Goal: Task Accomplishment & Management: Manage account settings

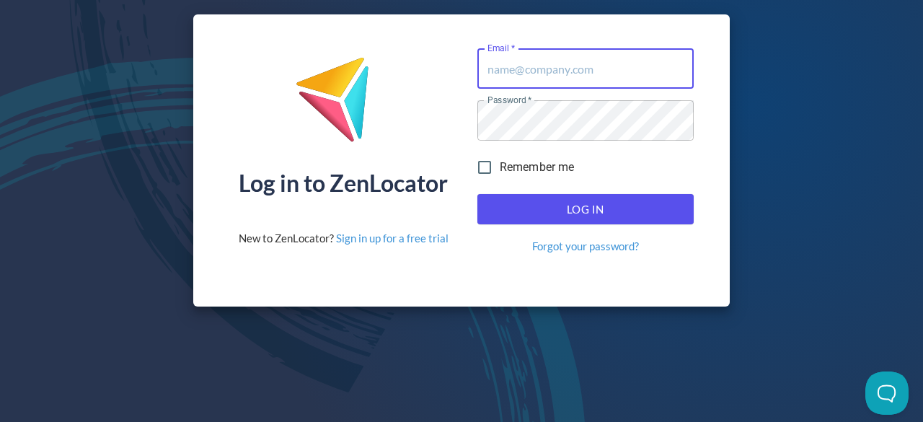
type input "ketu@minimelts.ca"
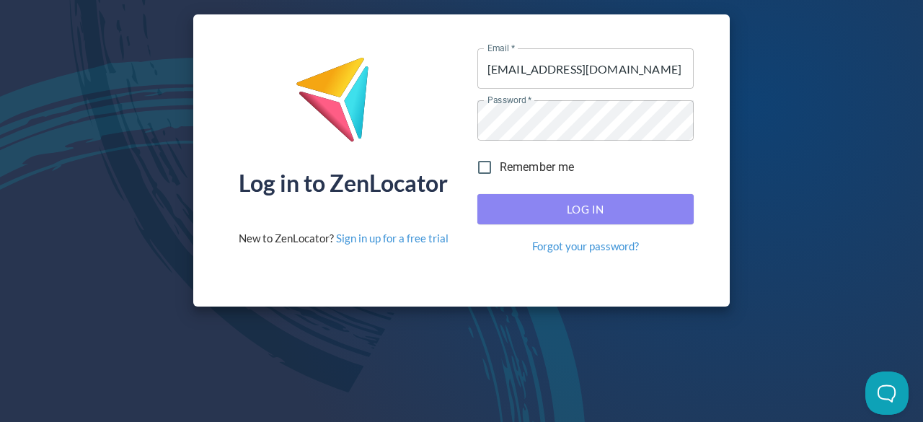
click at [507, 197] on button "Log In" at bounding box center [585, 209] width 216 height 30
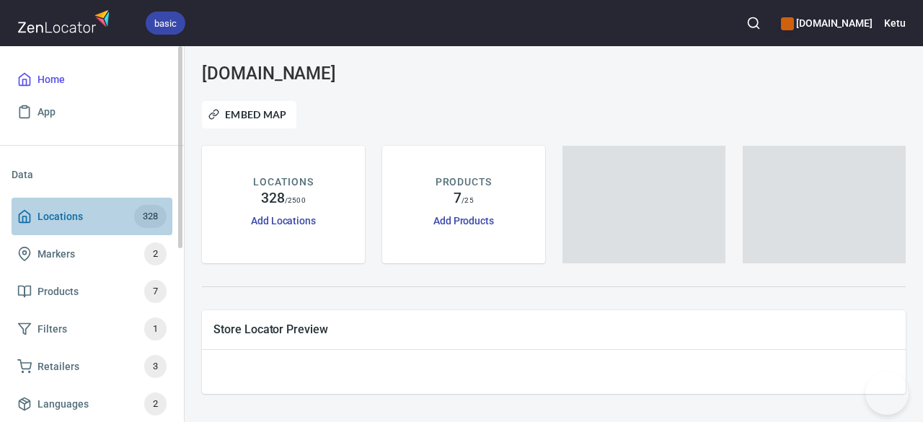
click at [86, 218] on span "Locations 328" at bounding box center [91, 216] width 149 height 23
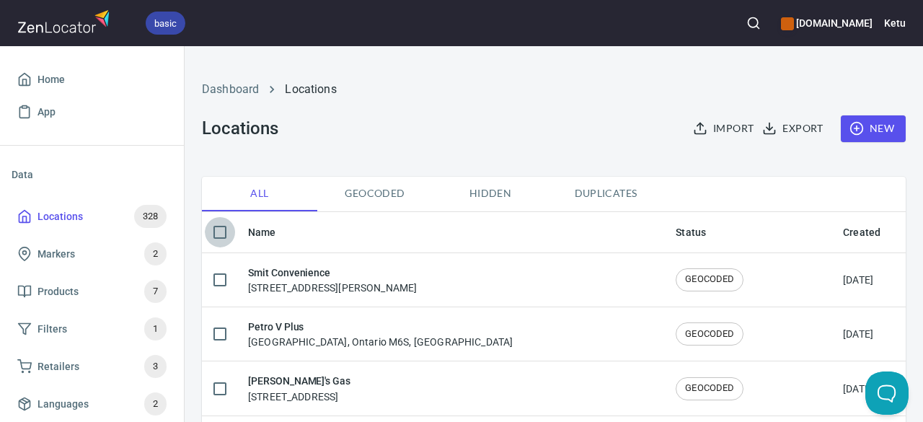
click at [222, 229] on input "checkbox" at bounding box center [220, 232] width 30 height 30
checkbox input "true"
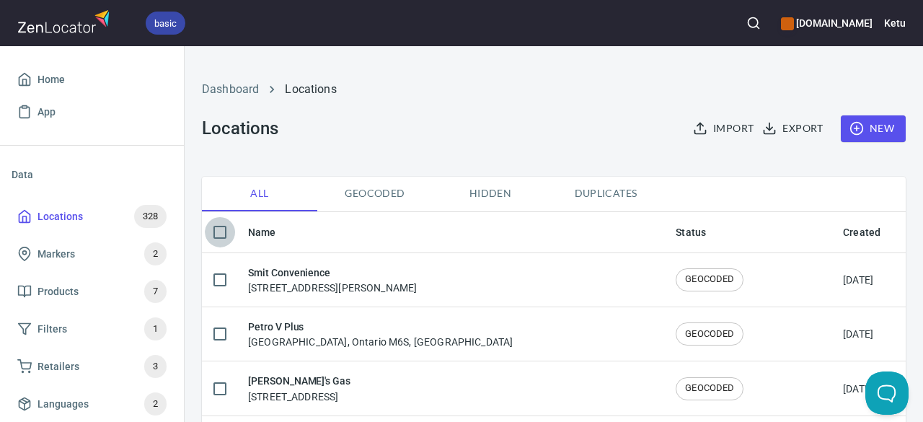
checkbox input "true"
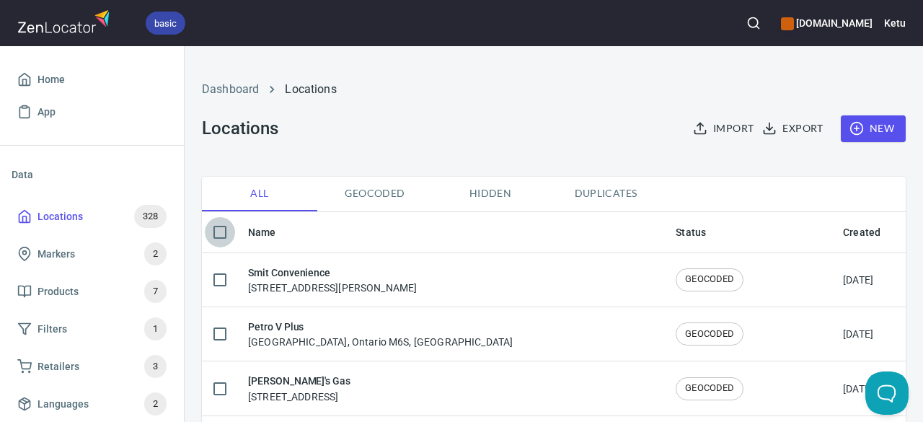
checkbox input "true"
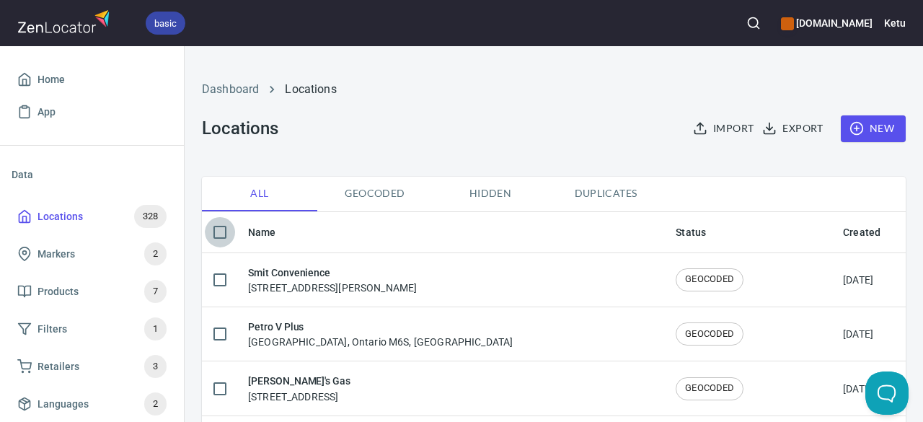
checkbox input "true"
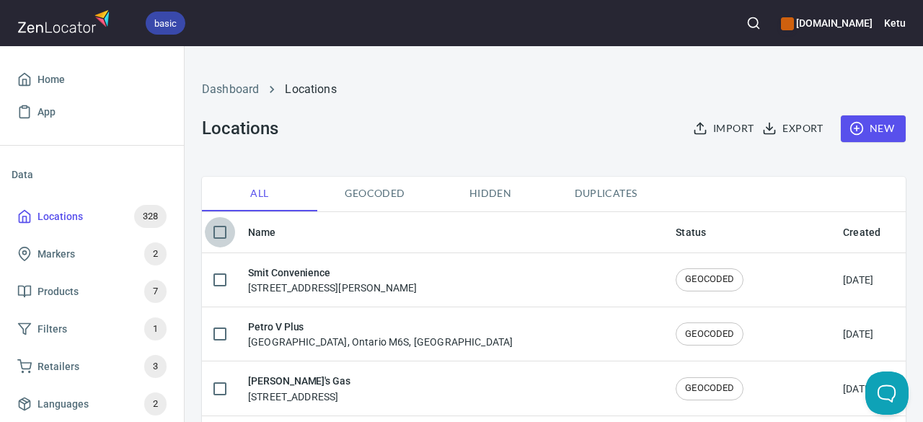
checkbox input "true"
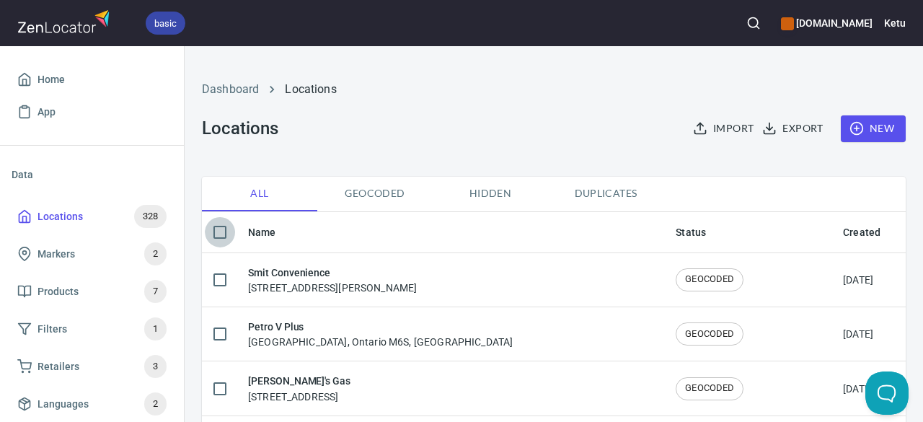
checkbox input "true"
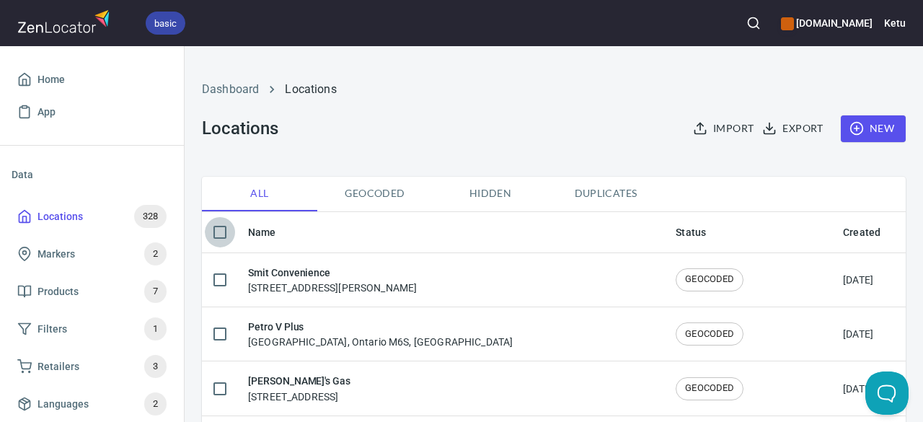
checkbox input "true"
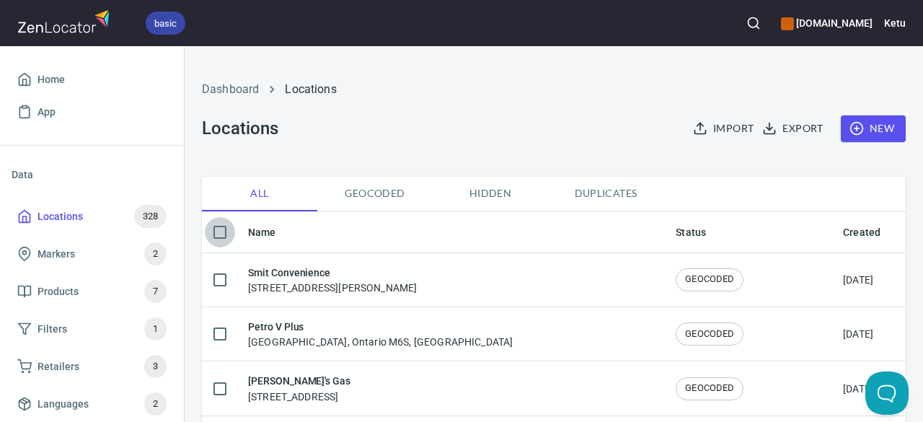
checkbox input "true"
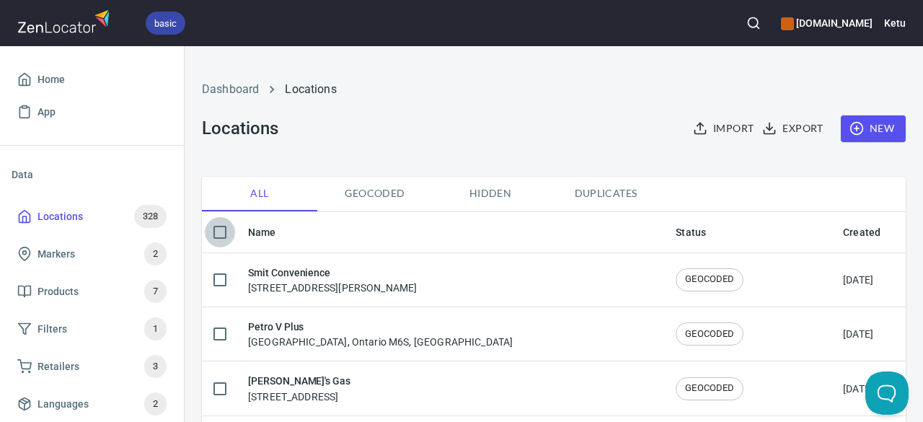
checkbox input "true"
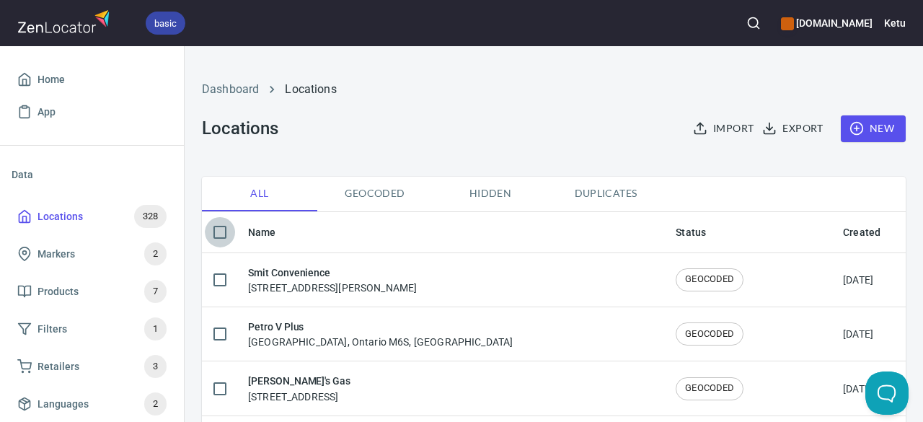
checkbox input "true"
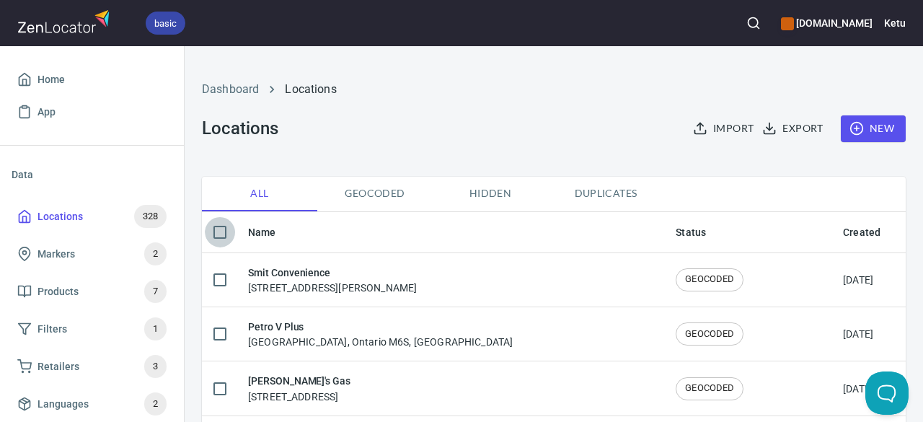
checkbox input "true"
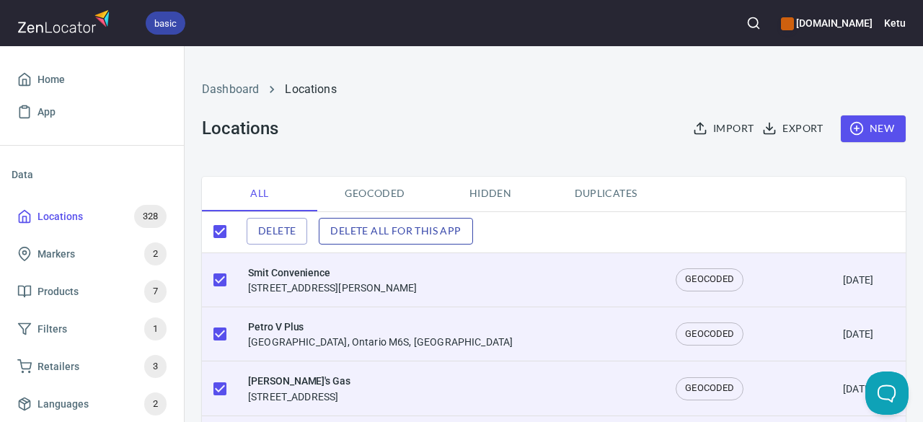
click at [444, 231] on span "Delete all for this app" at bounding box center [395, 231] width 130 height 18
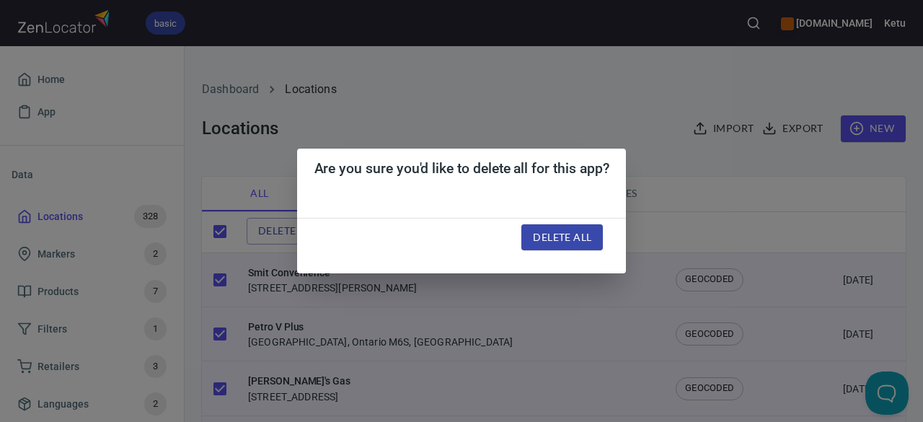
click at [691, 239] on div "Are you sure you'd like to delete all for this app? Delete all" at bounding box center [461, 211] width 923 height 422
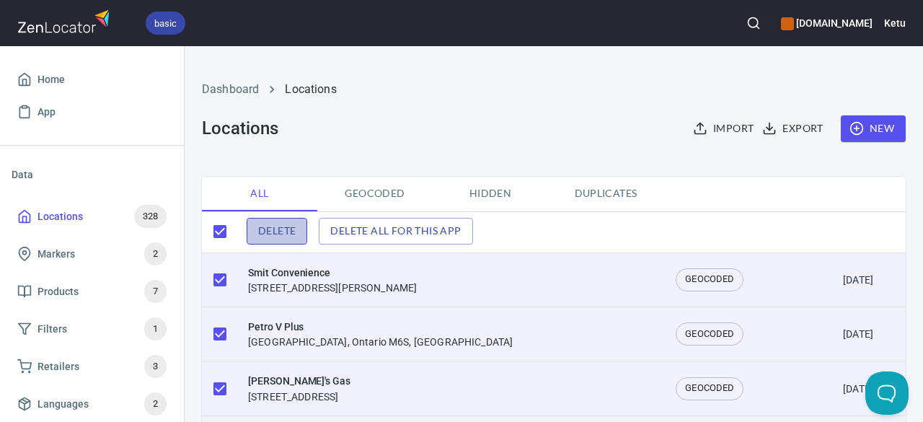
click at [294, 234] on span "Delete" at bounding box center [276, 231] width 37 height 18
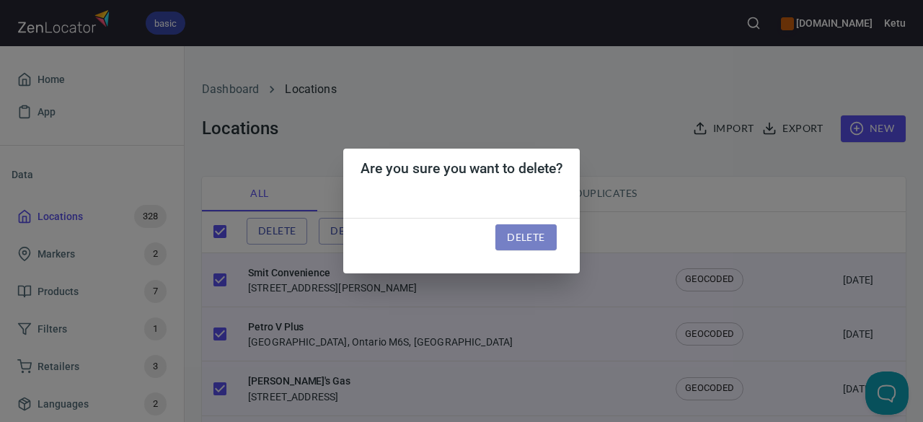
click at [541, 234] on span "Delete" at bounding box center [525, 237] width 37 height 18
checkbox input "false"
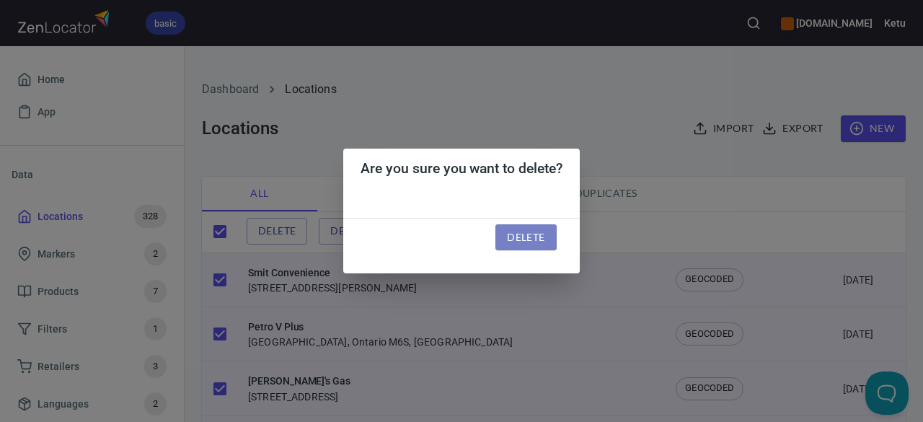
checkbox input "false"
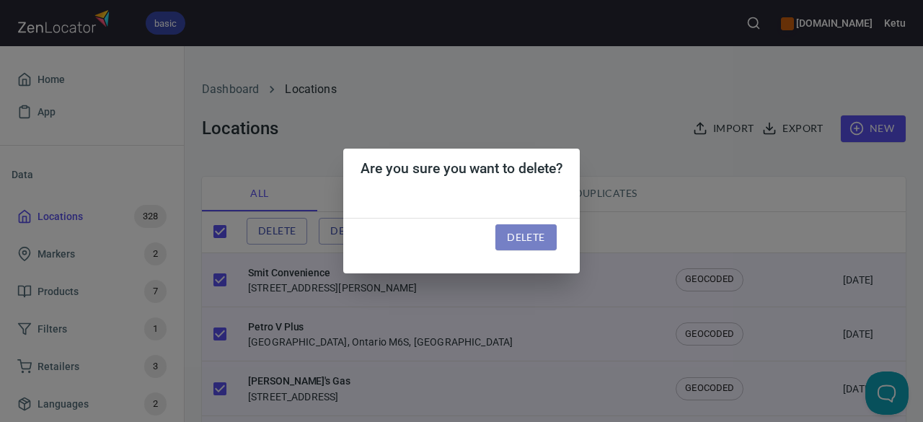
checkbox input "false"
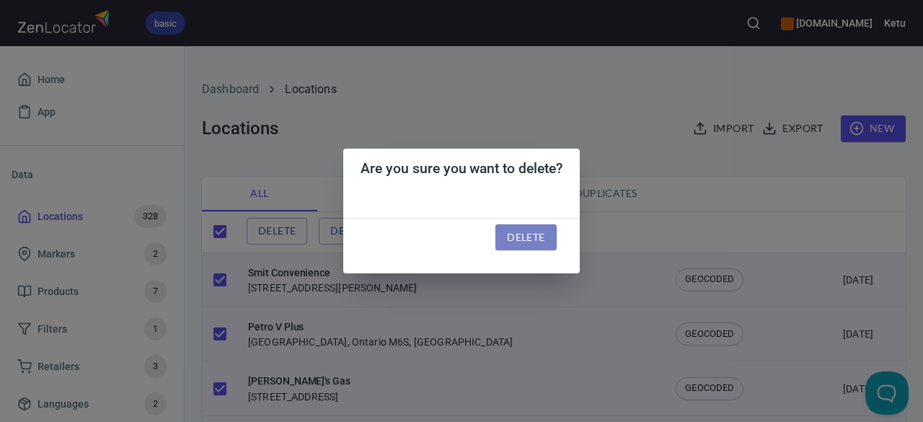
checkbox input "false"
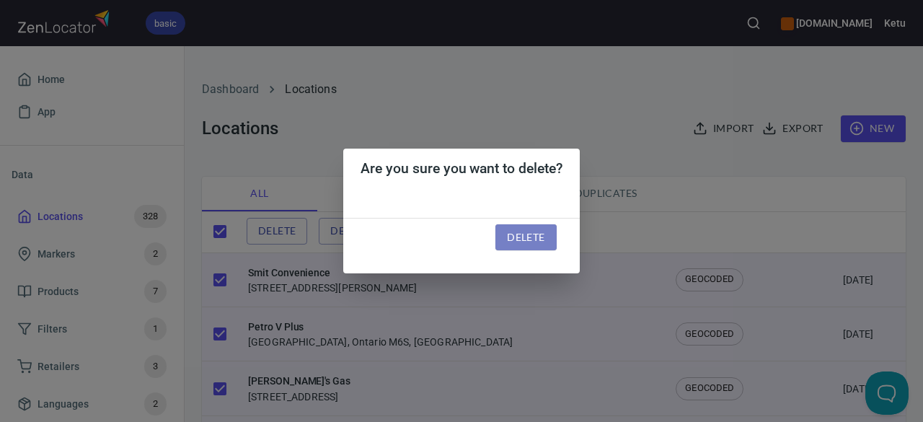
checkbox input "false"
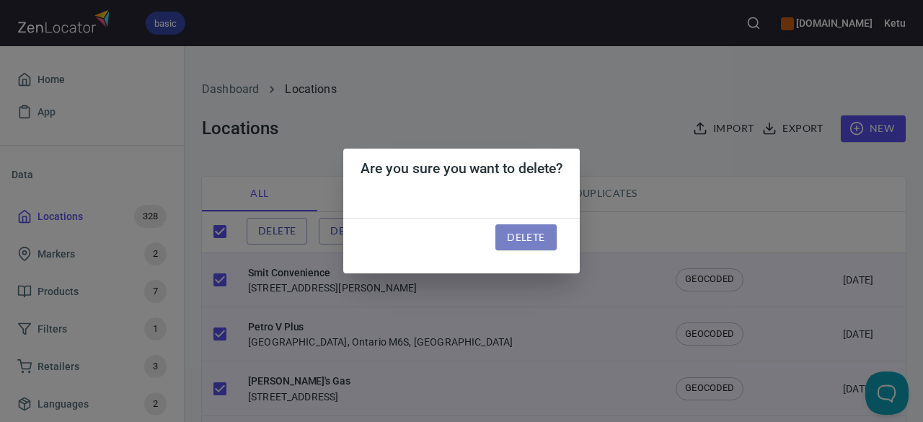
checkbox input "false"
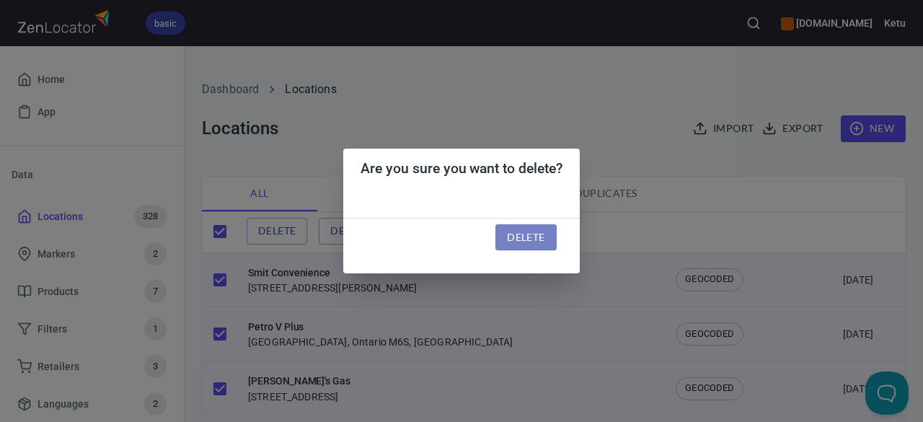
checkbox input "false"
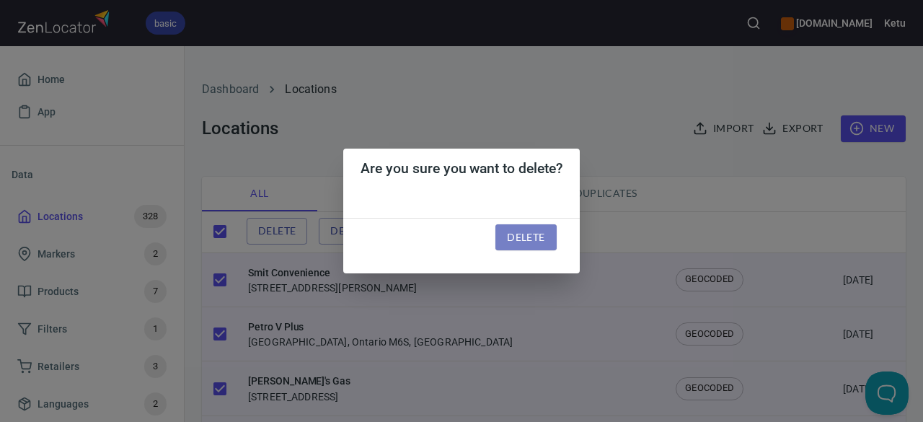
checkbox input "false"
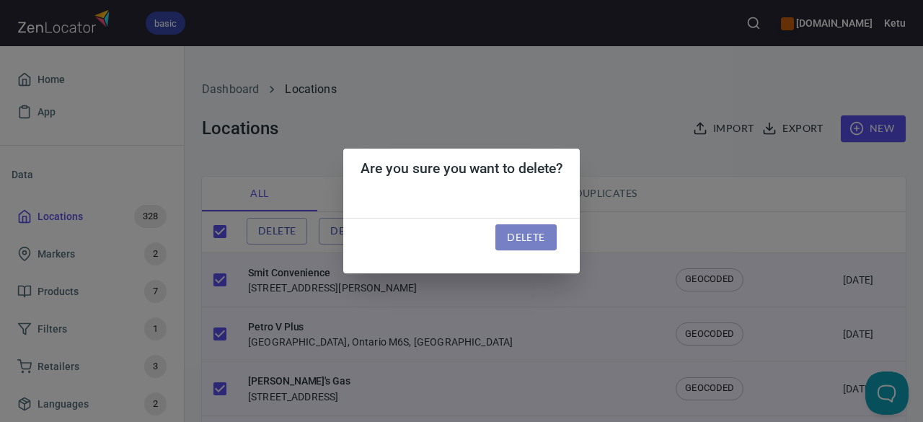
checkbox input "false"
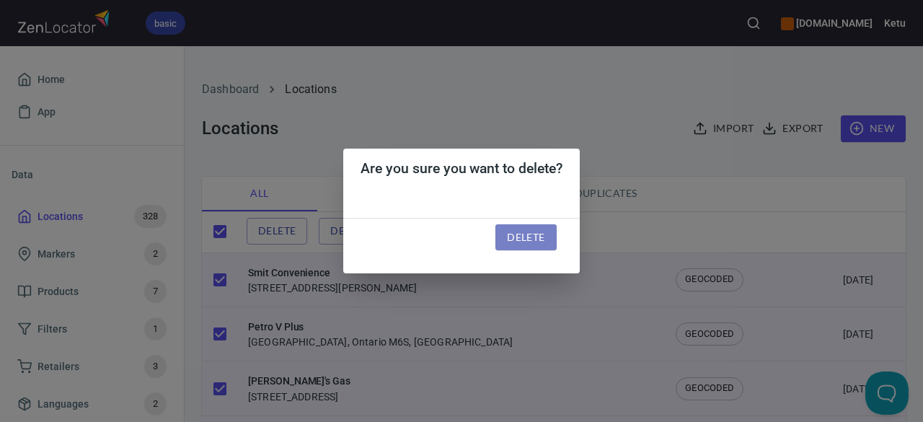
checkbox input "false"
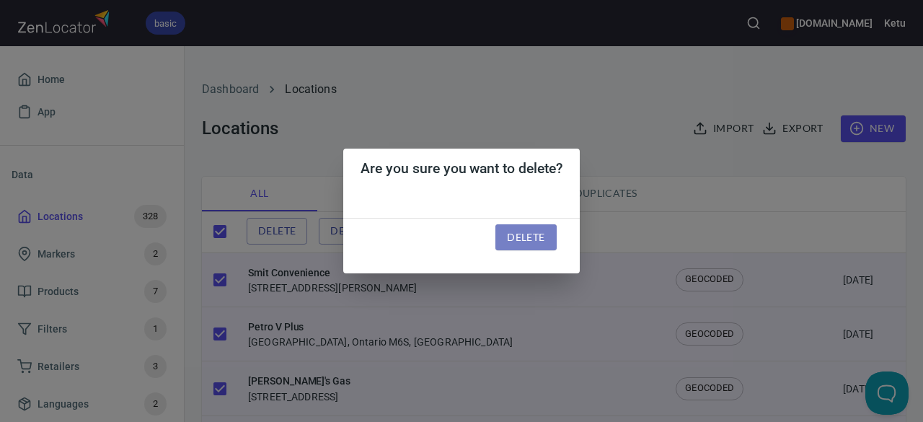
checkbox input "false"
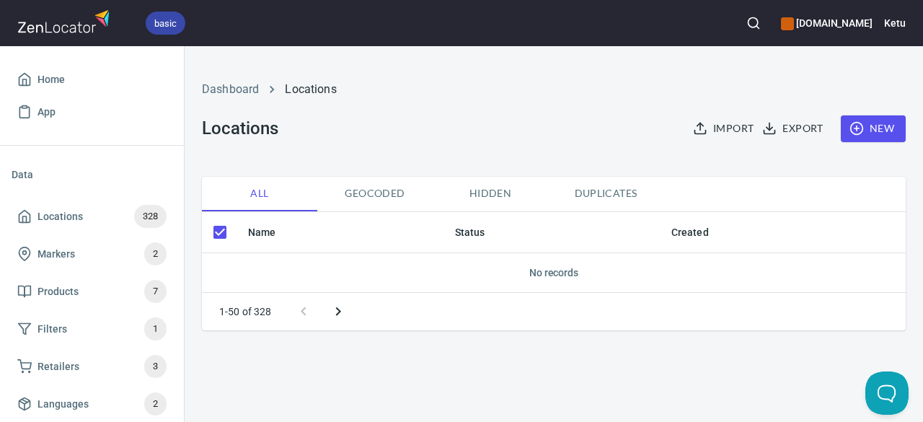
checkbox input "true"
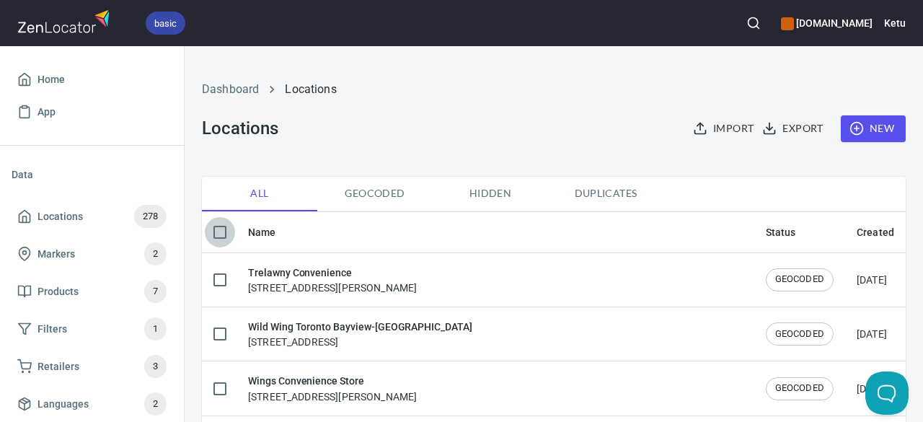
click at [218, 231] on input "checkbox" at bounding box center [220, 232] width 30 height 30
checkbox input "true"
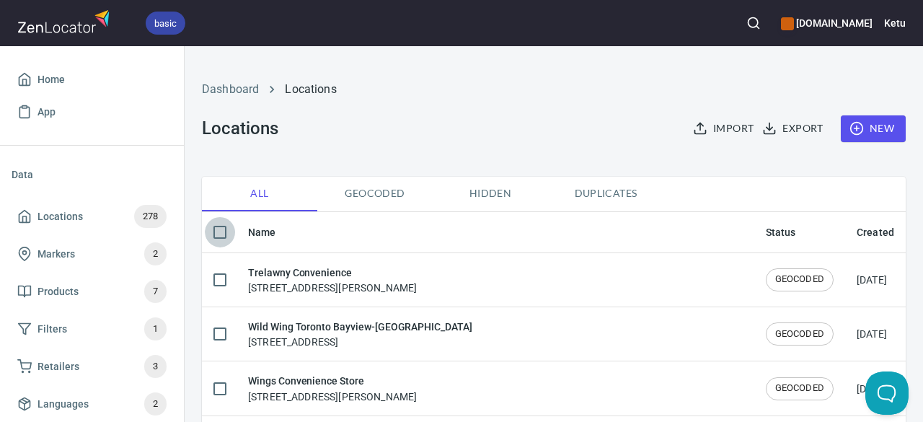
checkbox input "true"
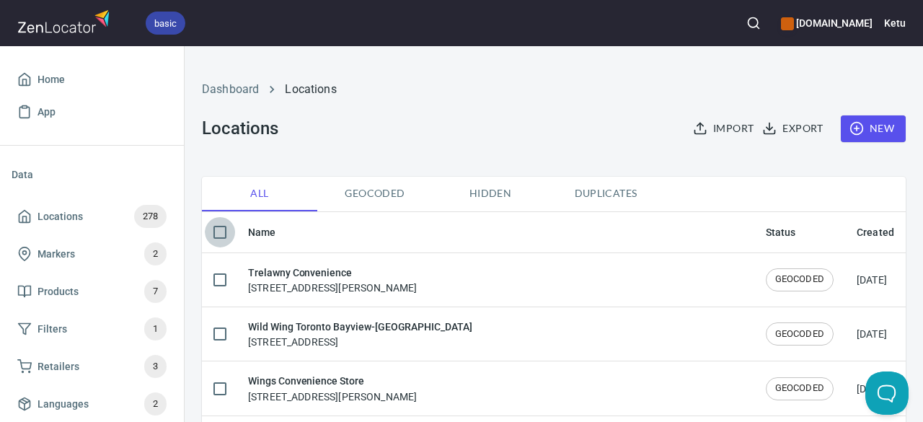
checkbox input "true"
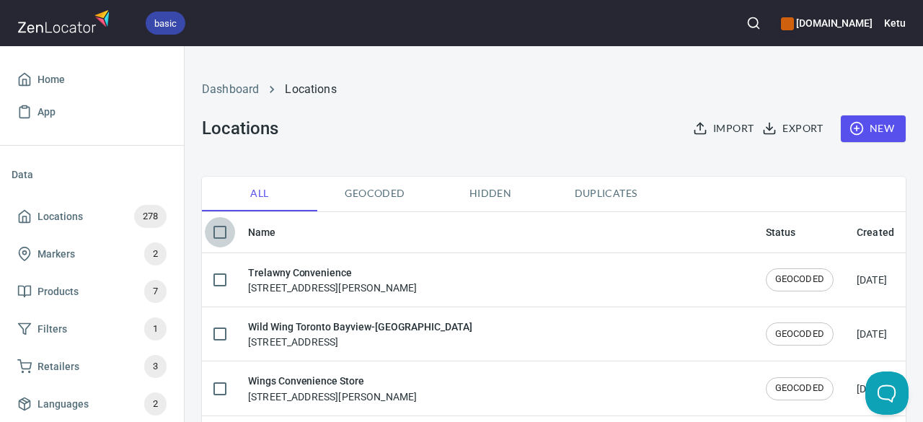
checkbox input "true"
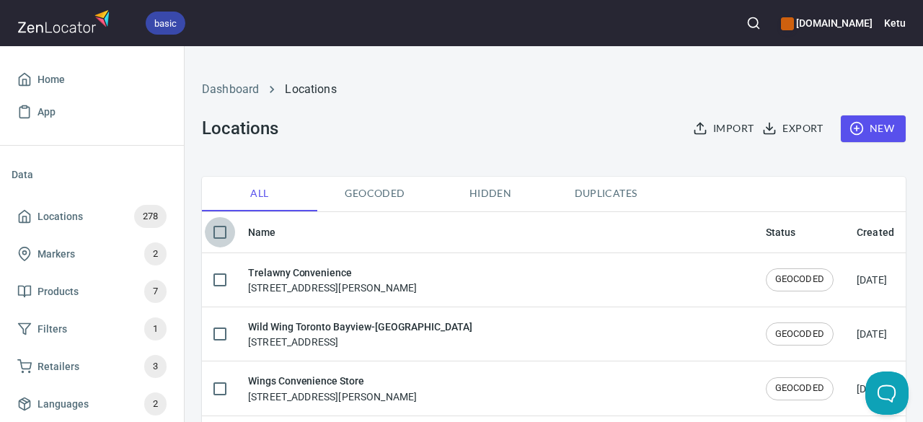
checkbox input "true"
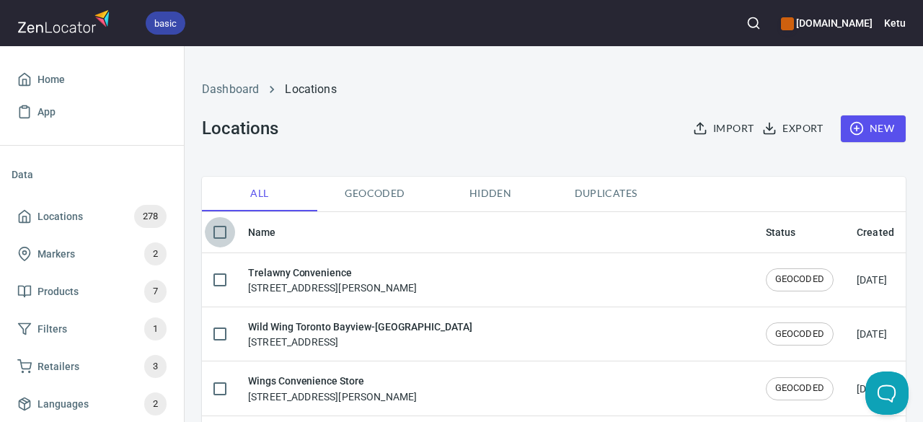
checkbox input "true"
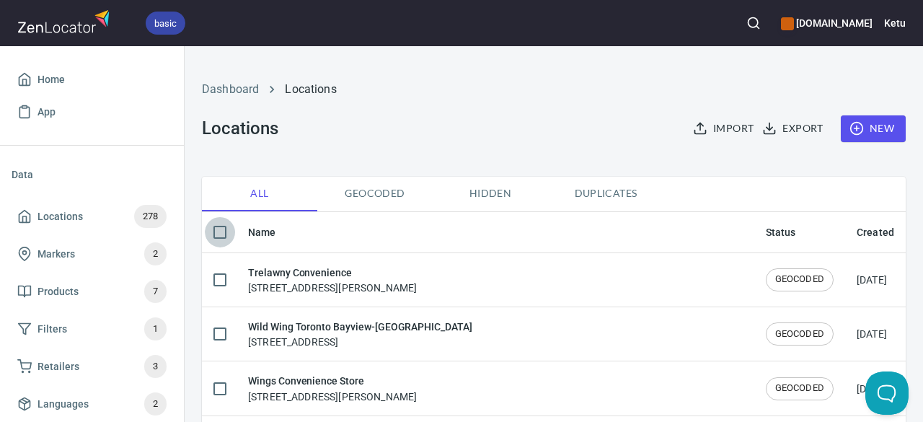
checkbox input "true"
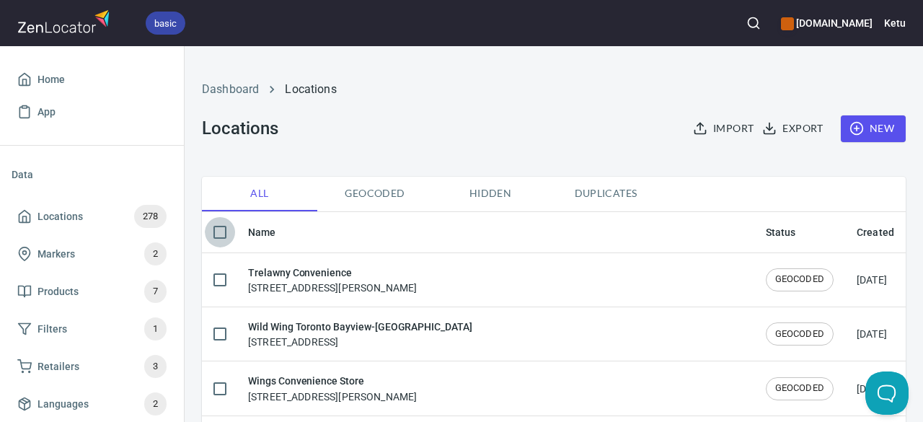
checkbox input "true"
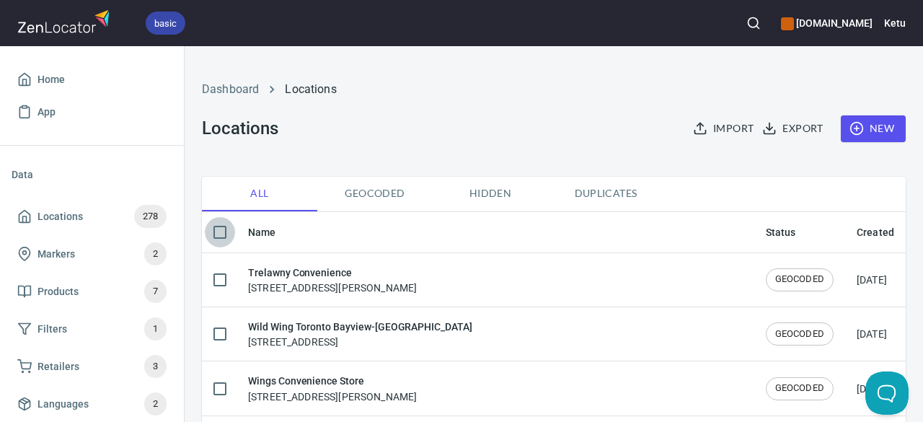
checkbox input "true"
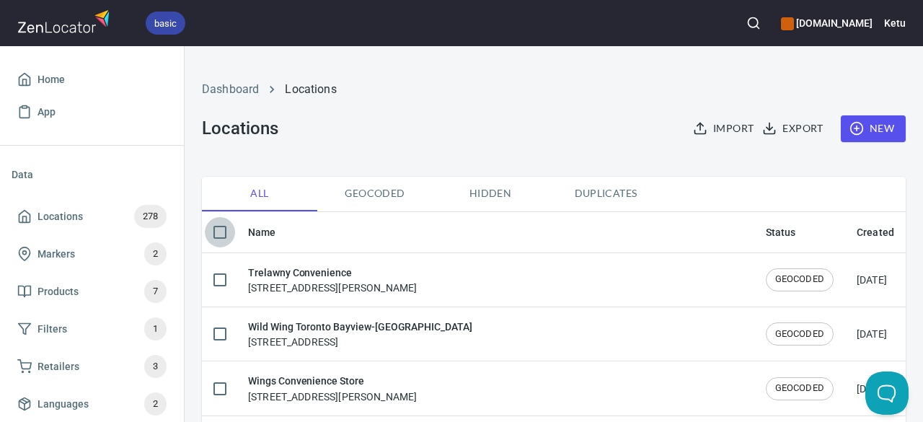
checkbox input "true"
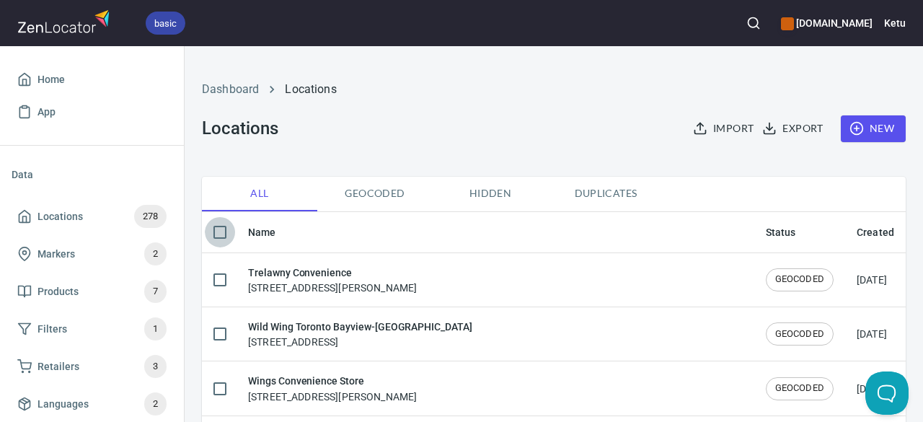
checkbox input "true"
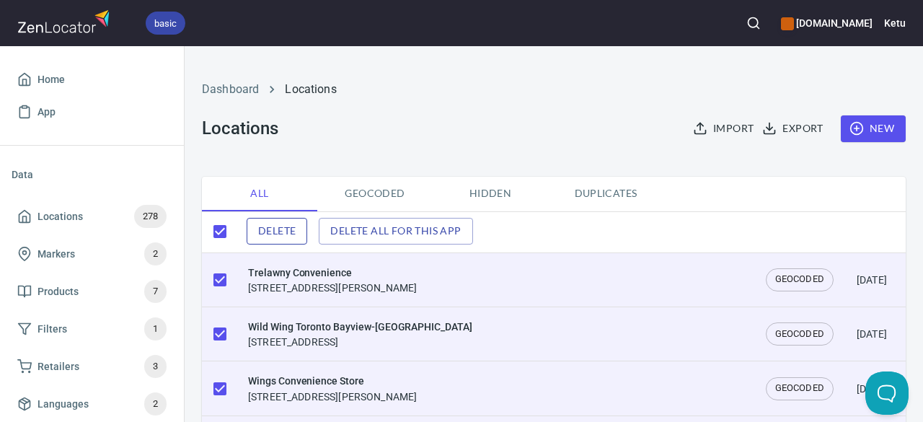
click at [301, 232] on button "Delete" at bounding box center [276, 231] width 61 height 27
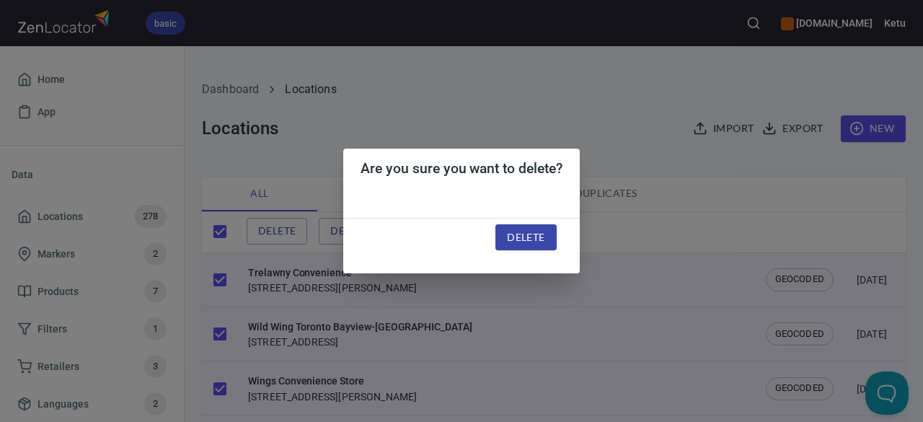
click at [543, 237] on span "Delete" at bounding box center [525, 237] width 37 height 18
checkbox input "false"
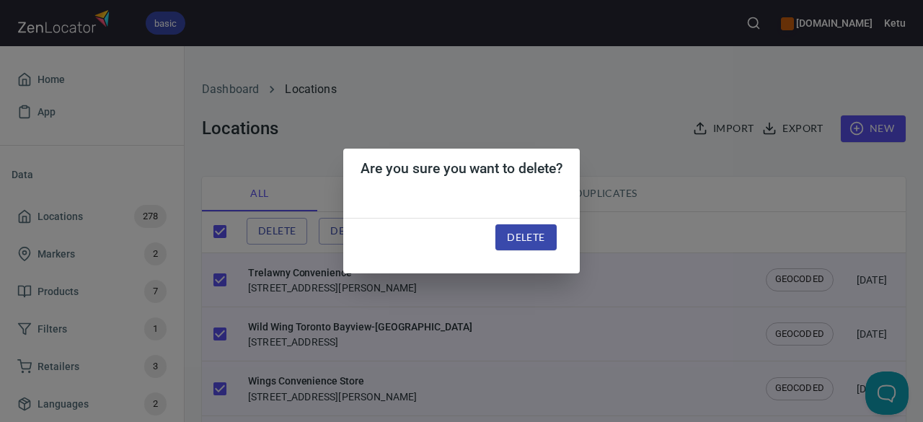
checkbox input "false"
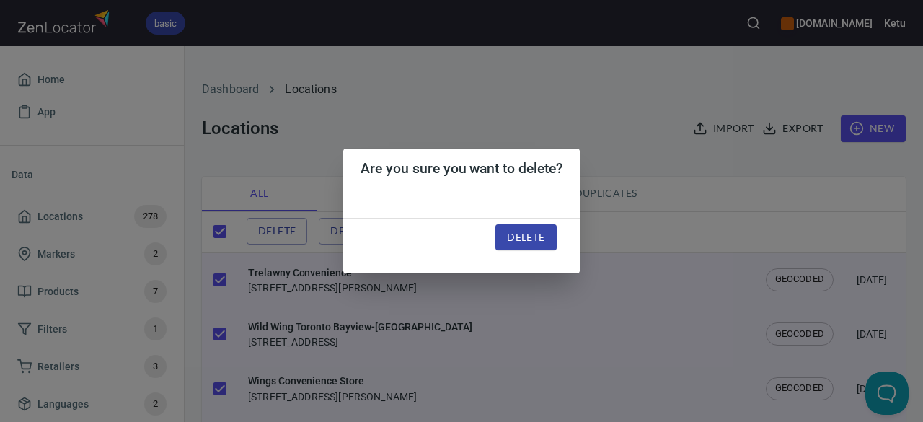
checkbox input "false"
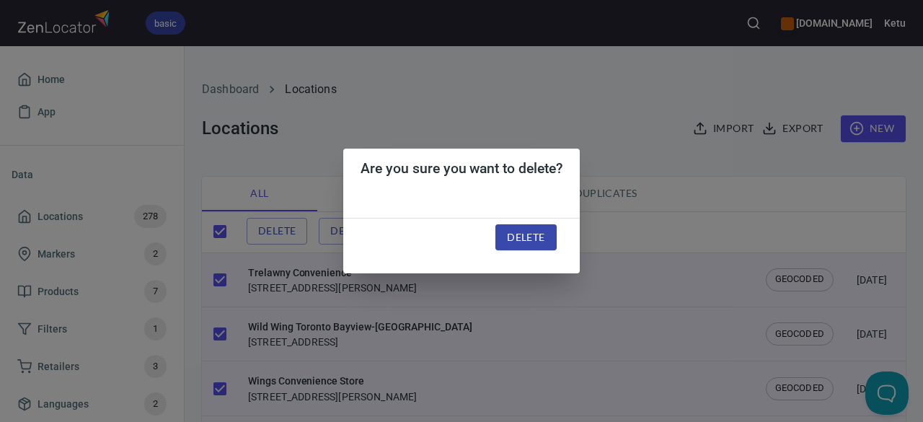
checkbox input "false"
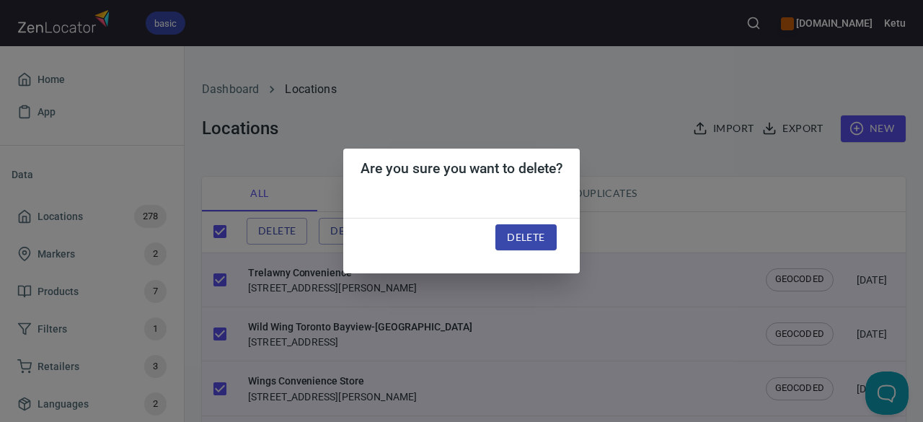
checkbox input "false"
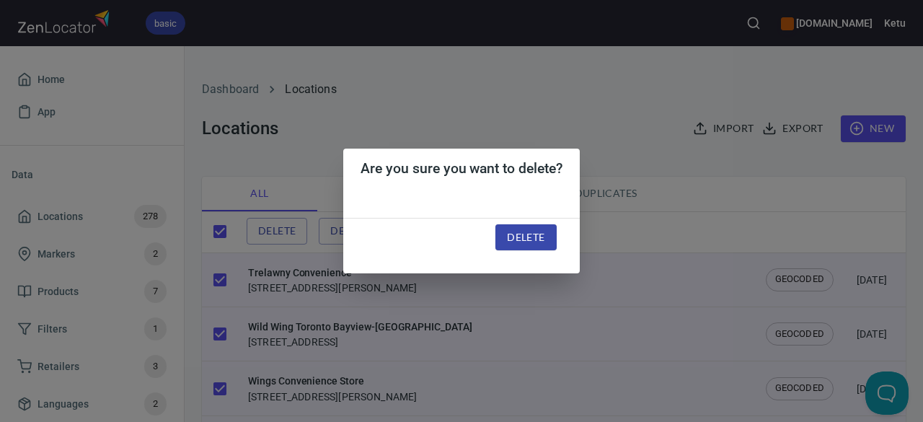
checkbox input "false"
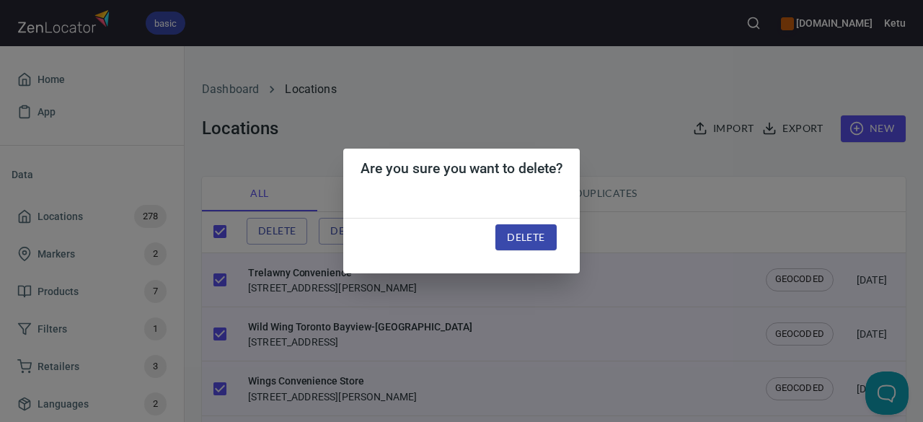
checkbox input "false"
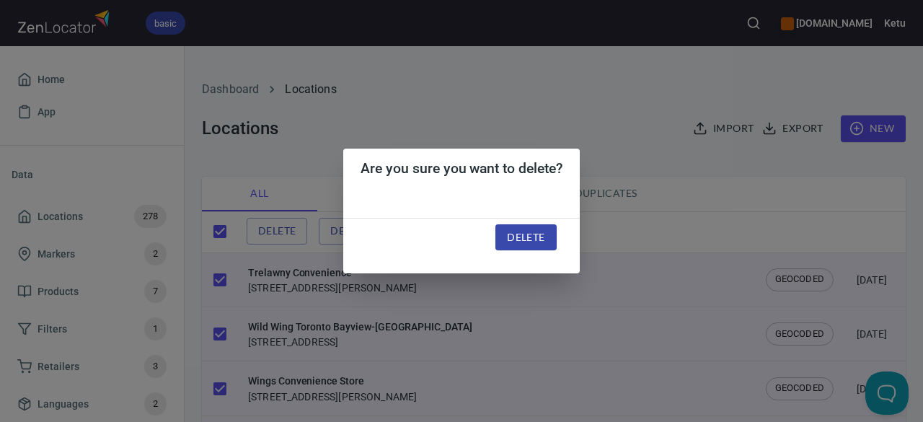
checkbox input "false"
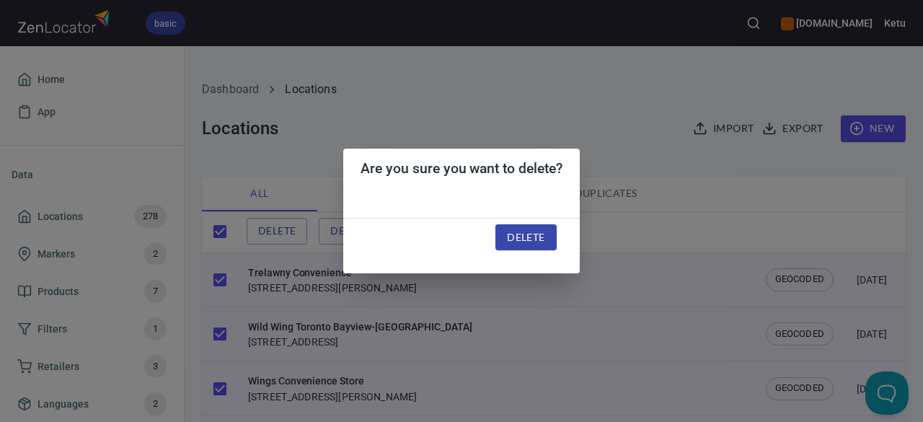
checkbox input "false"
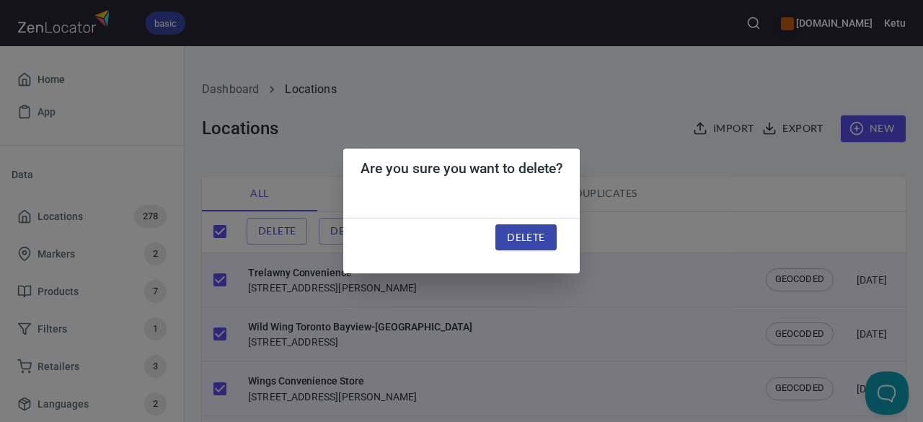
checkbox input "false"
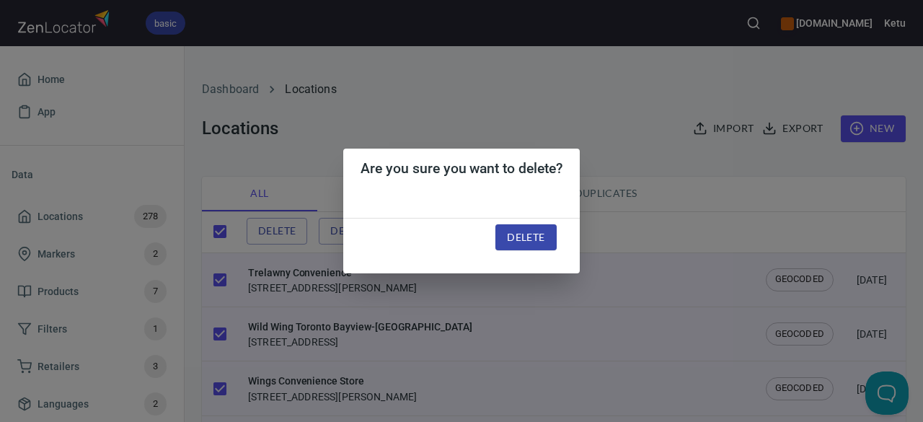
checkbox input "false"
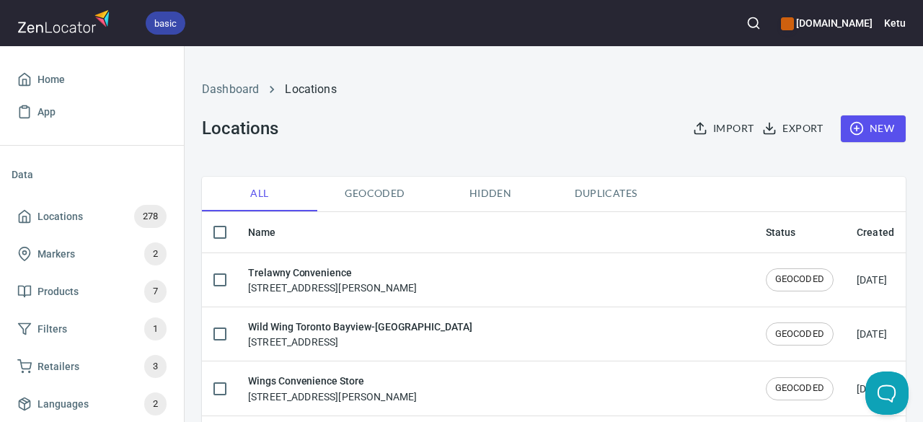
checkbox input "true"
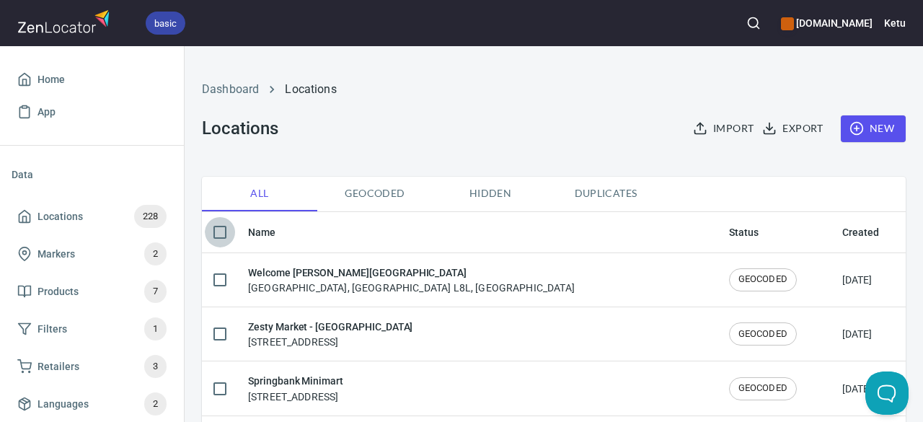
click at [216, 233] on input "checkbox" at bounding box center [220, 232] width 30 height 30
checkbox input "true"
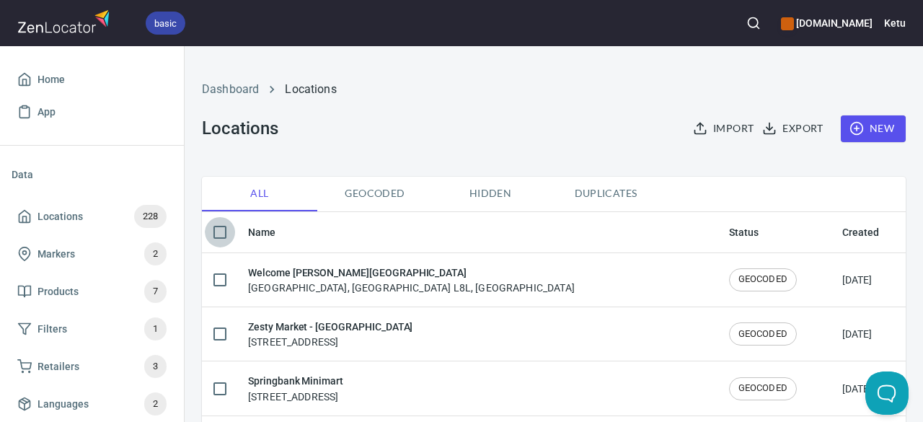
checkbox input "true"
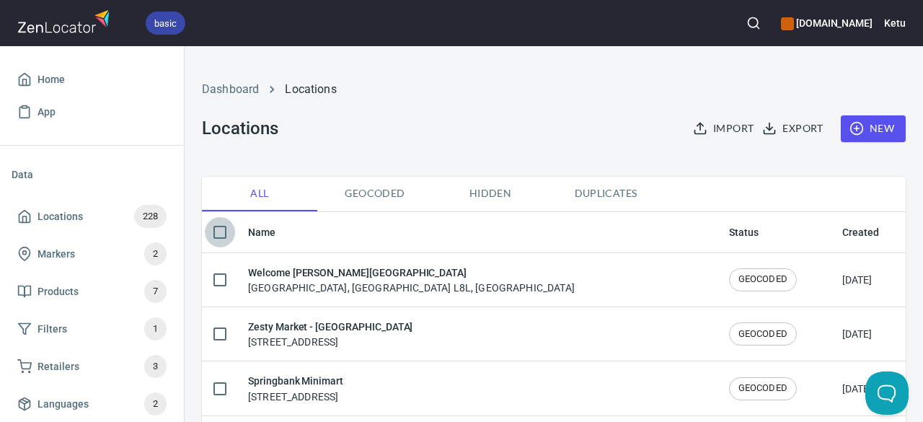
checkbox input "true"
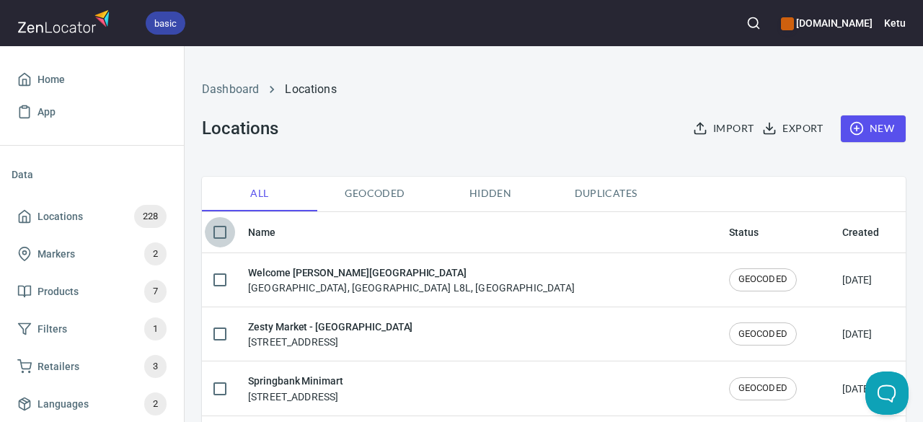
checkbox input "true"
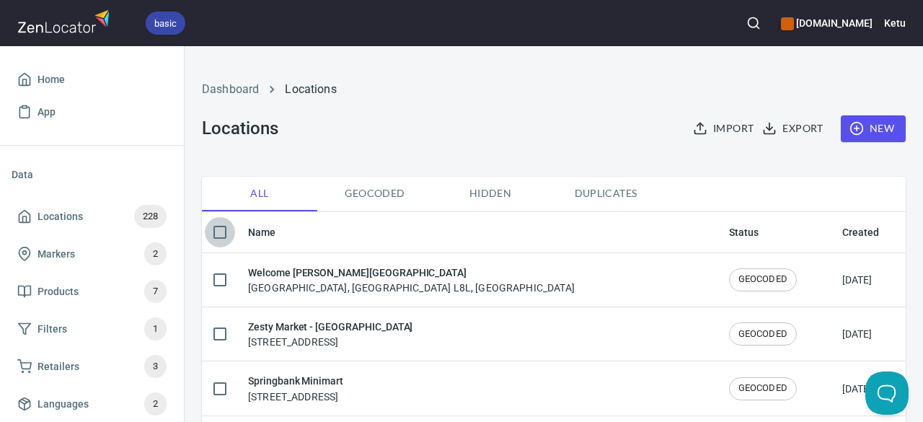
checkbox input "true"
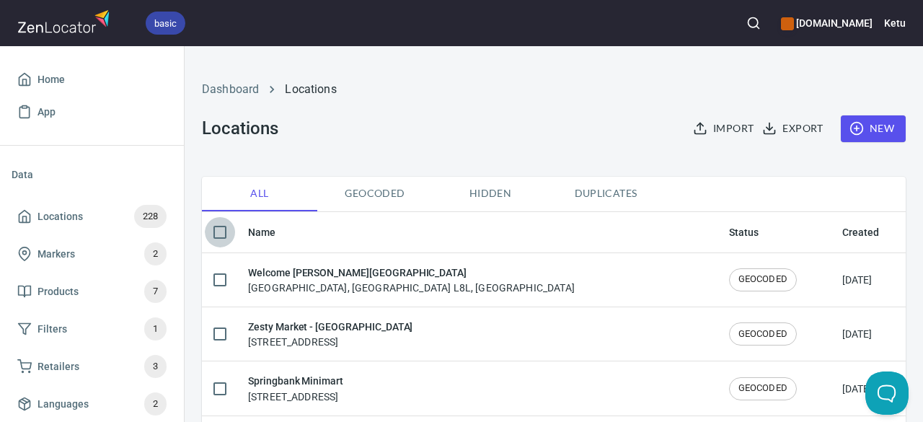
checkbox input "true"
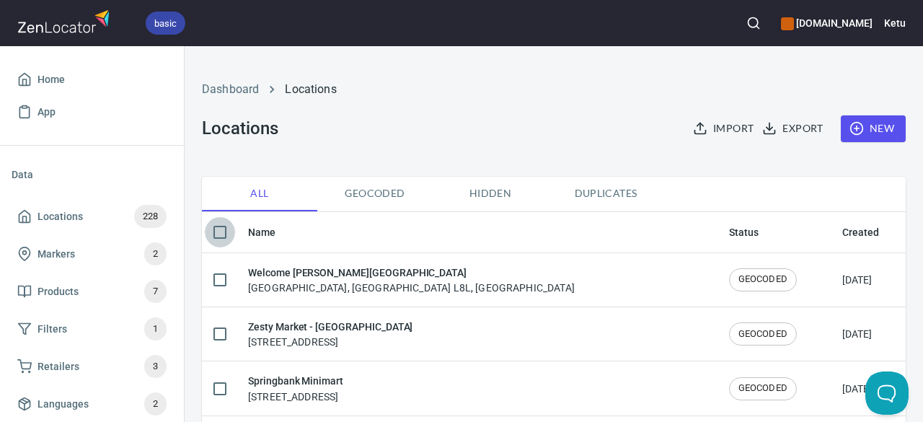
checkbox input "true"
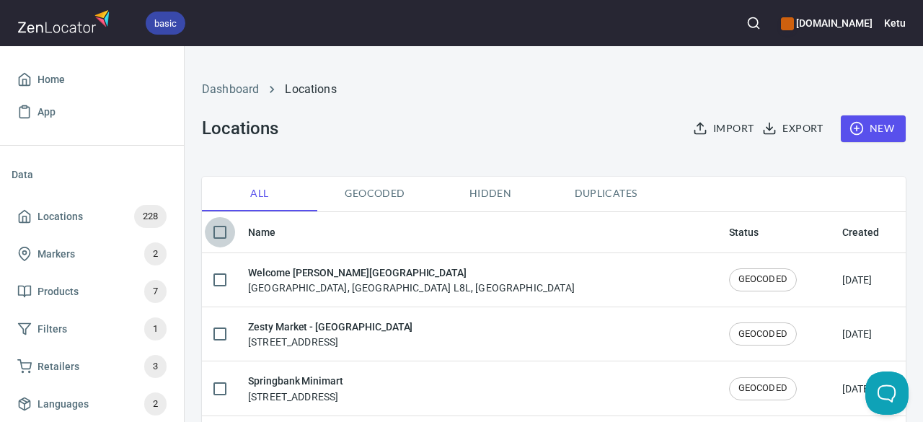
checkbox input "true"
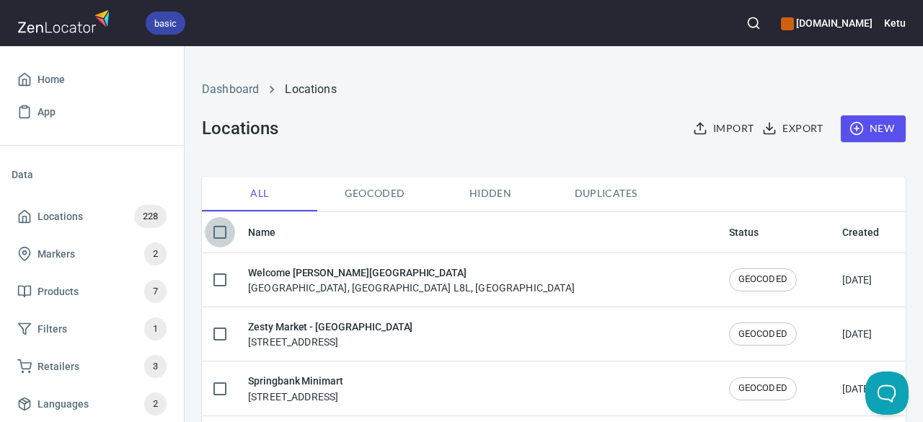
checkbox input "true"
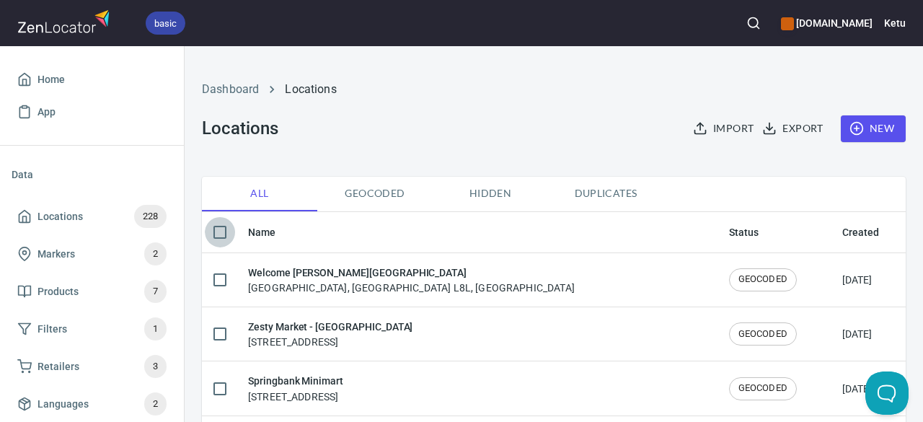
checkbox input "true"
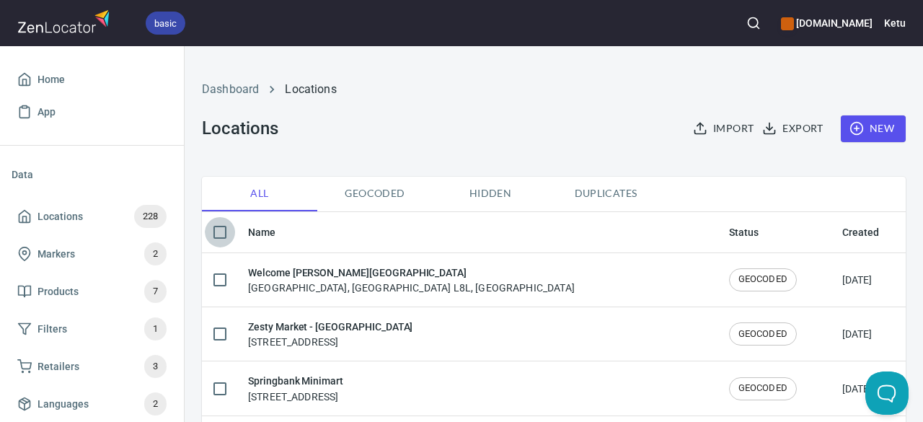
checkbox input "true"
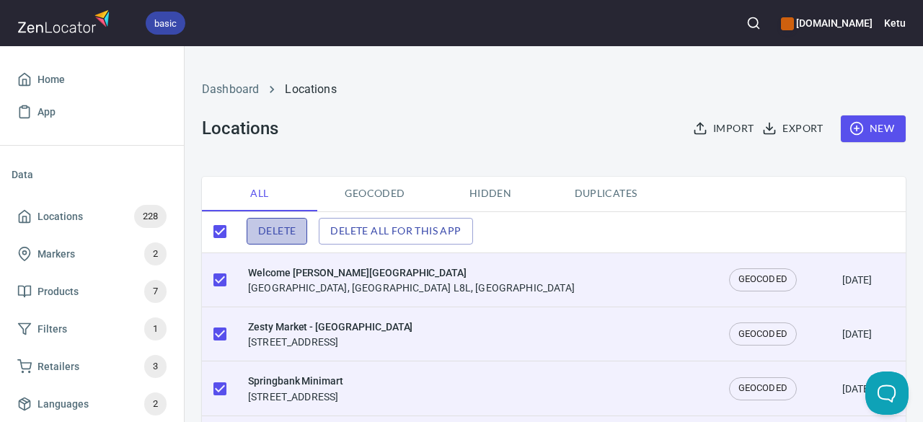
click at [288, 232] on span "Delete" at bounding box center [276, 231] width 37 height 18
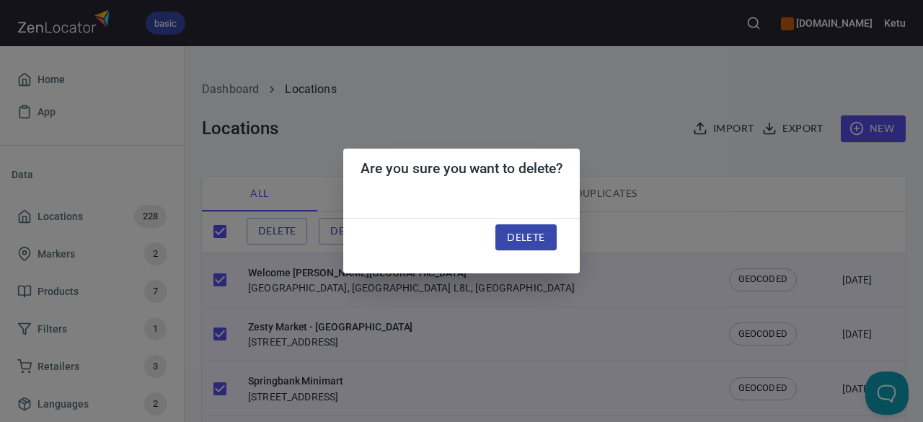
click at [516, 237] on span "Delete" at bounding box center [525, 237] width 37 height 18
checkbox input "false"
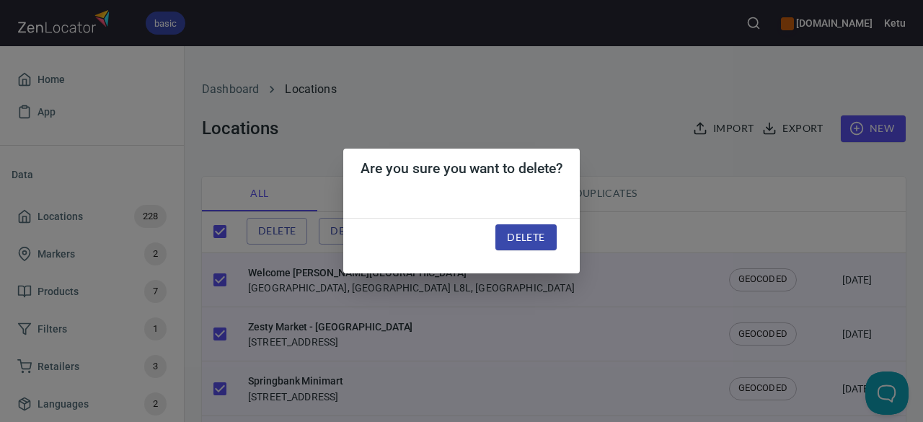
checkbox input "false"
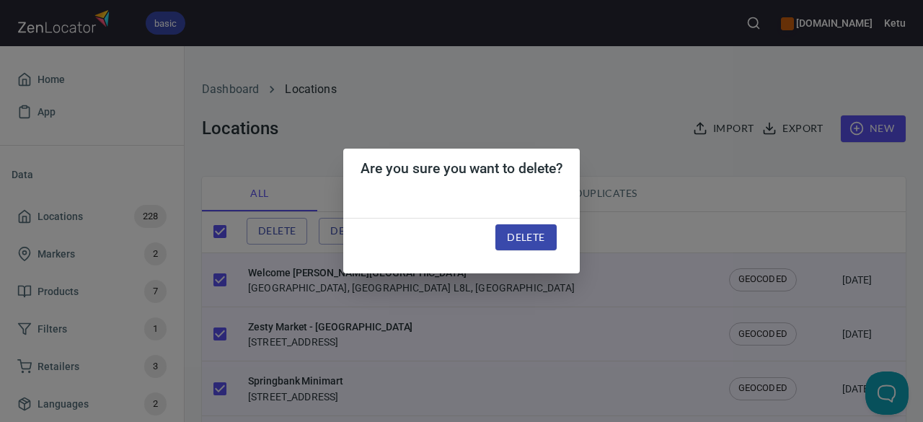
checkbox input "false"
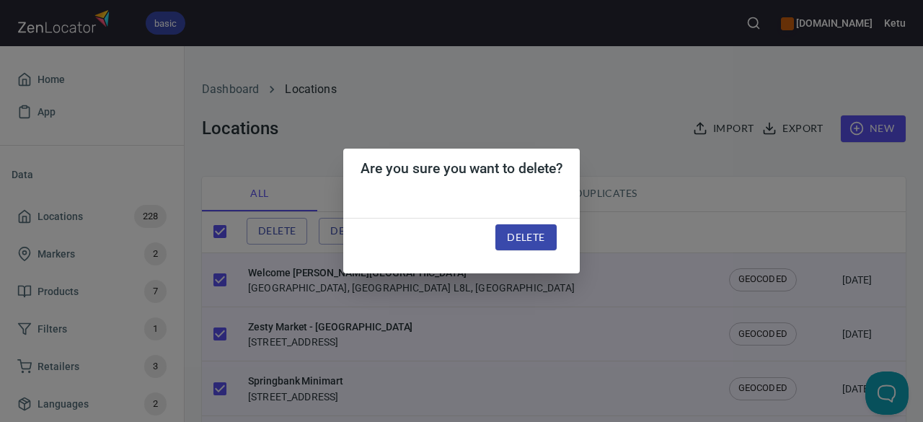
checkbox input "false"
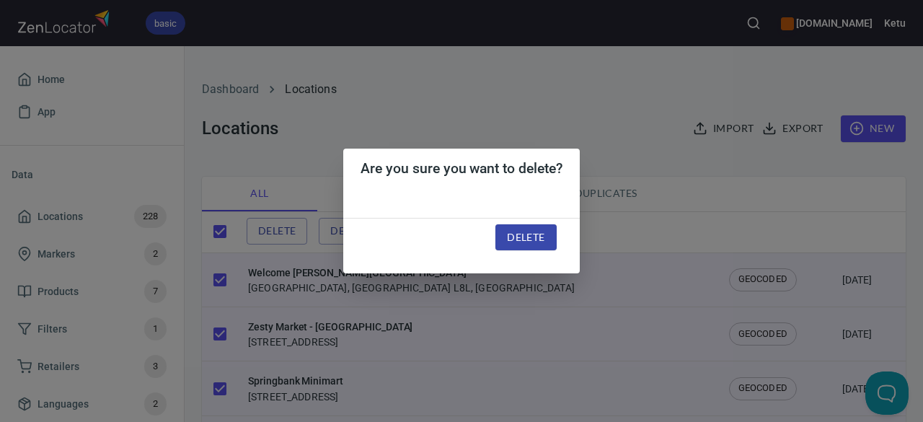
checkbox input "false"
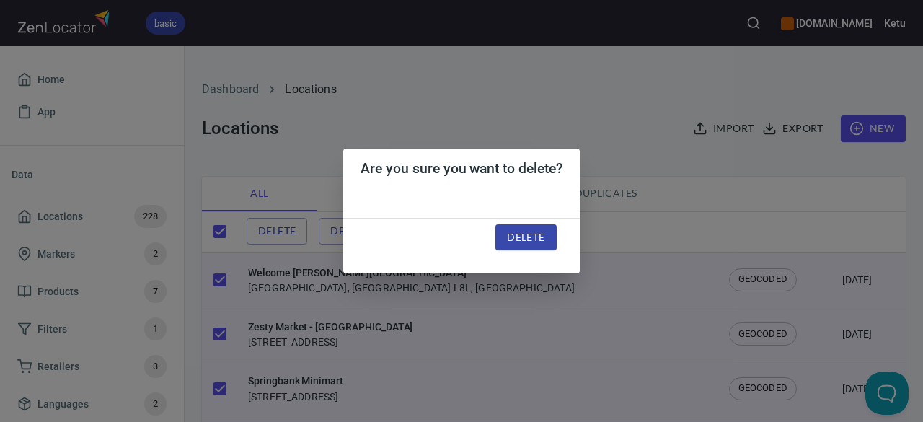
checkbox input "false"
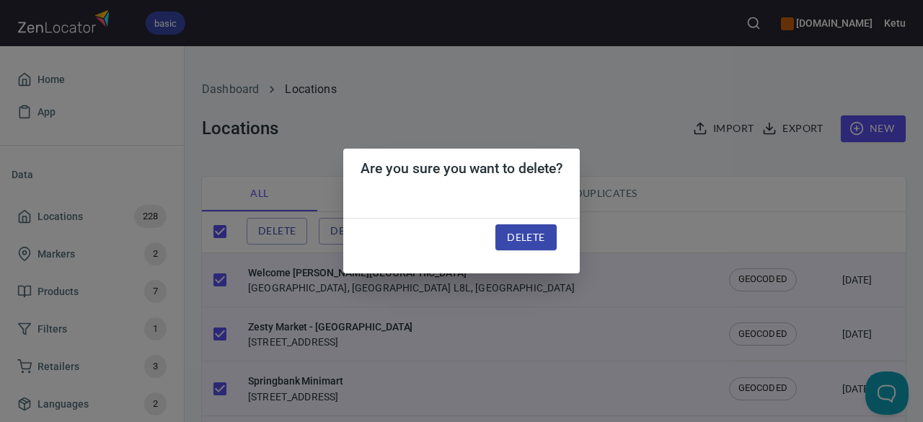
checkbox input "false"
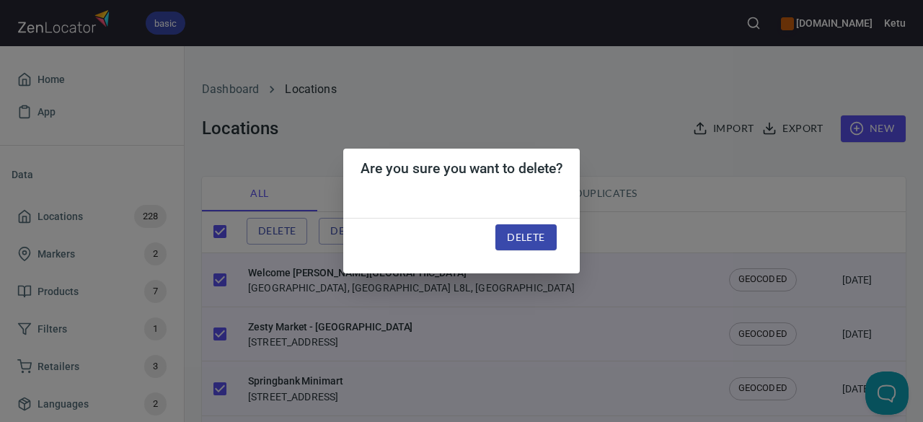
checkbox input "false"
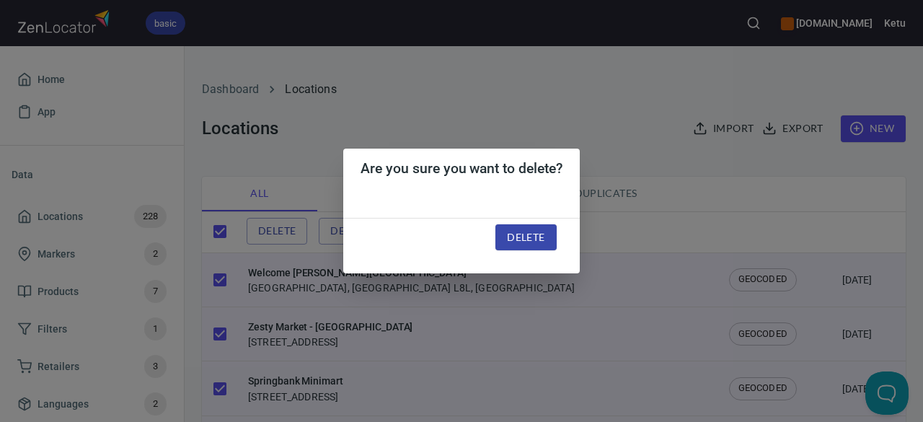
checkbox input "false"
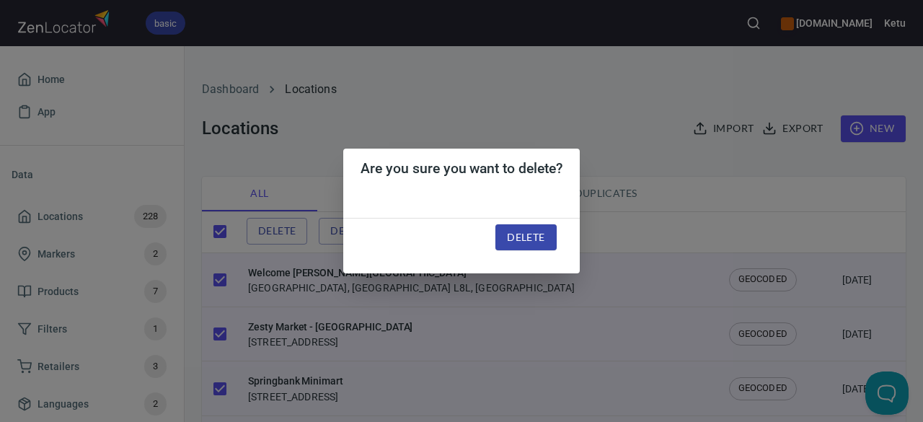
checkbox input "false"
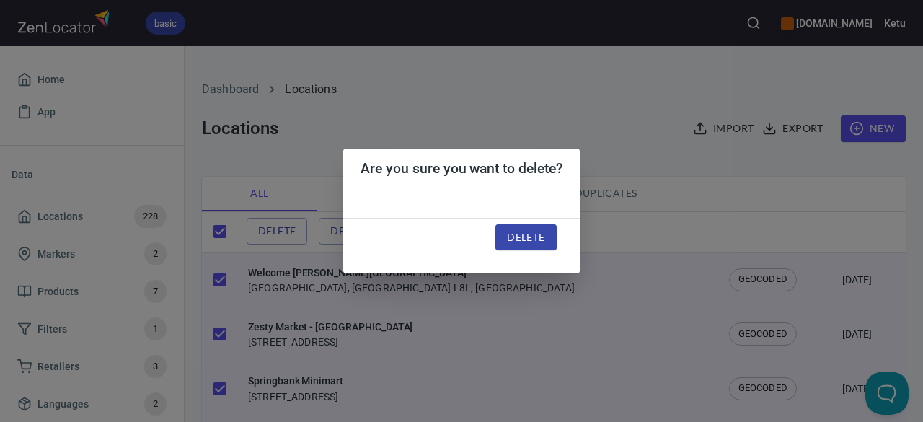
checkbox input "false"
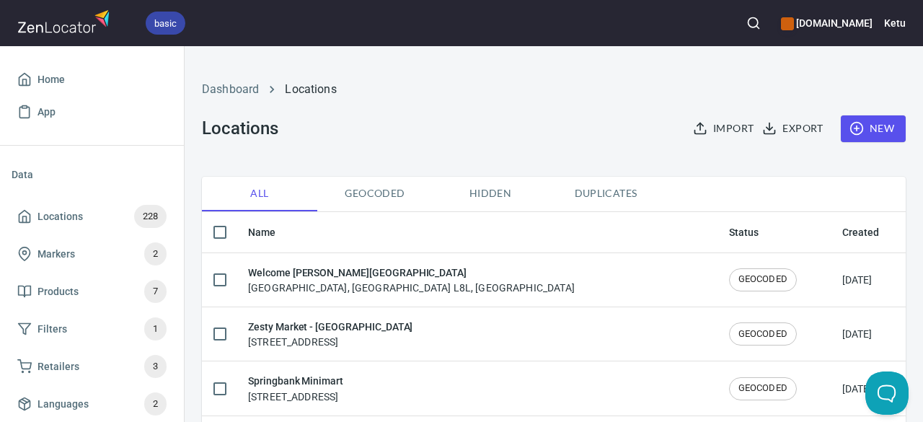
checkbox input "true"
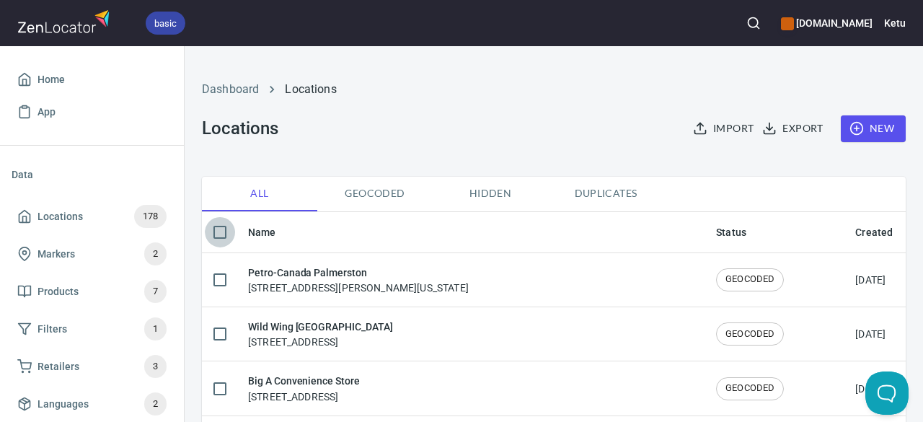
click at [216, 227] on input "checkbox" at bounding box center [220, 232] width 30 height 30
checkbox input "true"
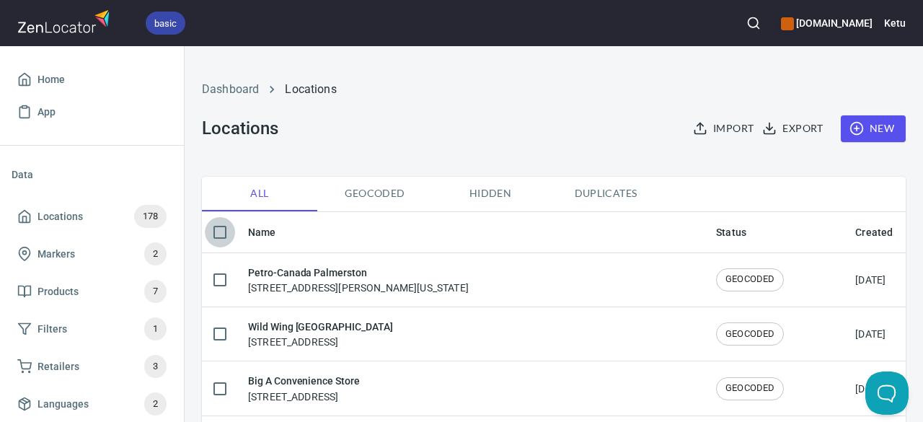
checkbox input "true"
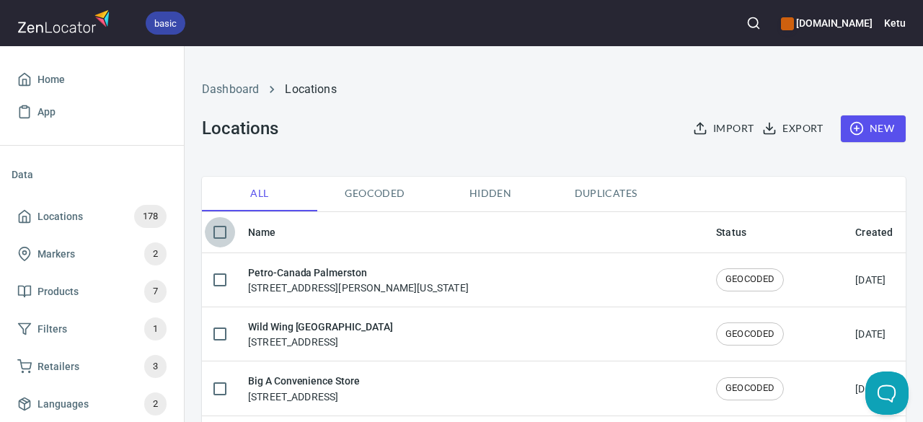
checkbox input "true"
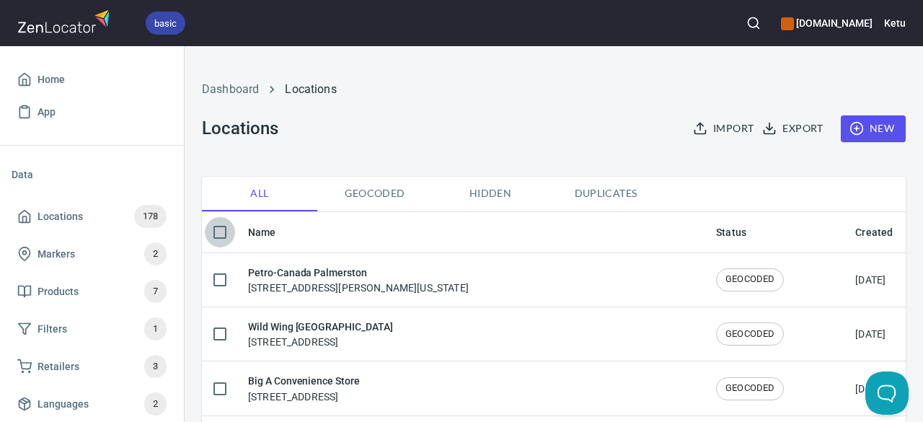
checkbox input "true"
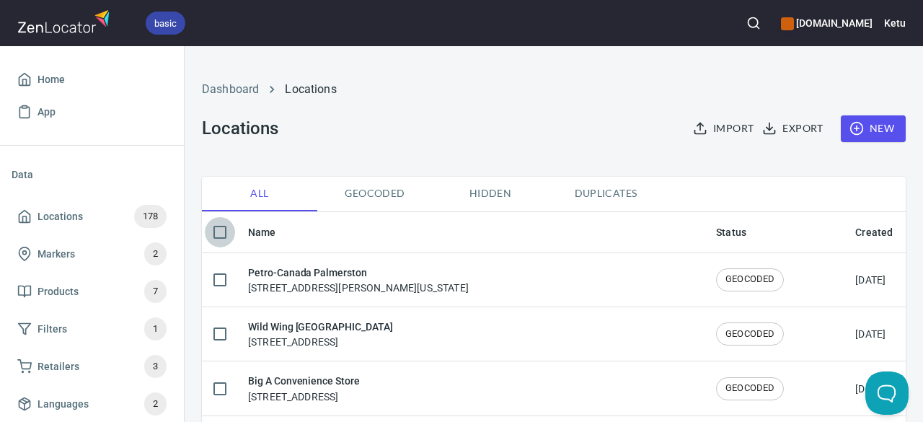
checkbox input "true"
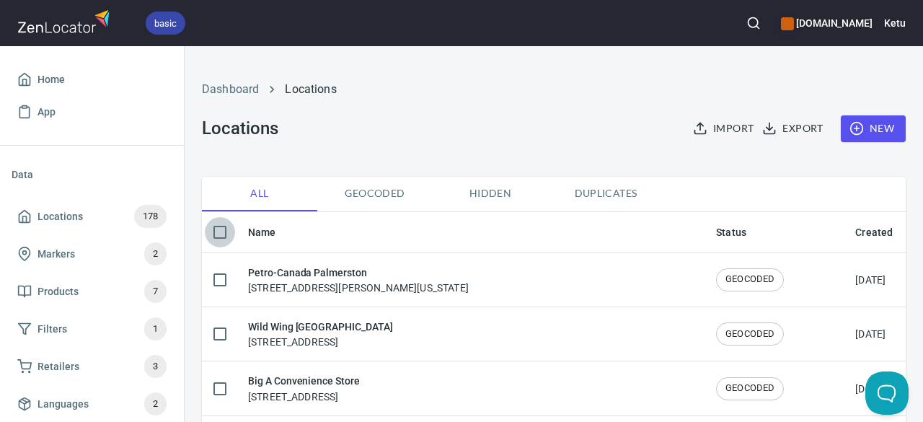
checkbox input "true"
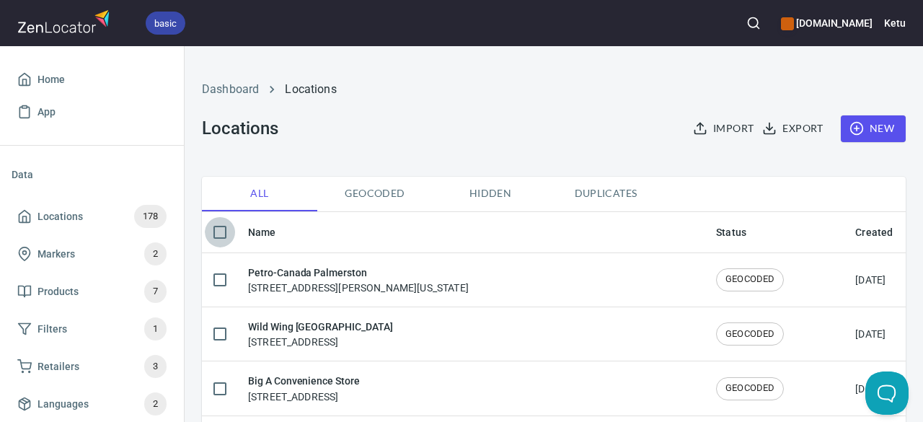
checkbox input "true"
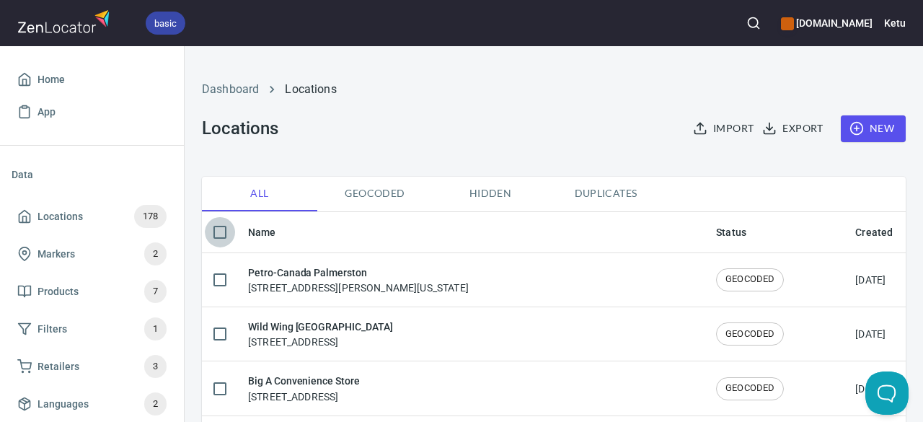
checkbox input "true"
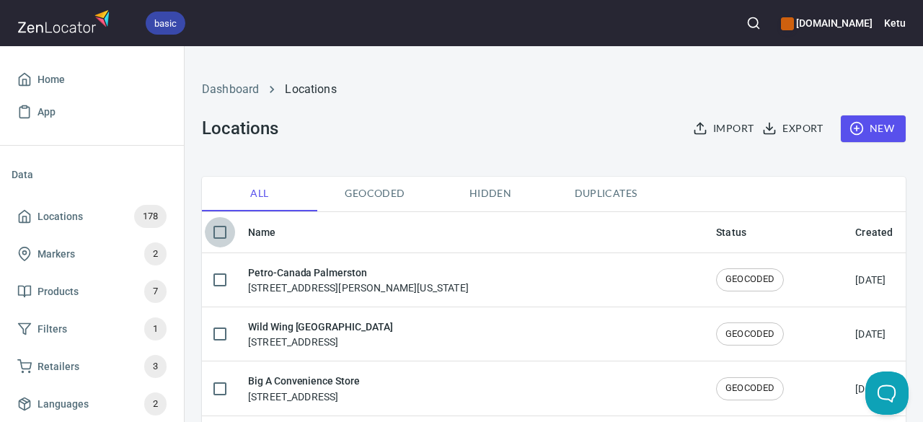
checkbox input "true"
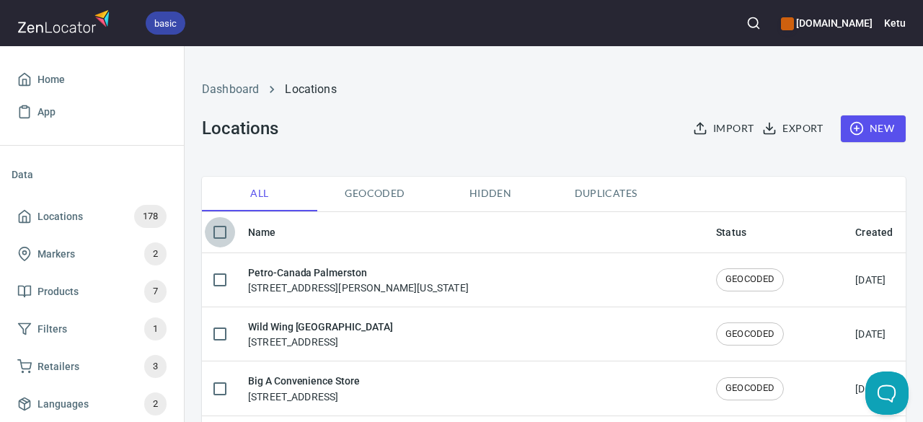
checkbox input "true"
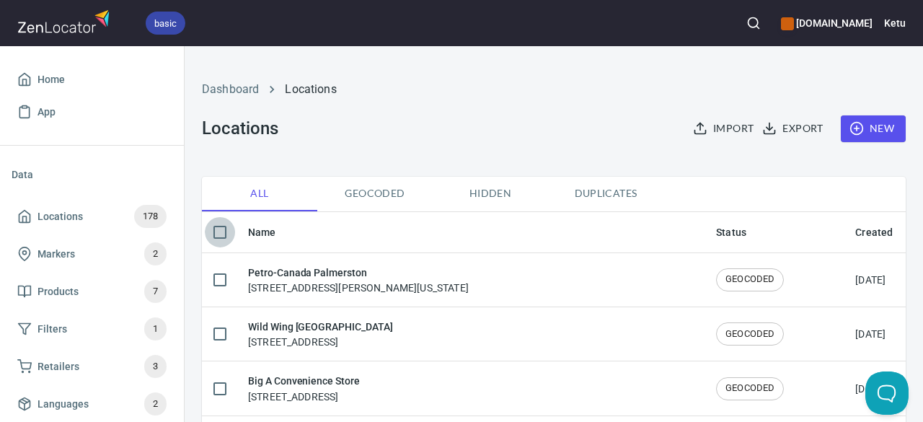
checkbox input "true"
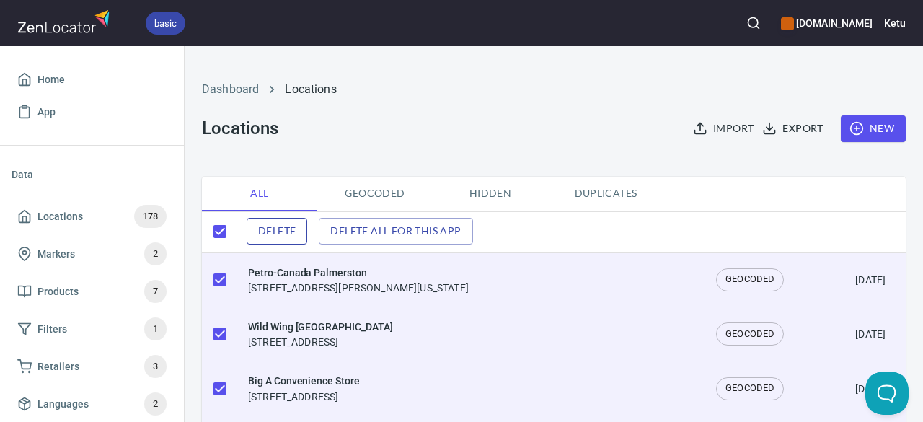
click at [284, 225] on span "Delete" at bounding box center [276, 231] width 37 height 18
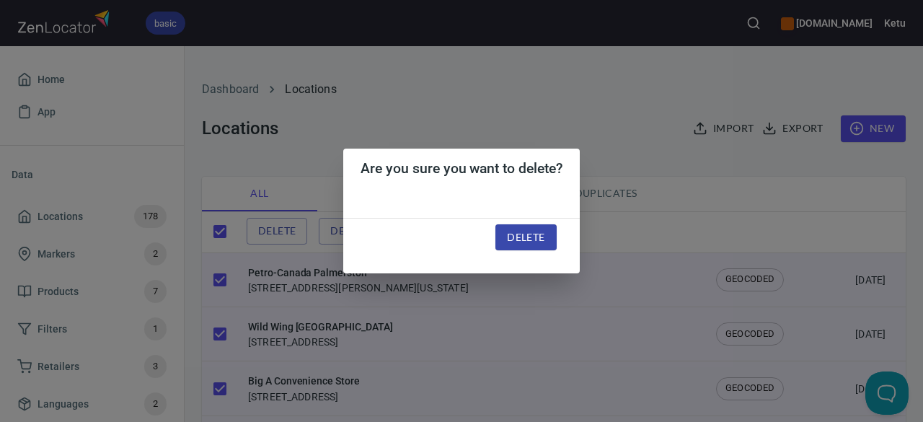
click at [528, 239] on span "Delete" at bounding box center [525, 237] width 37 height 18
checkbox input "false"
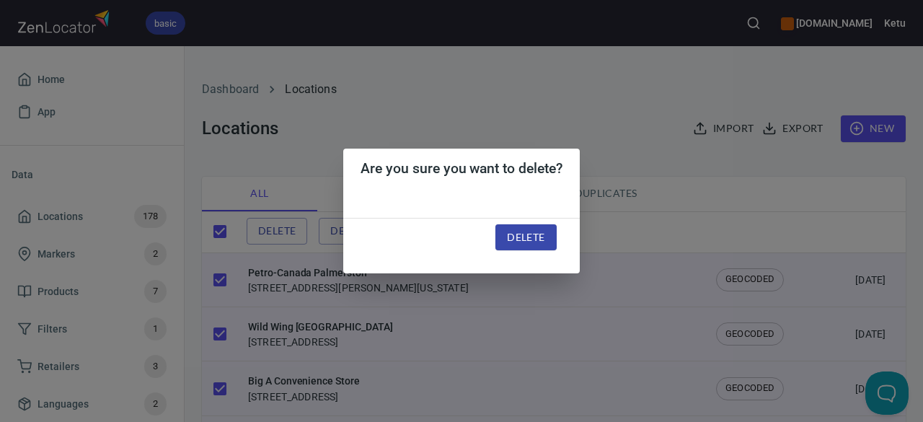
checkbox input "false"
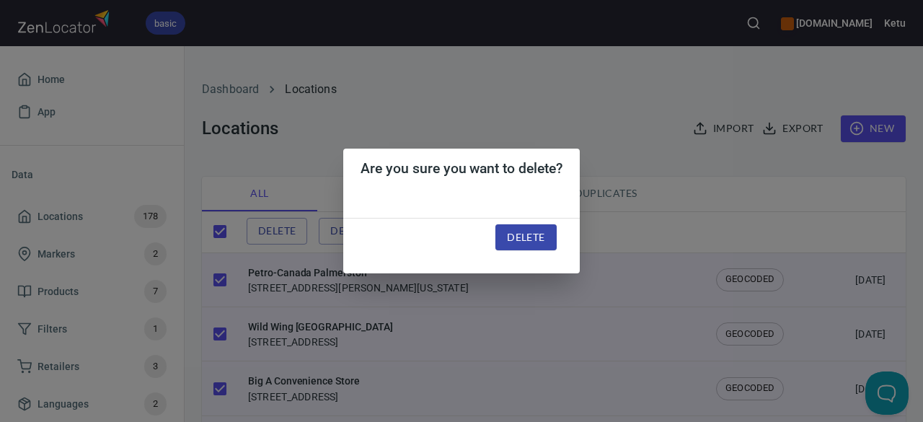
checkbox input "false"
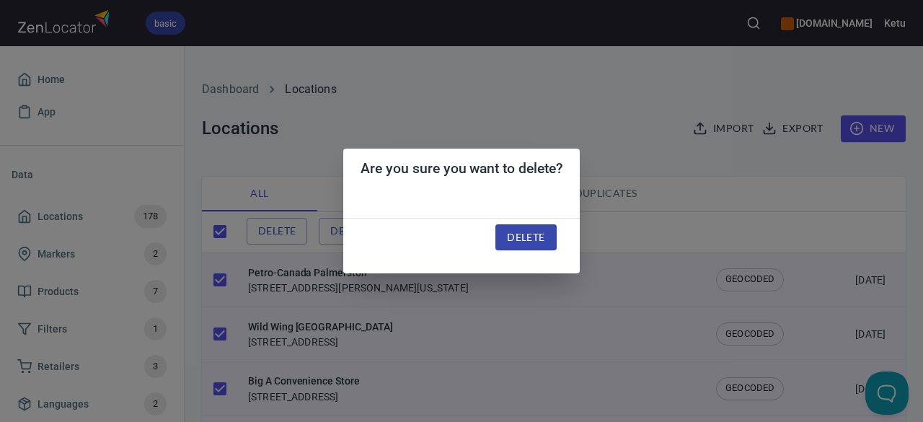
checkbox input "false"
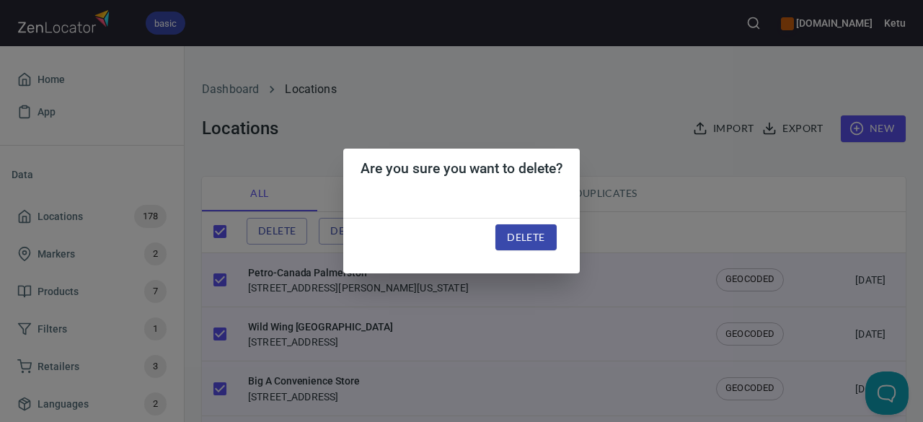
checkbox input "false"
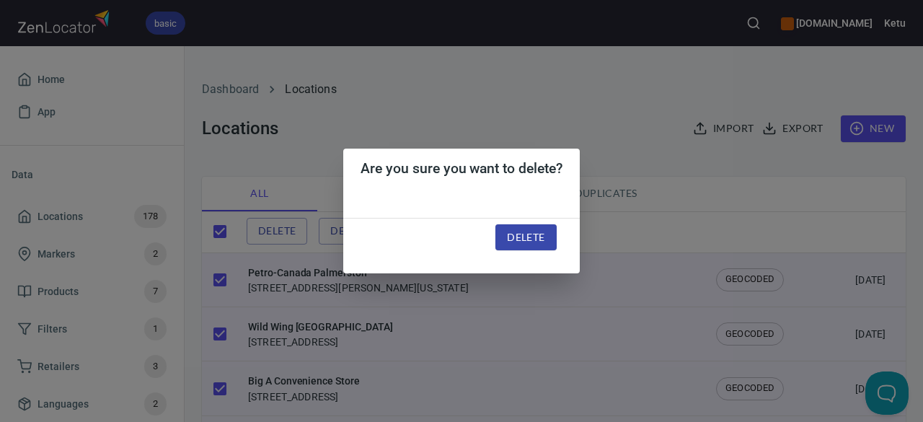
checkbox input "false"
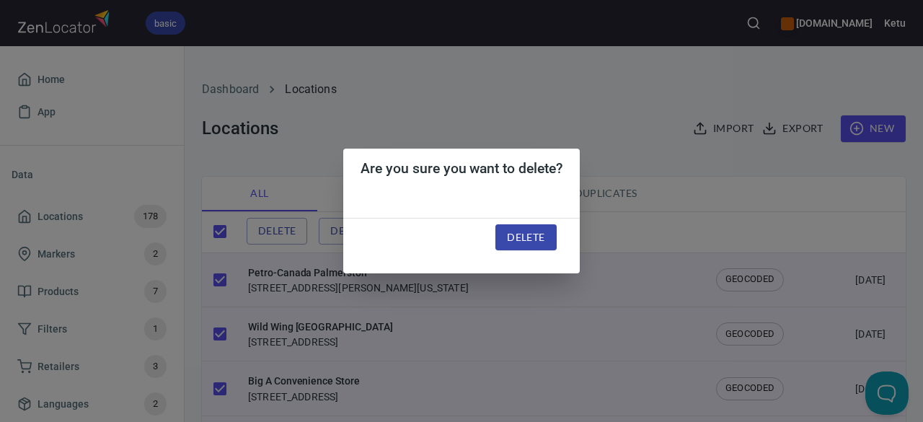
checkbox input "false"
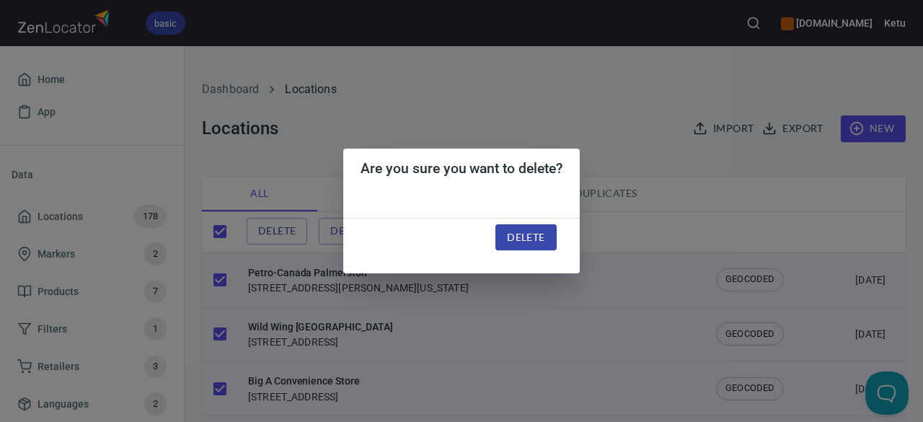
checkbox input "false"
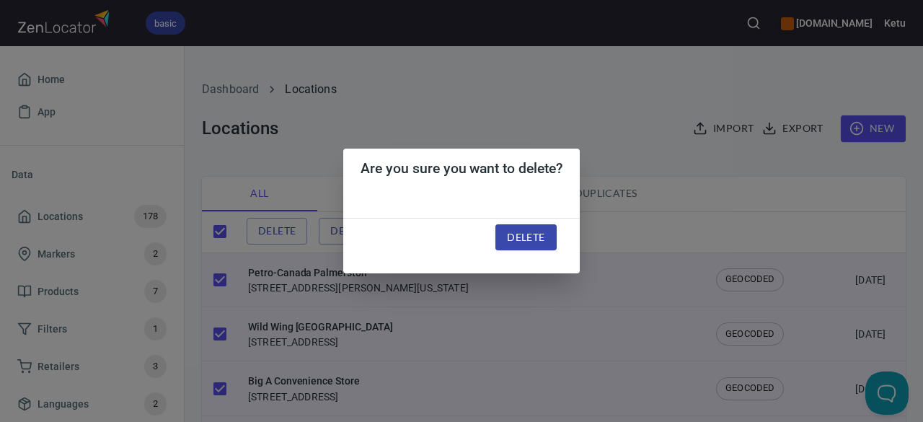
checkbox input "false"
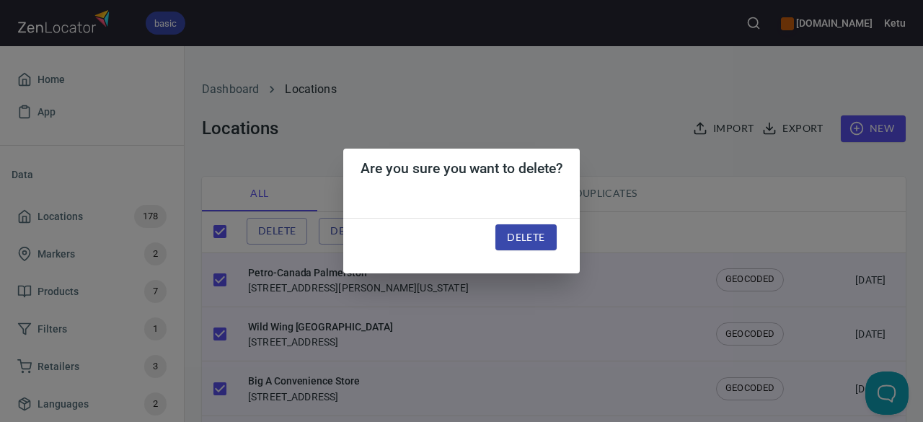
checkbox input "false"
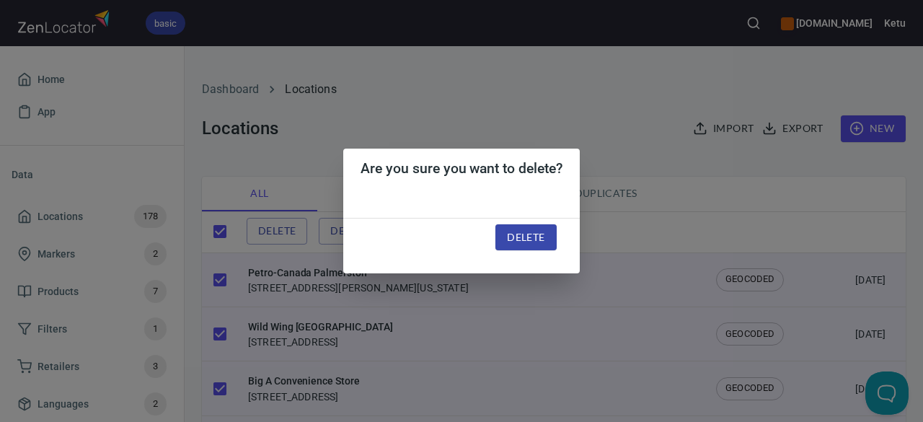
checkbox input "false"
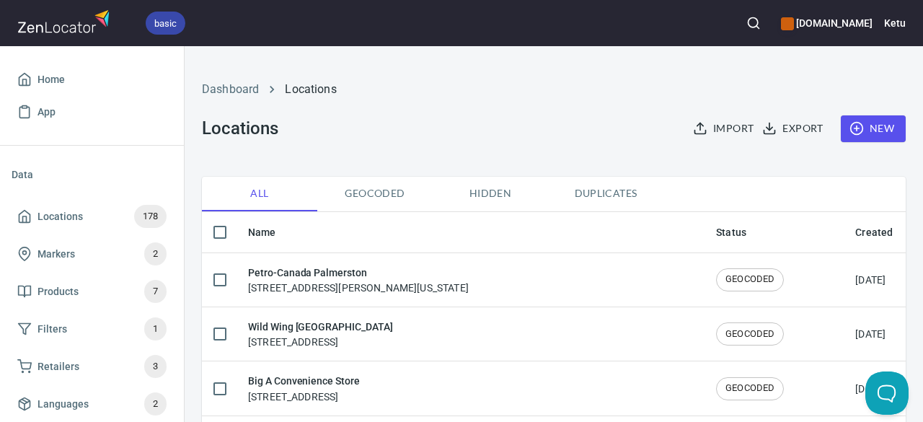
checkbox input "true"
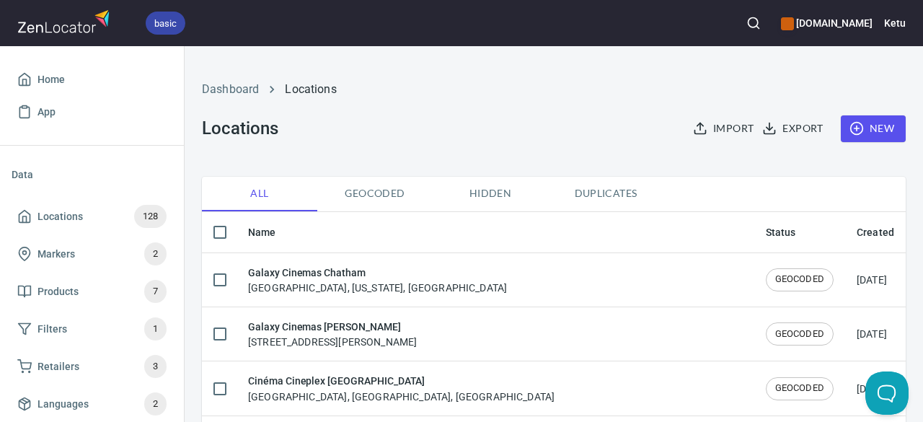
click at [219, 234] on input "checkbox" at bounding box center [220, 232] width 30 height 30
checkbox input "true"
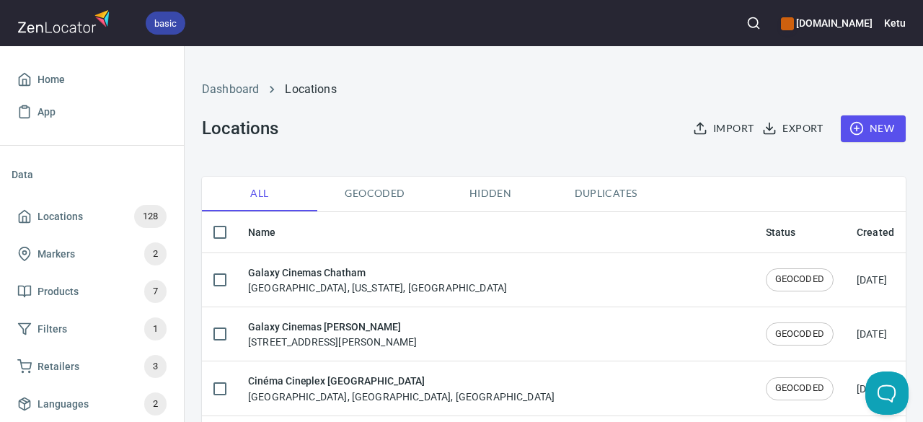
checkbox input "true"
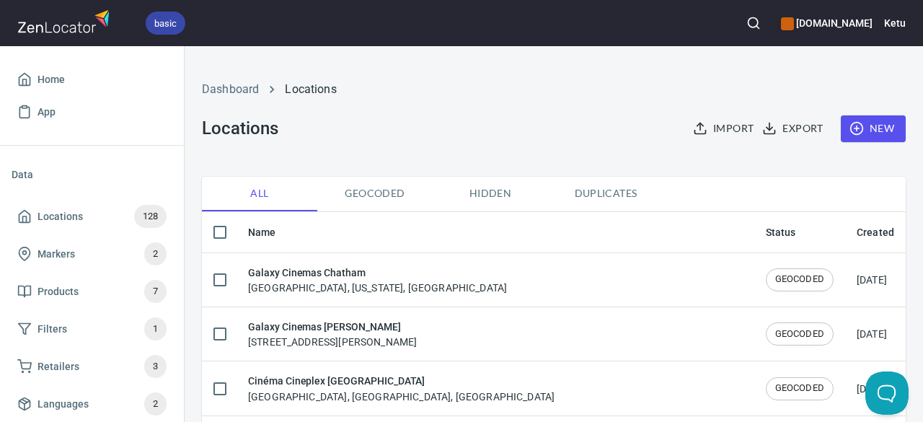
checkbox input "true"
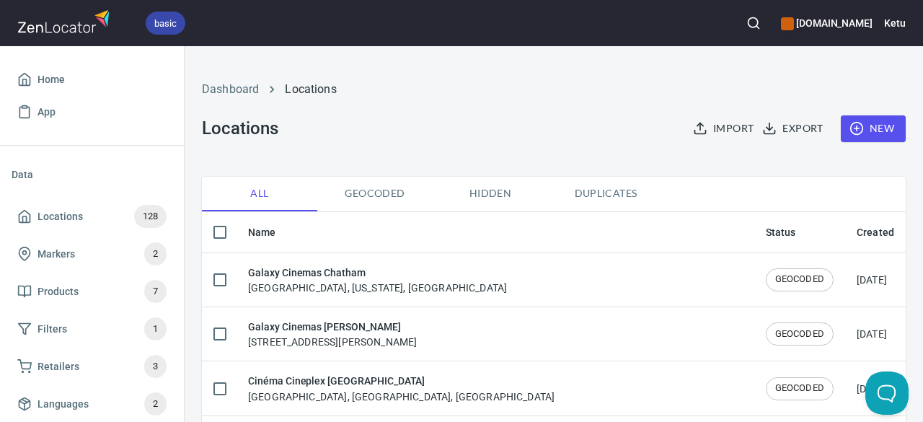
checkbox input "true"
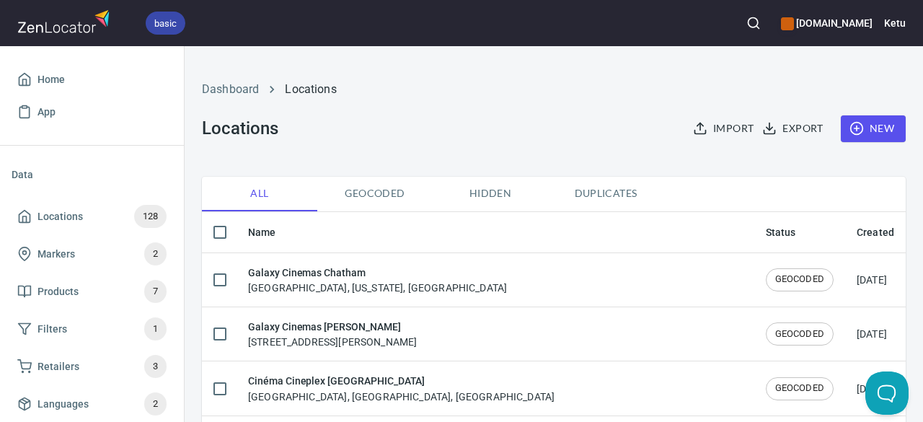
checkbox input "true"
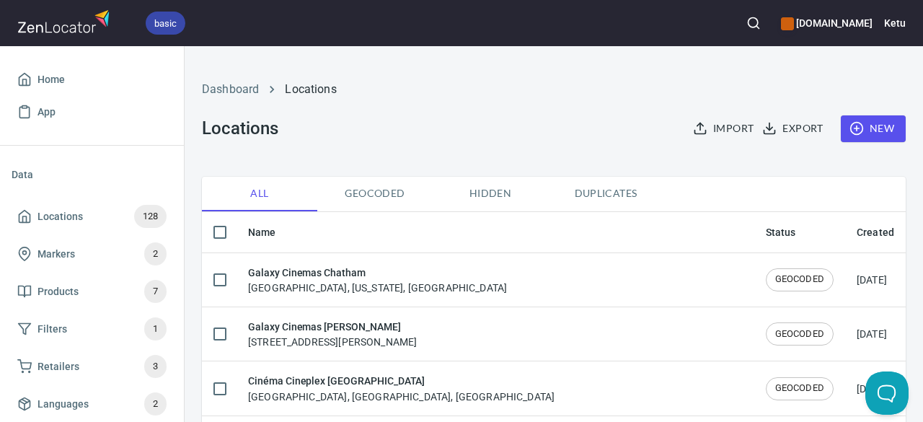
checkbox input "true"
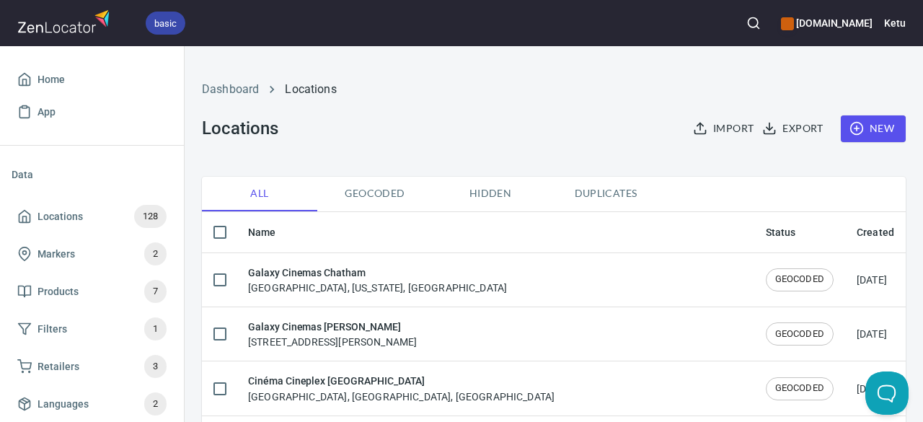
checkbox input "true"
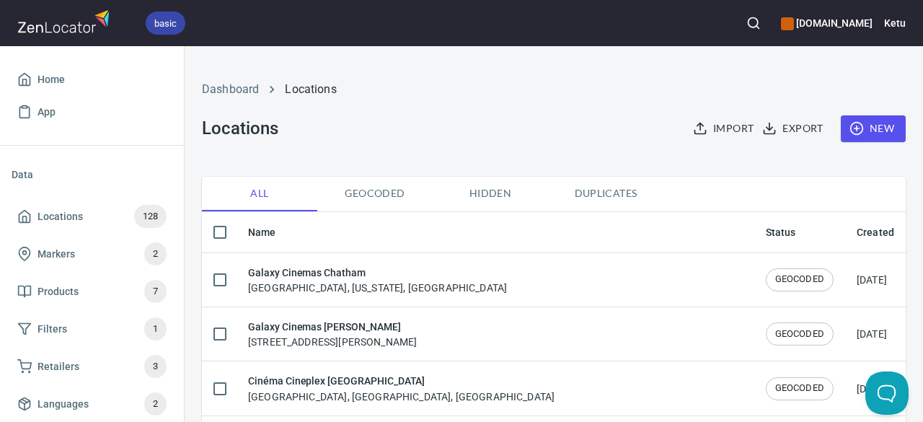
checkbox input "true"
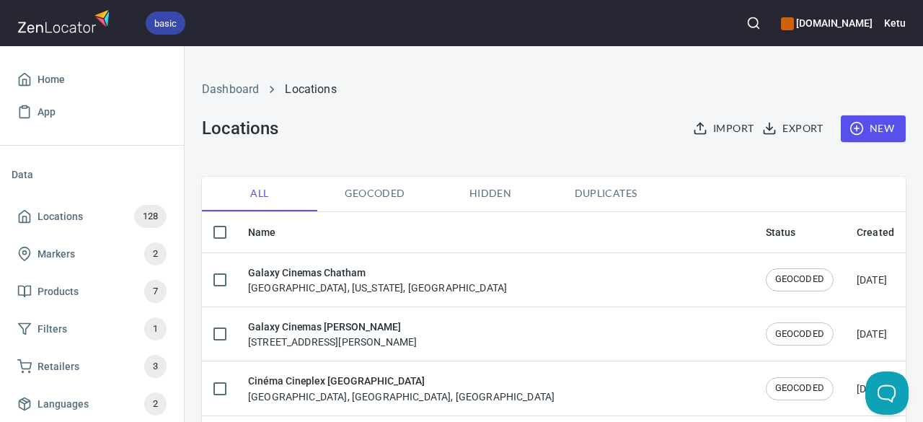
checkbox input "true"
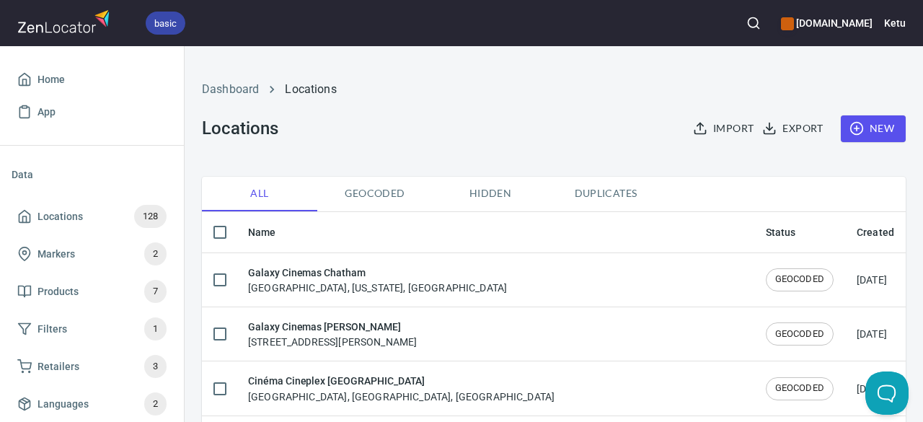
checkbox input "true"
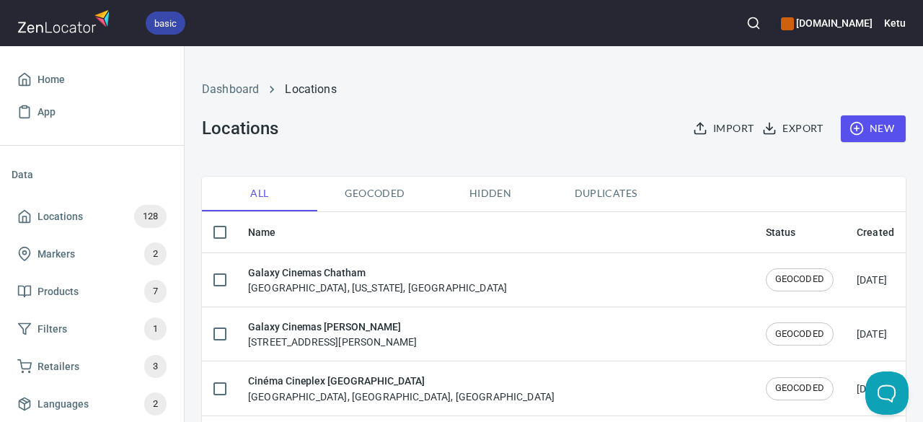
checkbox input "true"
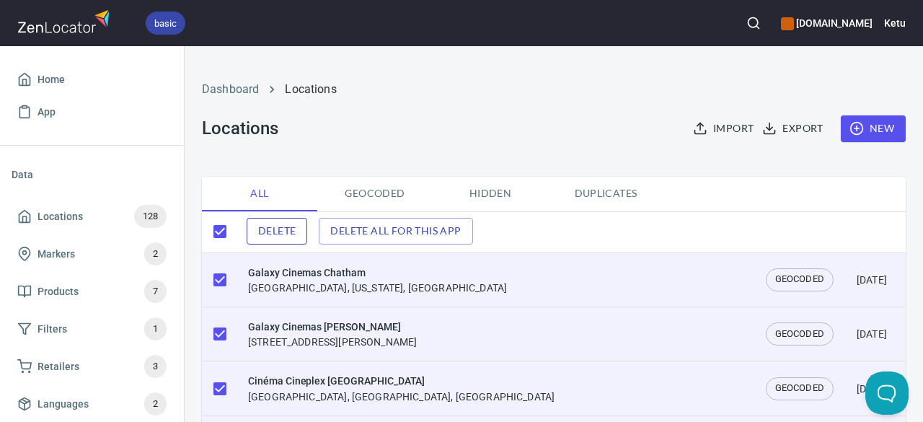
click at [296, 234] on button "Delete" at bounding box center [276, 231] width 61 height 27
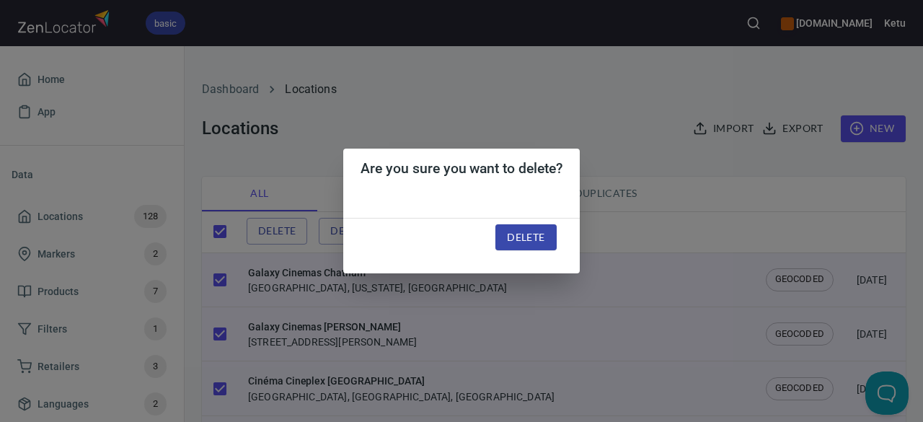
click at [528, 239] on span "Delete" at bounding box center [525, 237] width 37 height 18
checkbox input "false"
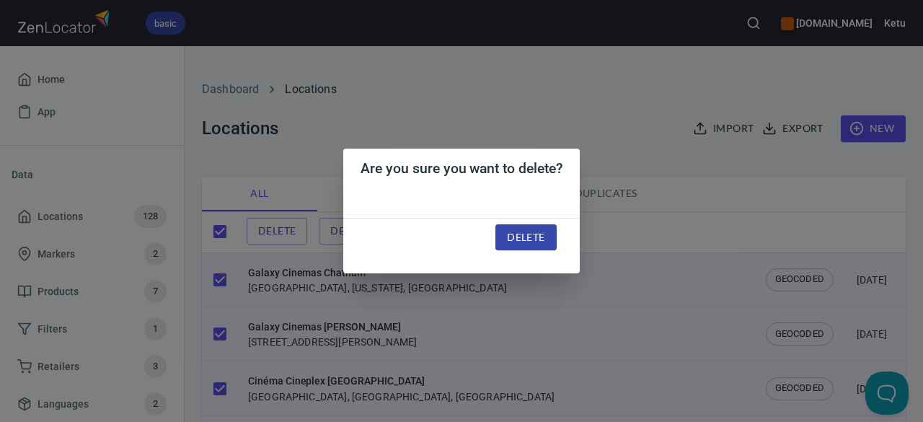
checkbox input "false"
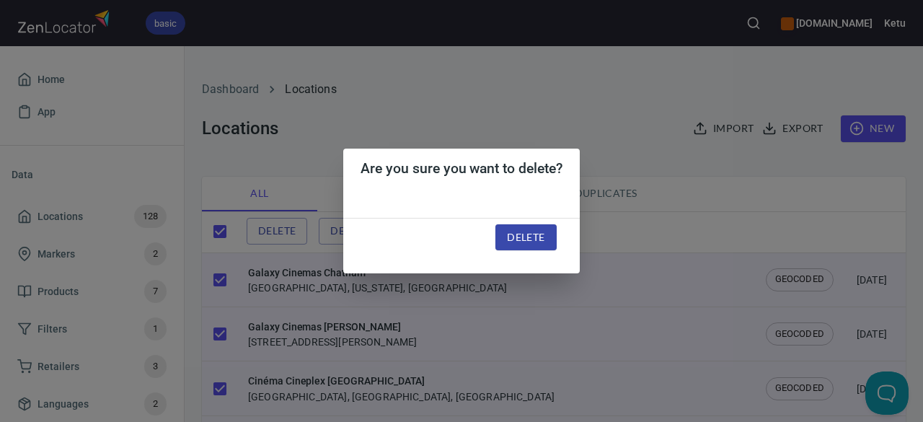
checkbox input "false"
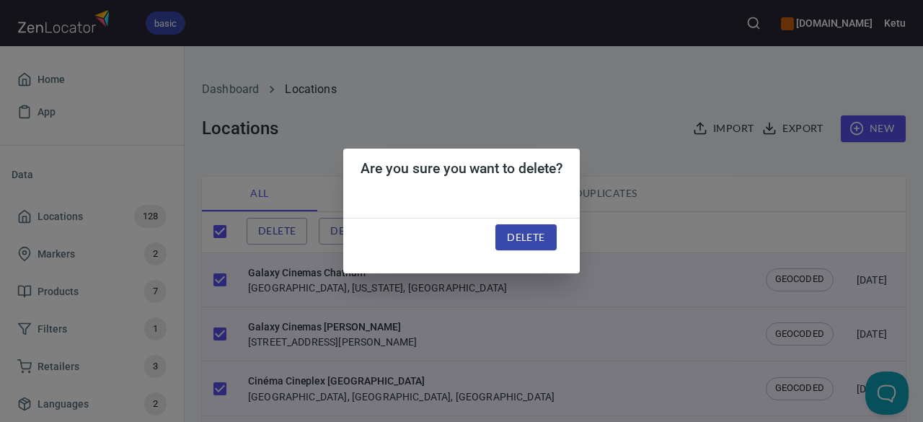
checkbox input "false"
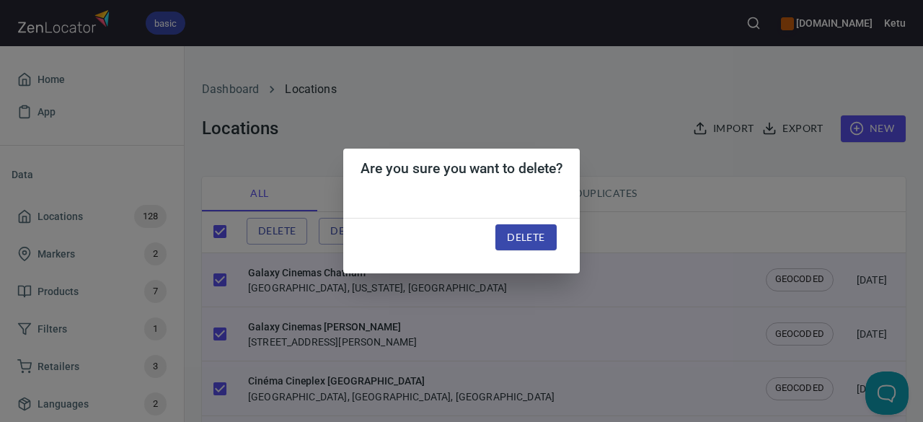
checkbox input "false"
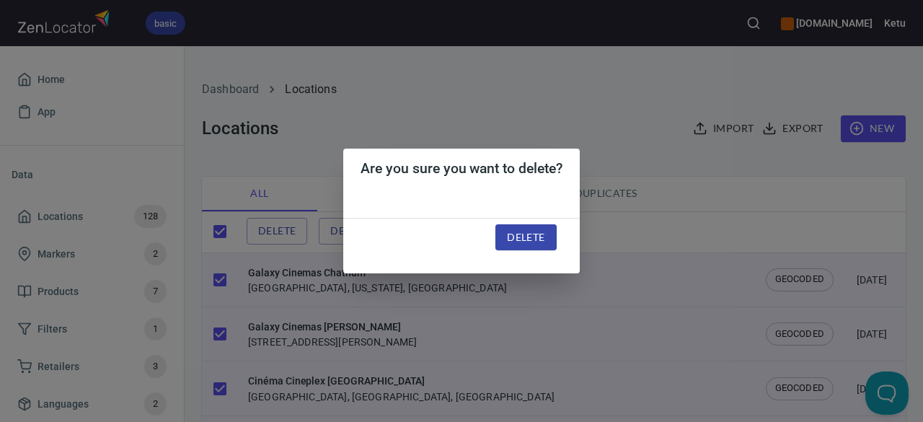
checkbox input "false"
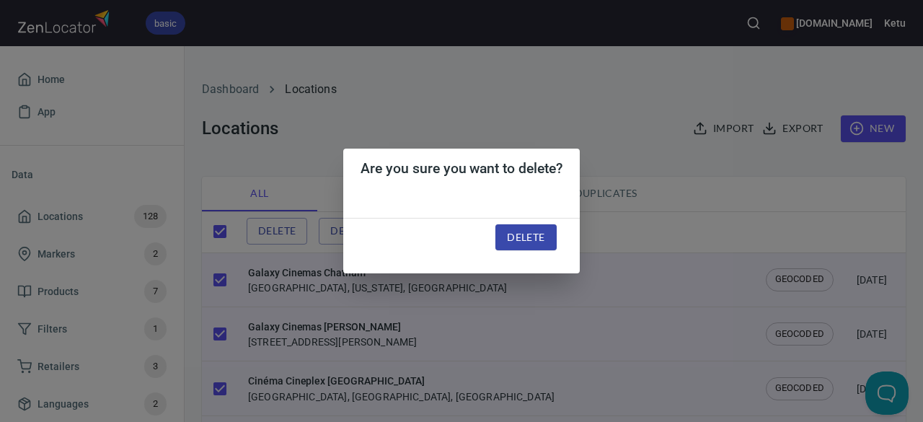
checkbox input "false"
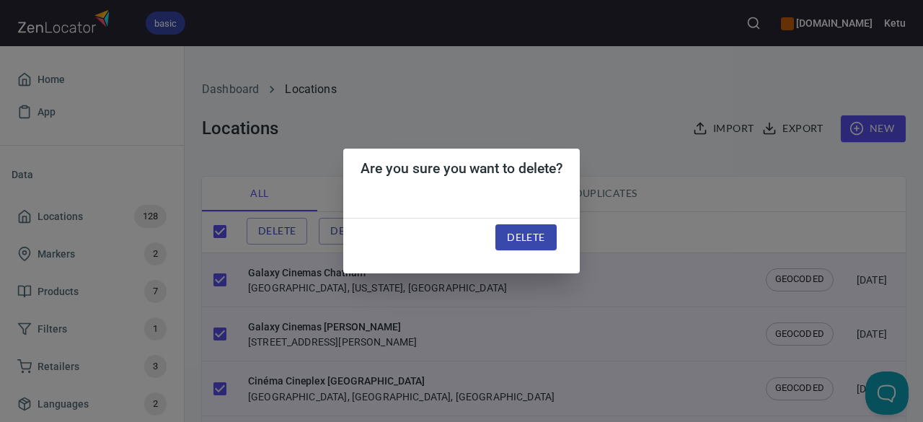
checkbox input "false"
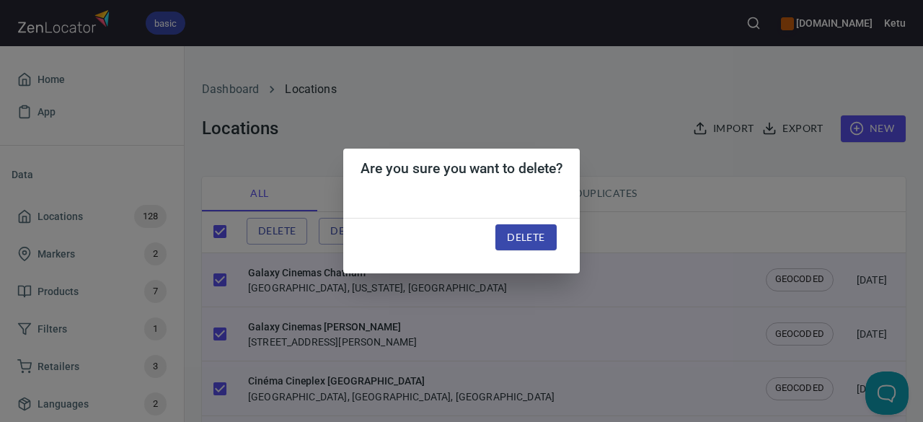
checkbox input "false"
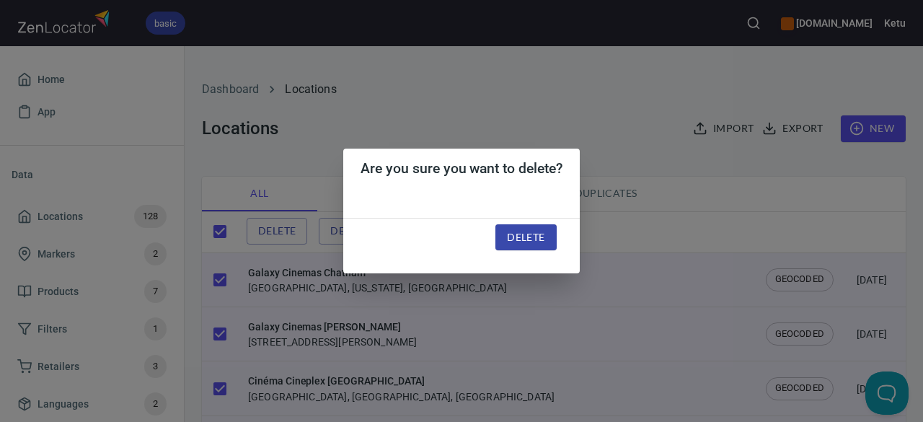
checkbox input "false"
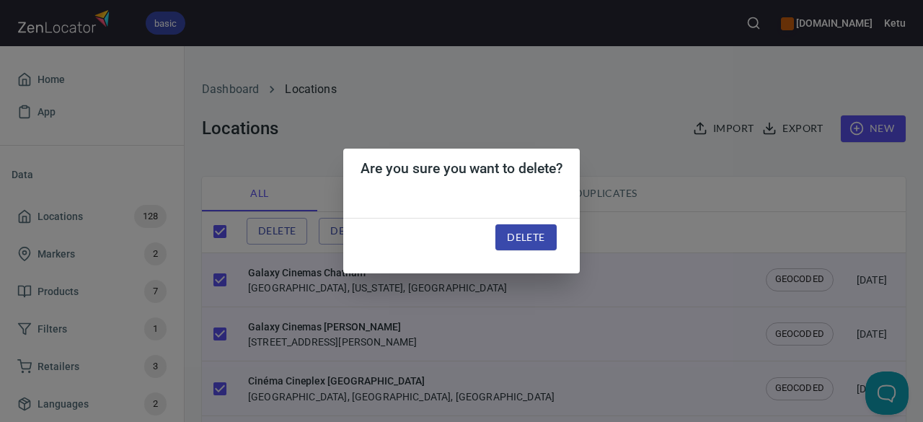
checkbox input "false"
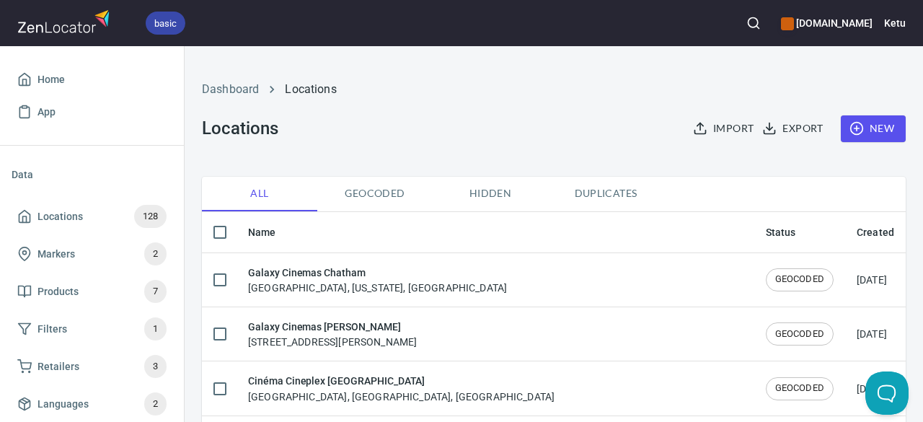
checkbox input "true"
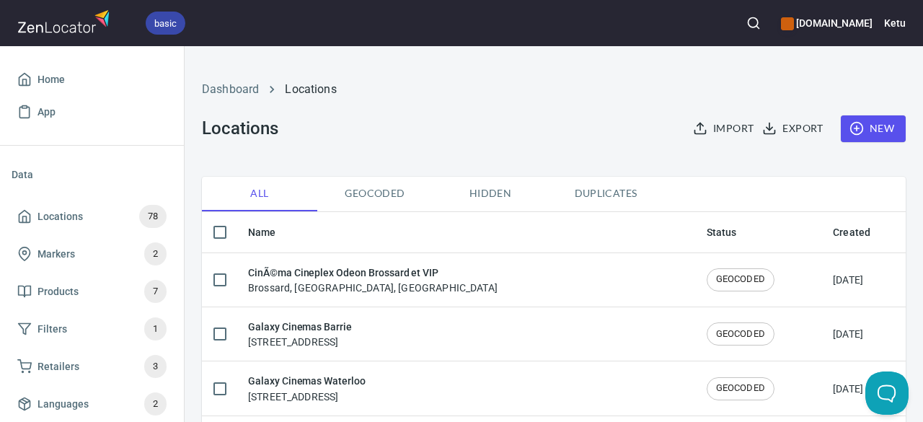
click at [223, 231] on input "checkbox" at bounding box center [220, 232] width 30 height 30
checkbox input "true"
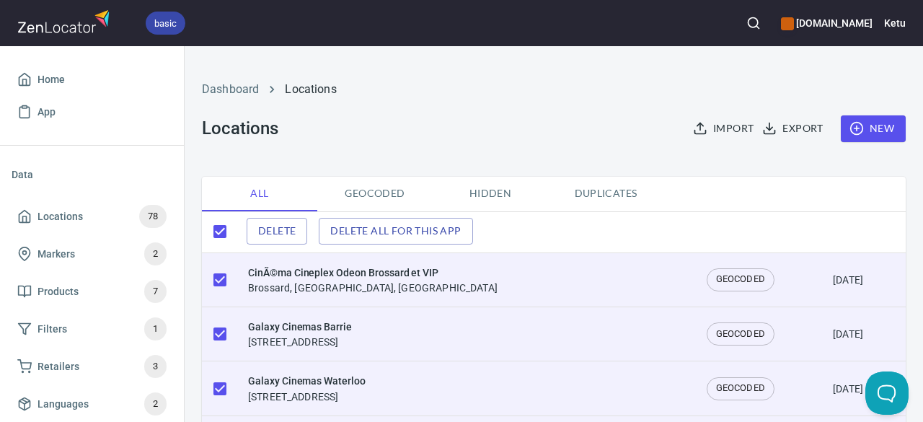
checkbox input "true"
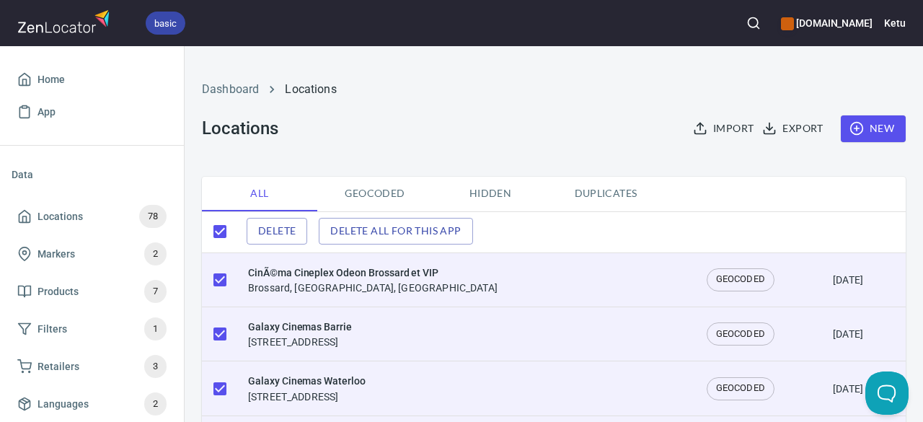
checkbox input "true"
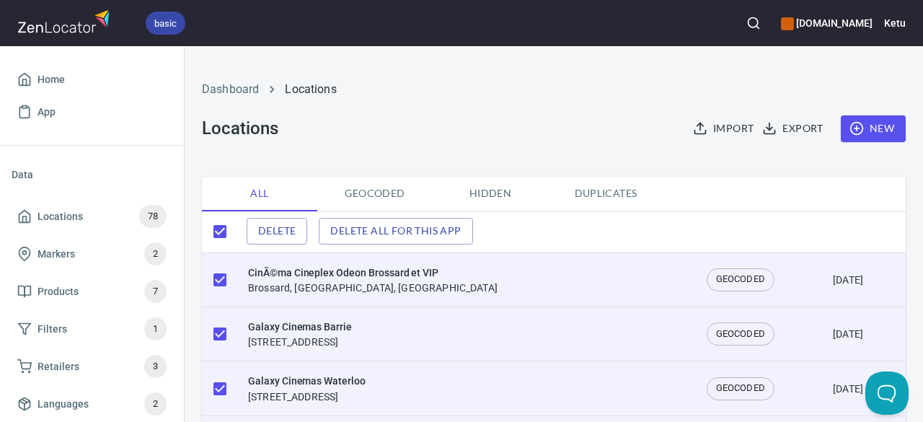
checkbox input "true"
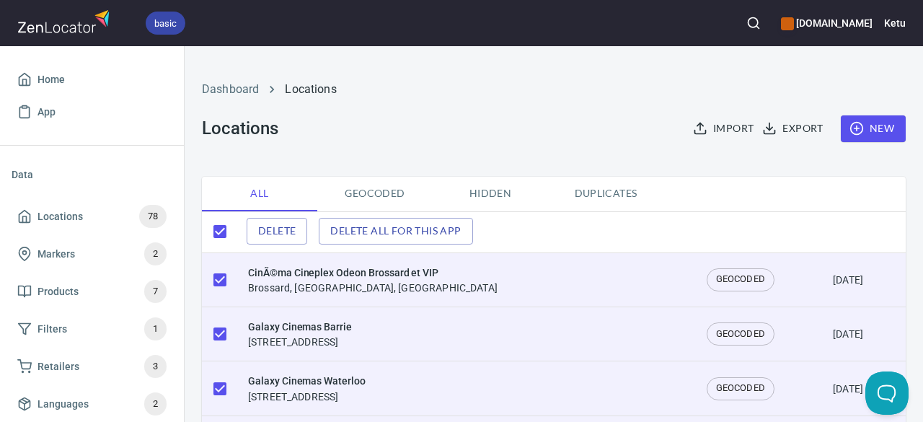
checkbox input "true"
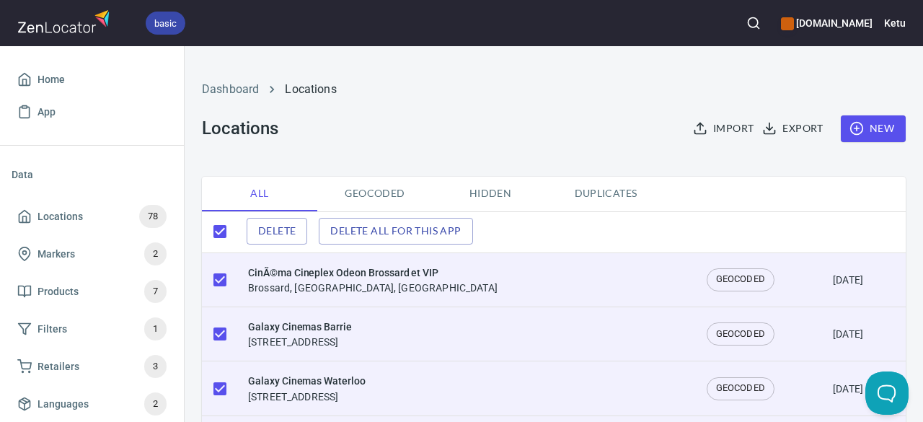
checkbox input "true"
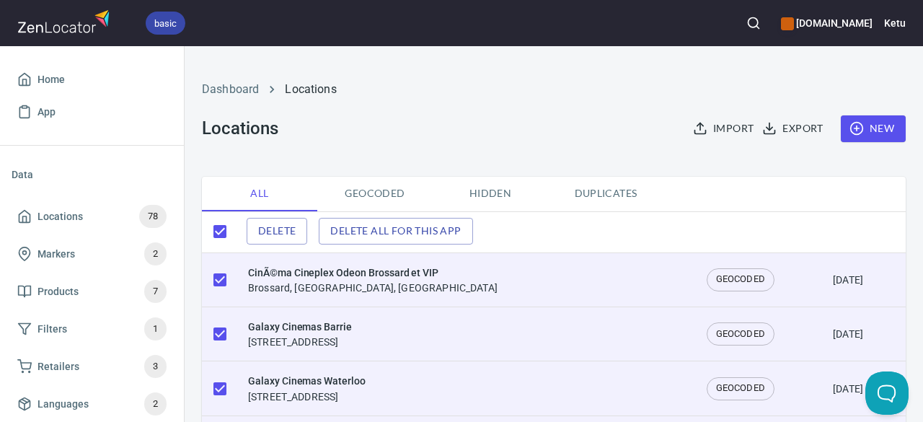
checkbox input "true"
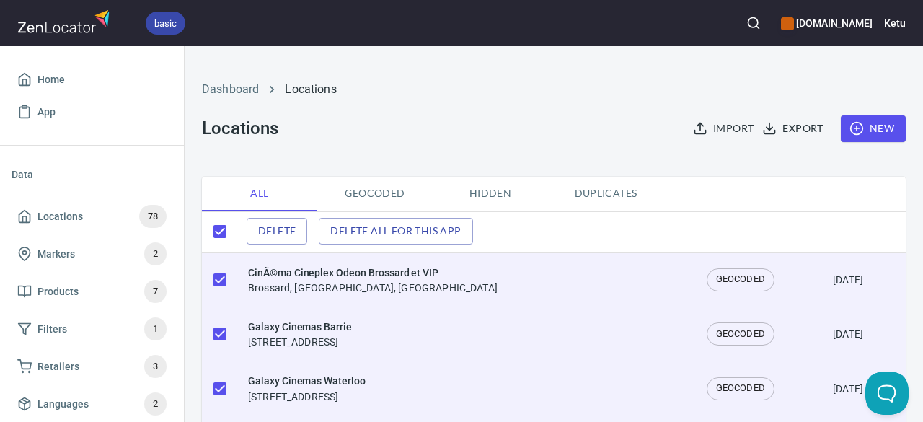
checkbox input "true"
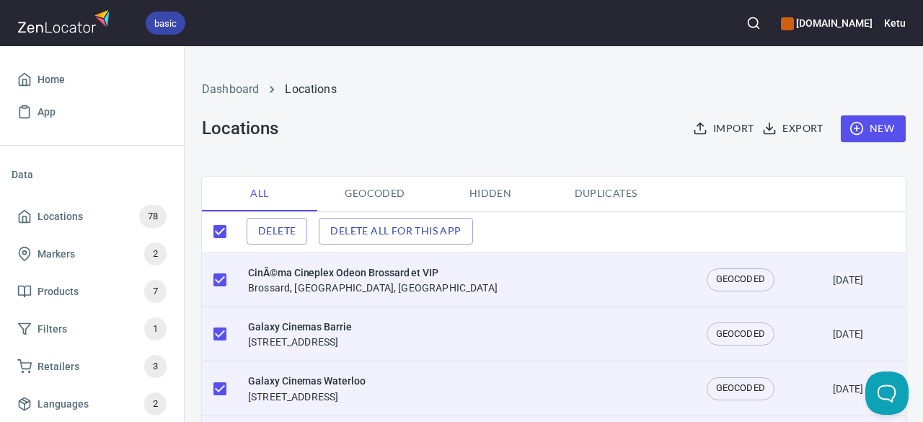
checkbox input "true"
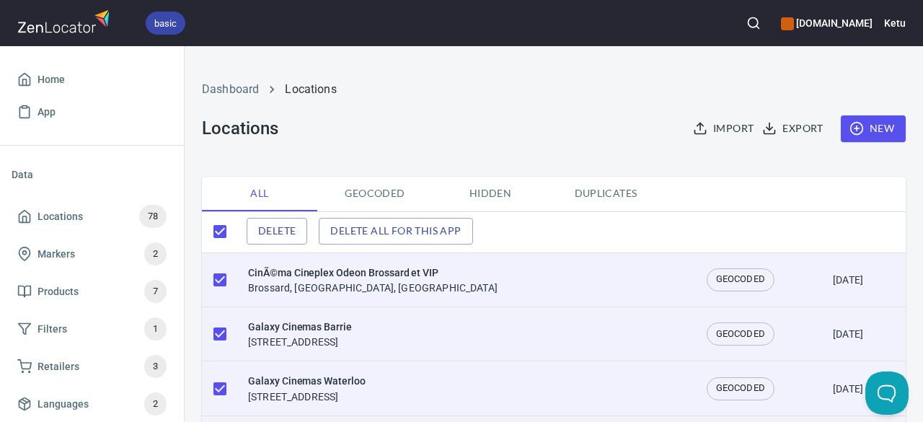
checkbox input "true"
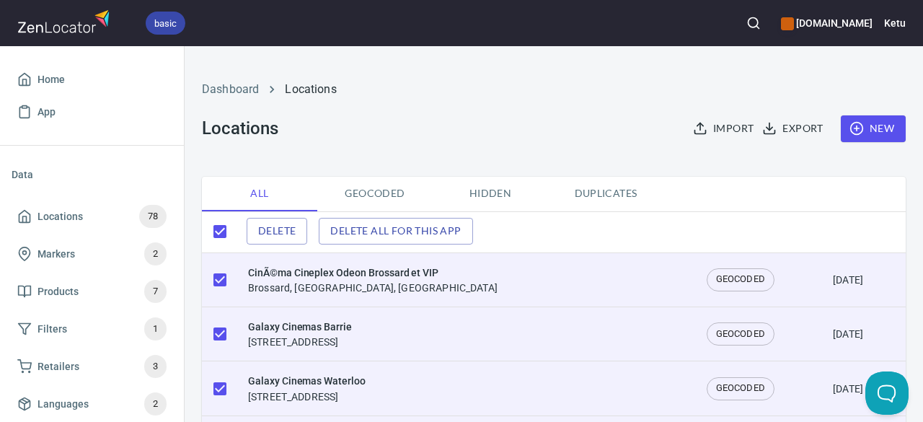
checkbox input "true"
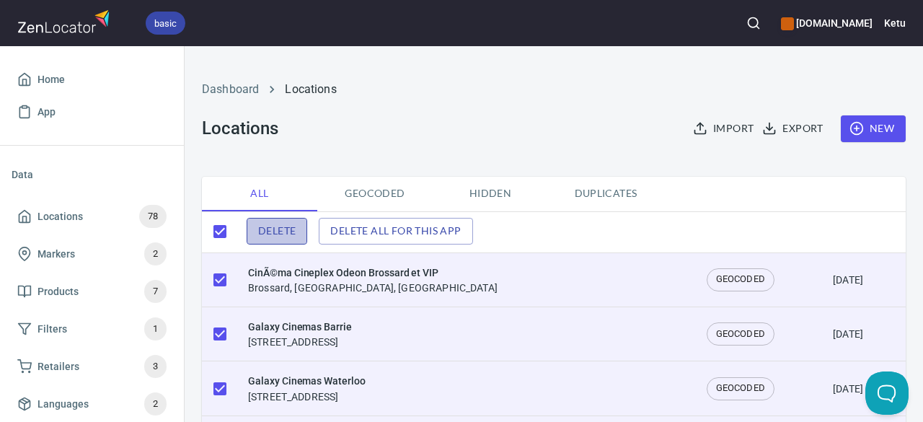
click at [262, 224] on span "Delete" at bounding box center [276, 231] width 37 height 18
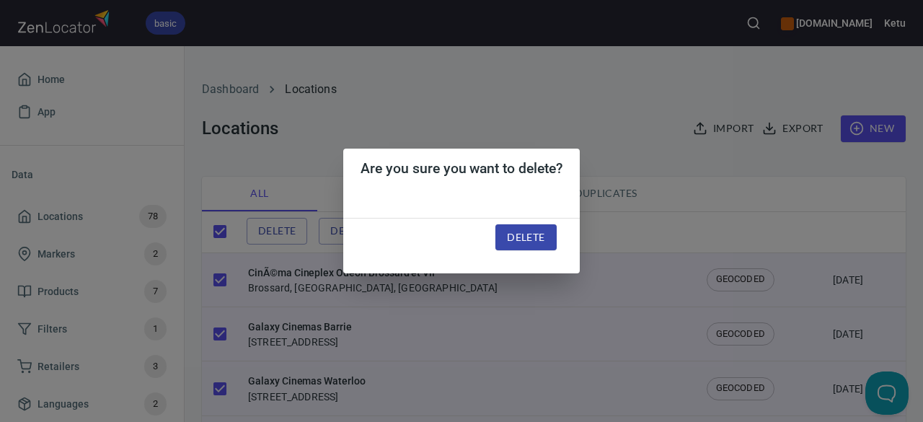
click at [515, 240] on span "Delete" at bounding box center [525, 237] width 37 height 18
checkbox input "false"
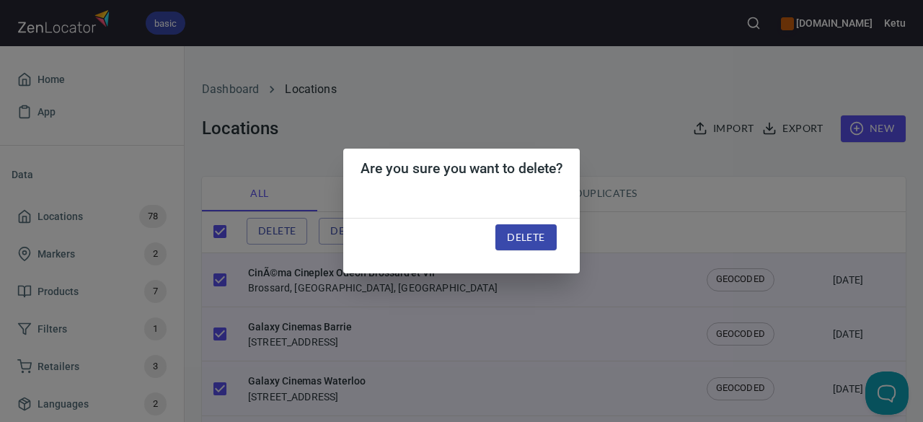
checkbox input "false"
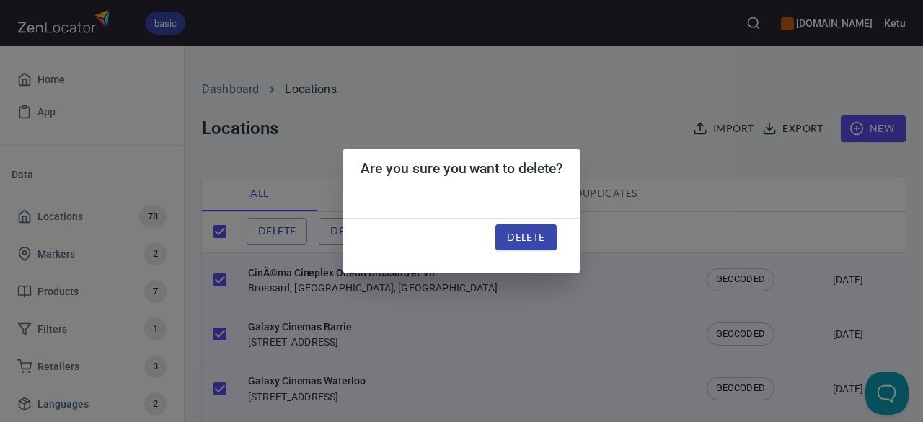
checkbox input "false"
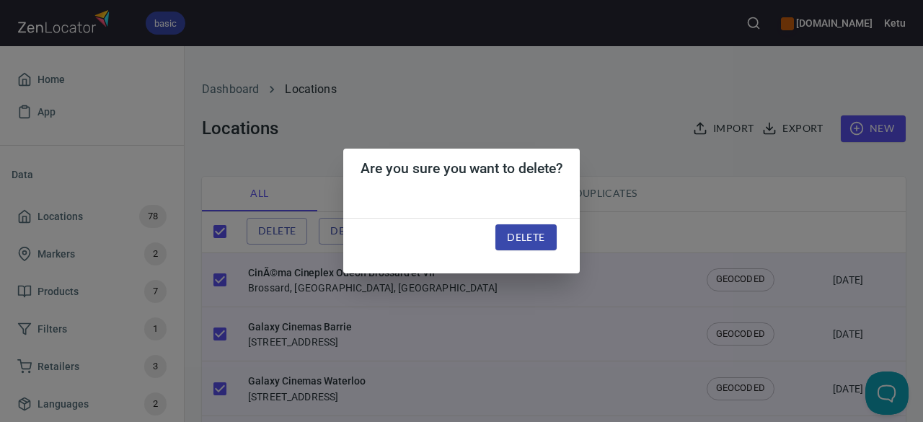
checkbox input "false"
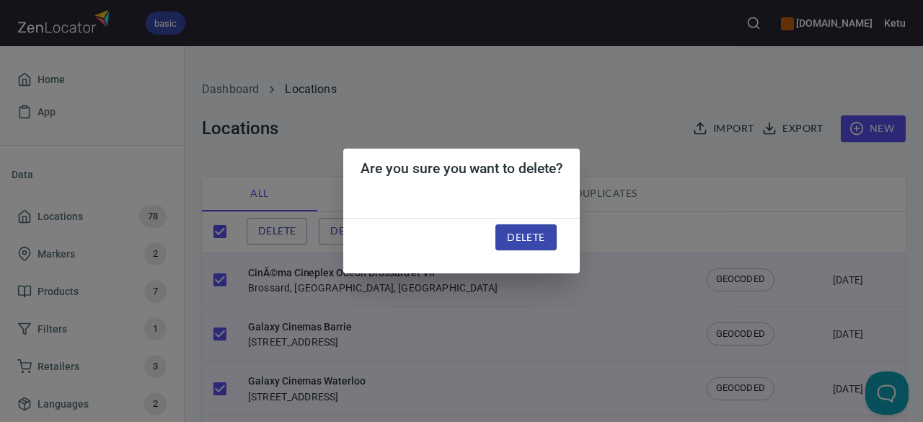
checkbox input "false"
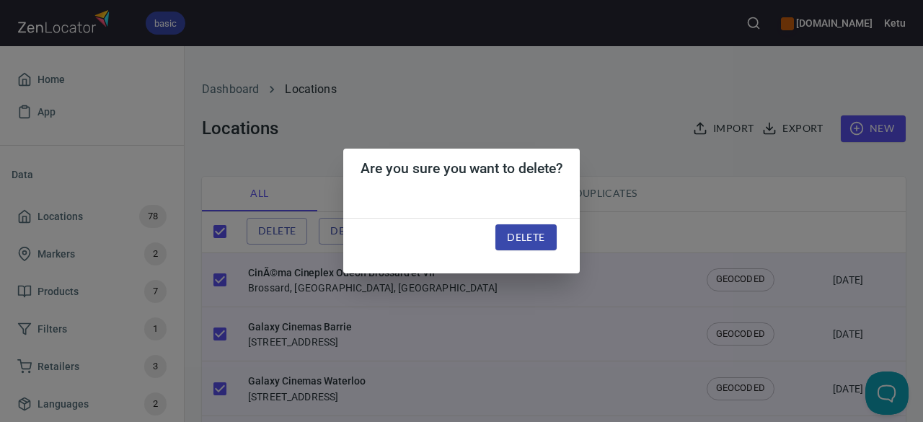
checkbox input "false"
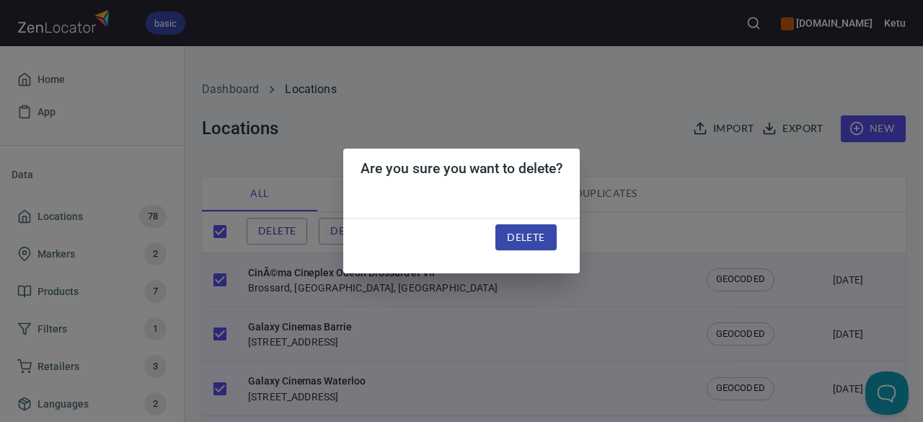
checkbox input "false"
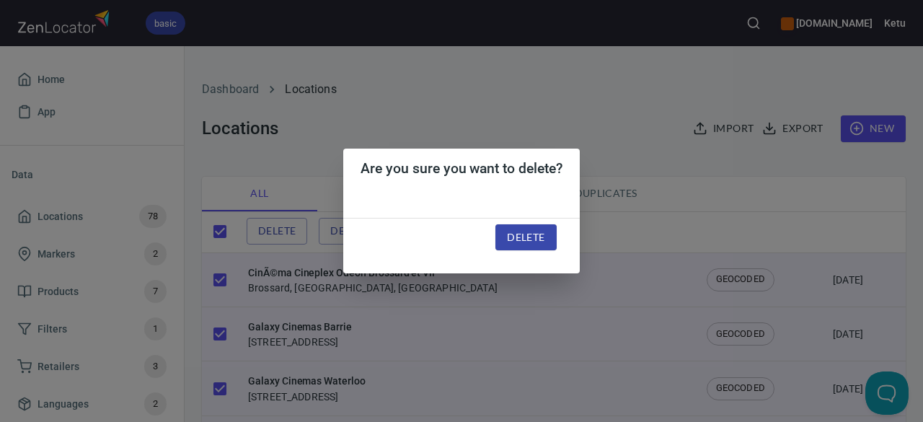
checkbox input "false"
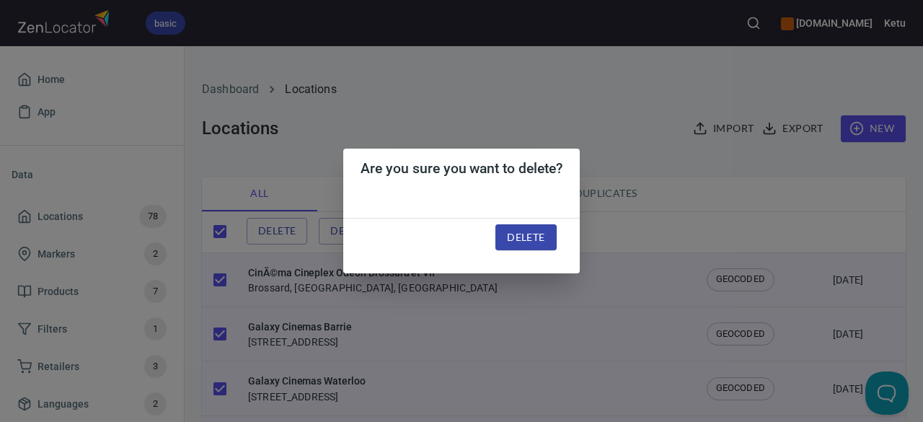
checkbox input "false"
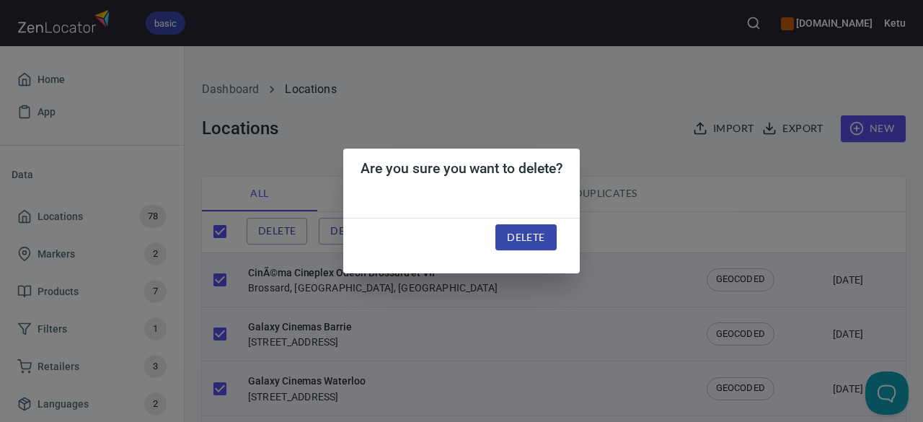
checkbox input "false"
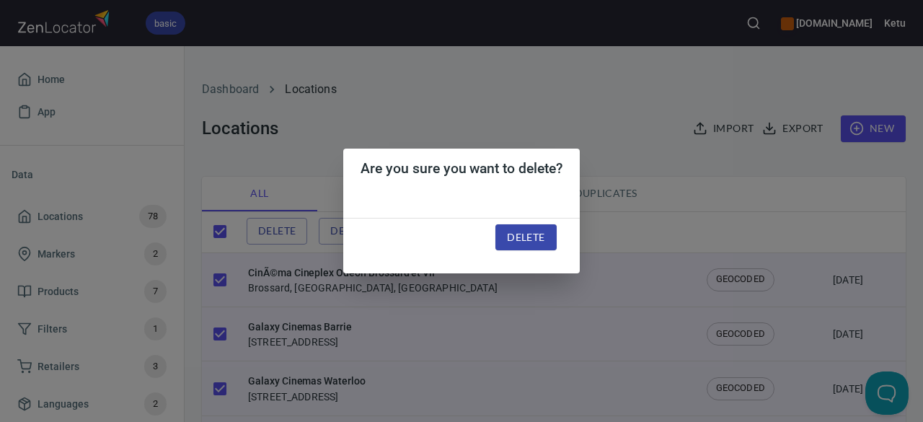
checkbox input "false"
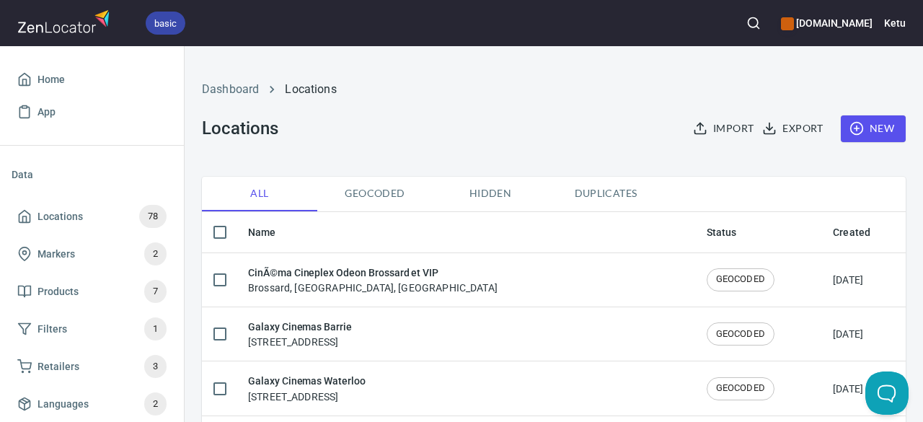
checkbox input "true"
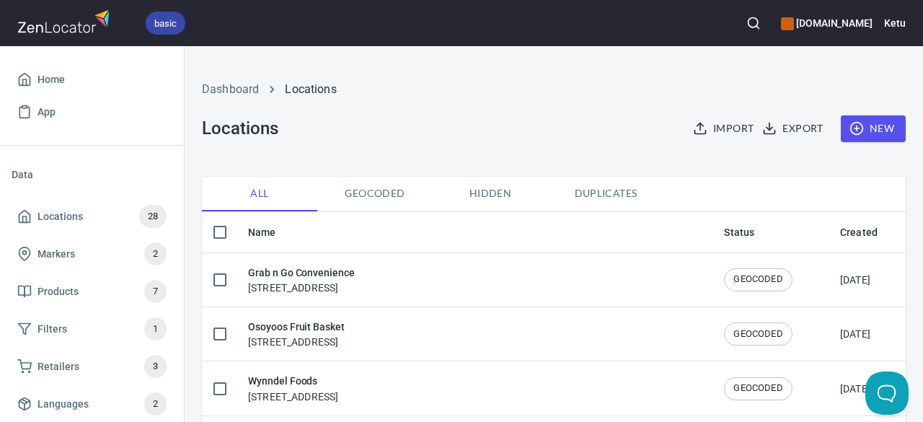
click at [223, 230] on input "checkbox" at bounding box center [220, 232] width 30 height 30
checkbox input "true"
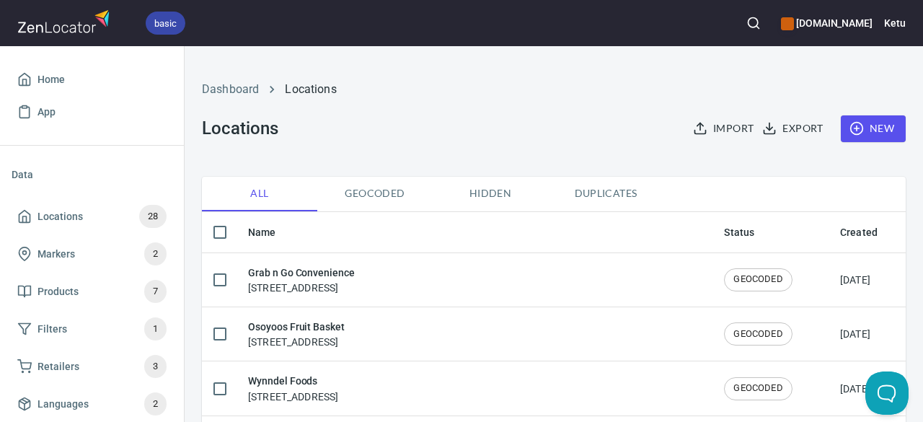
checkbox input "true"
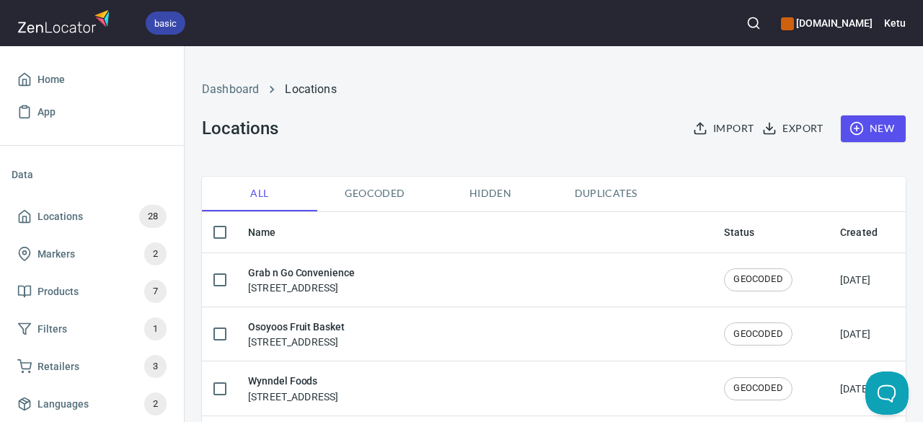
checkbox input "true"
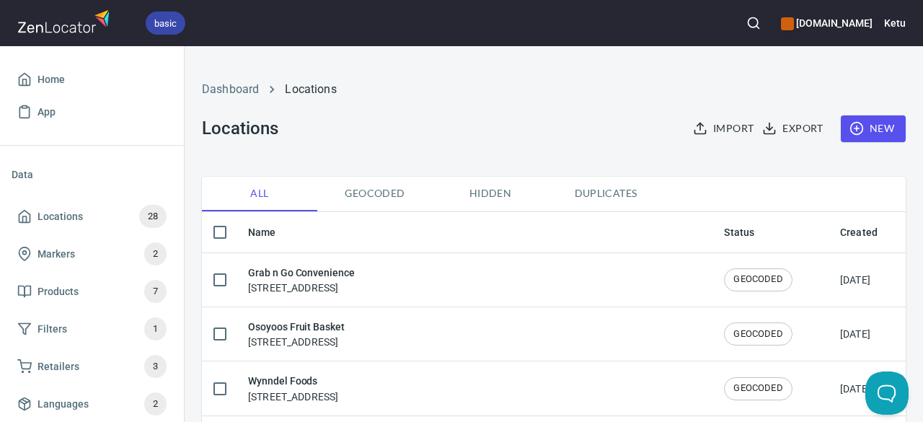
checkbox input "true"
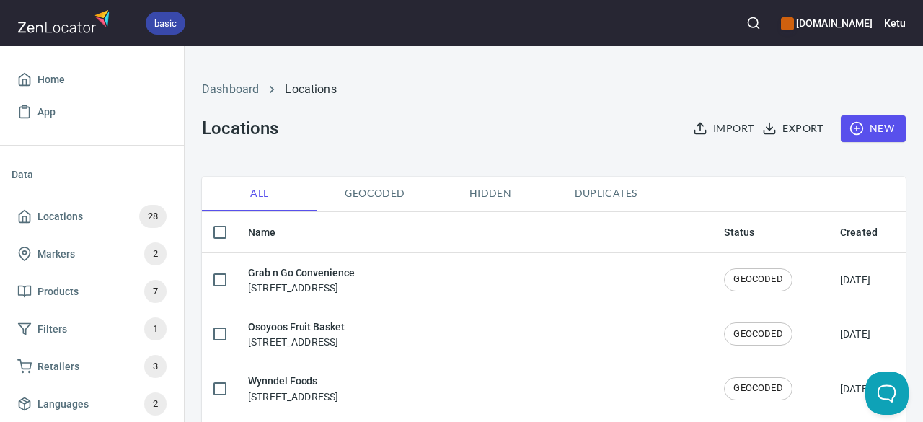
checkbox input "true"
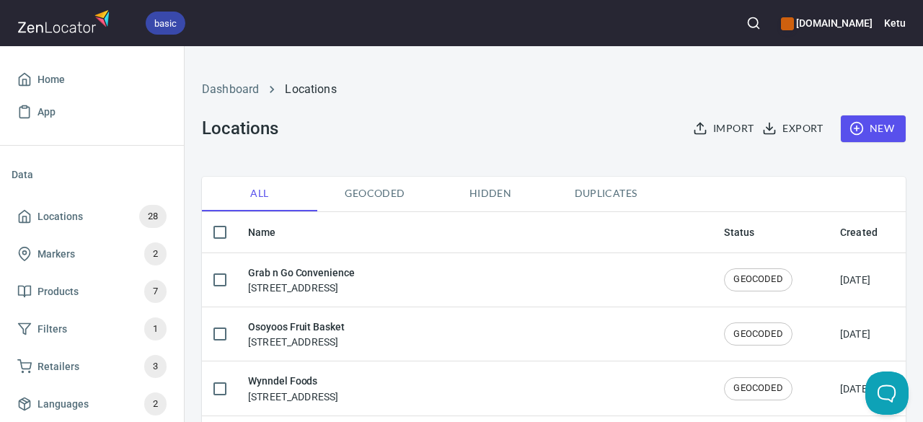
checkbox input "true"
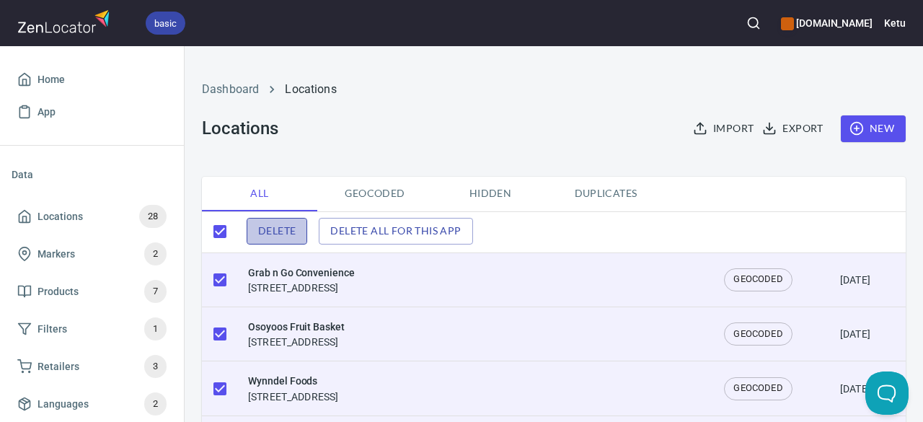
click at [294, 228] on span "Delete" at bounding box center [276, 231] width 37 height 18
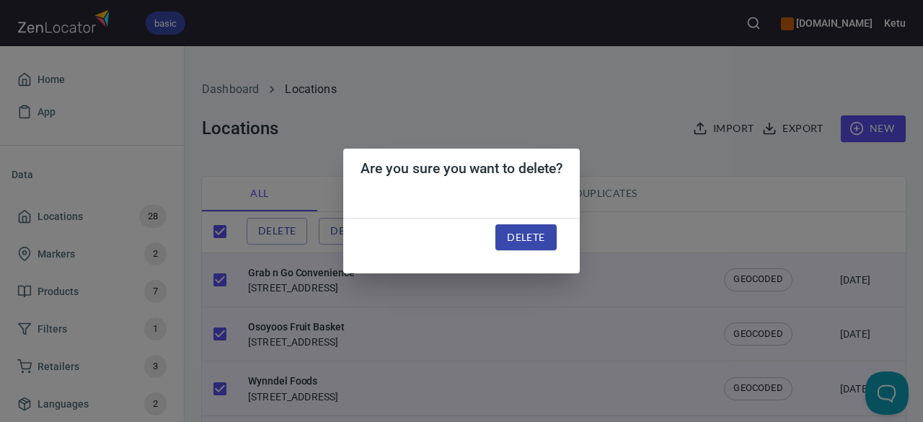
click at [507, 239] on span "Delete" at bounding box center [525, 237] width 37 height 18
checkbox input "false"
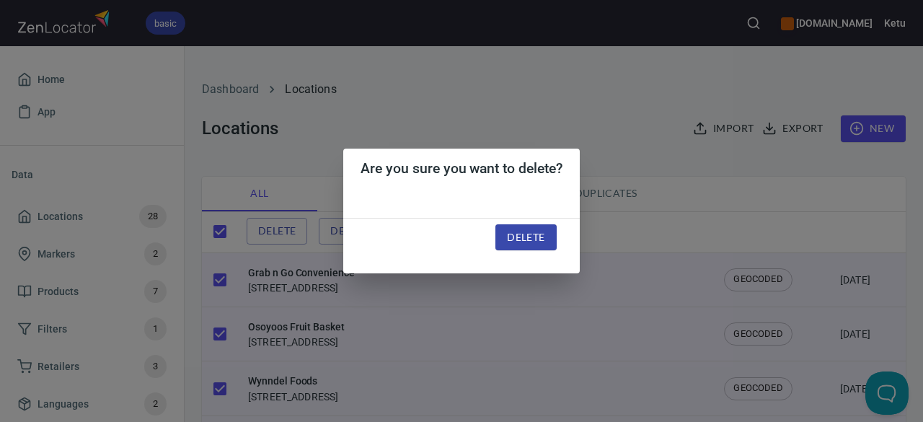
checkbox input "false"
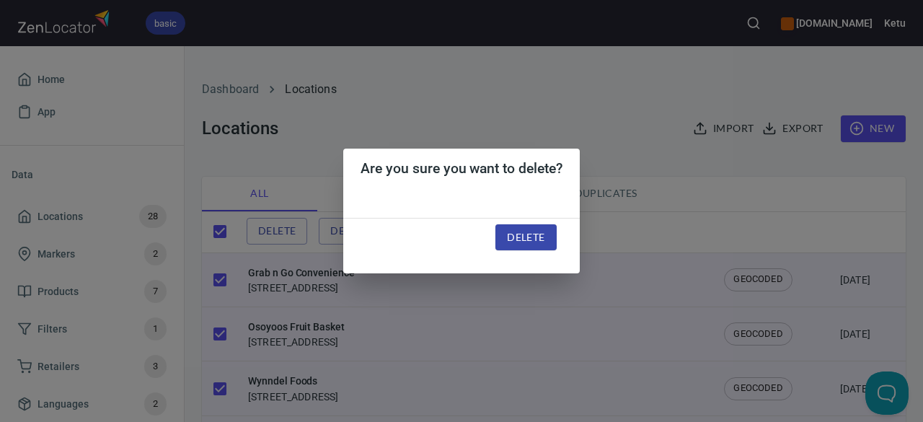
checkbox input "false"
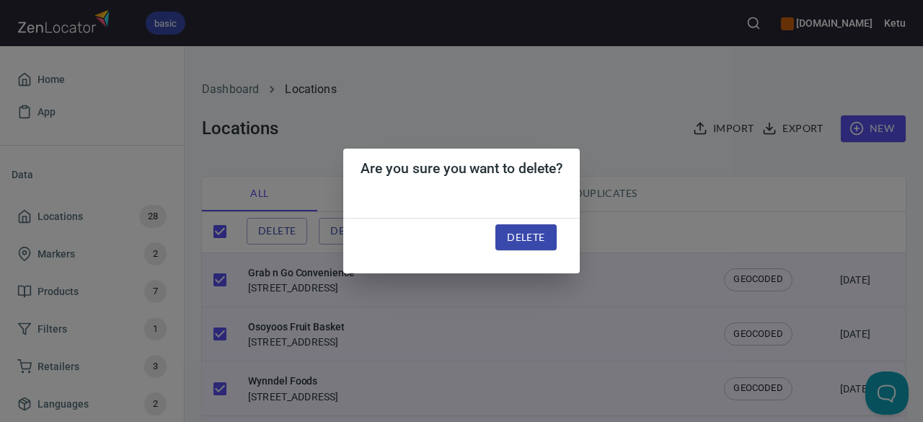
checkbox input "false"
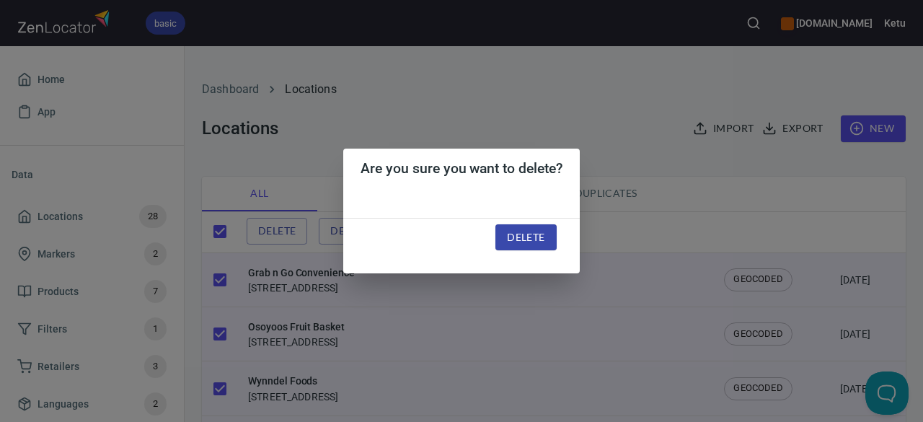
checkbox input "false"
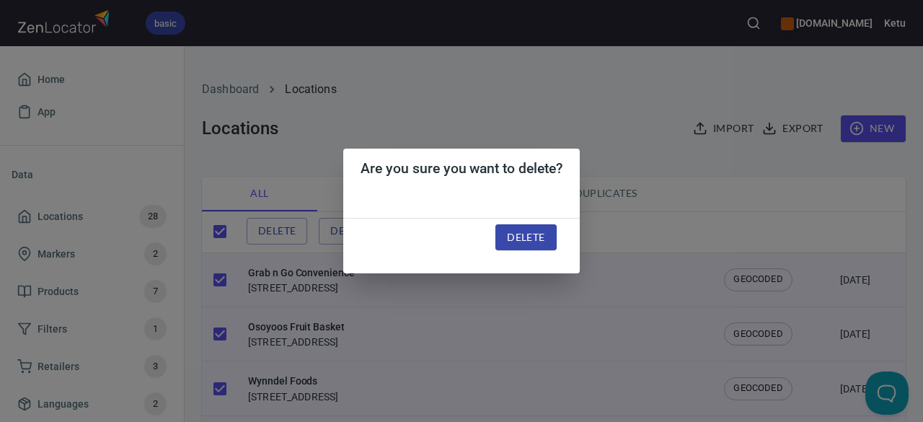
checkbox input "false"
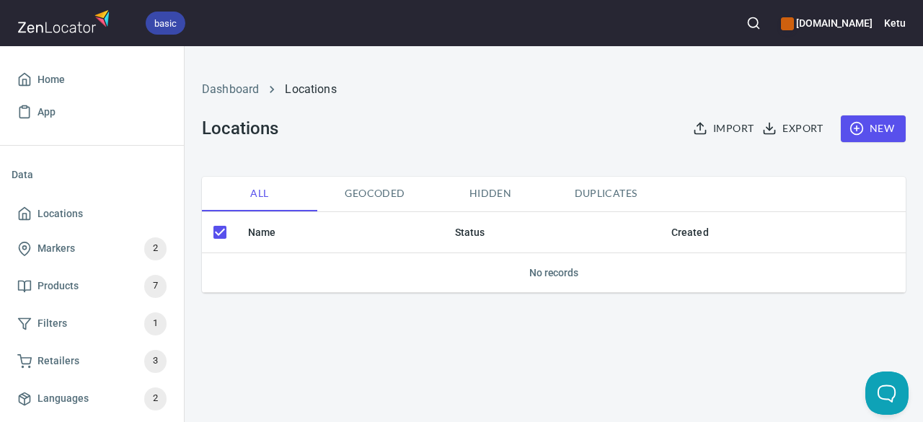
click at [346, 192] on span "Geocoded" at bounding box center [375, 194] width 98 height 18
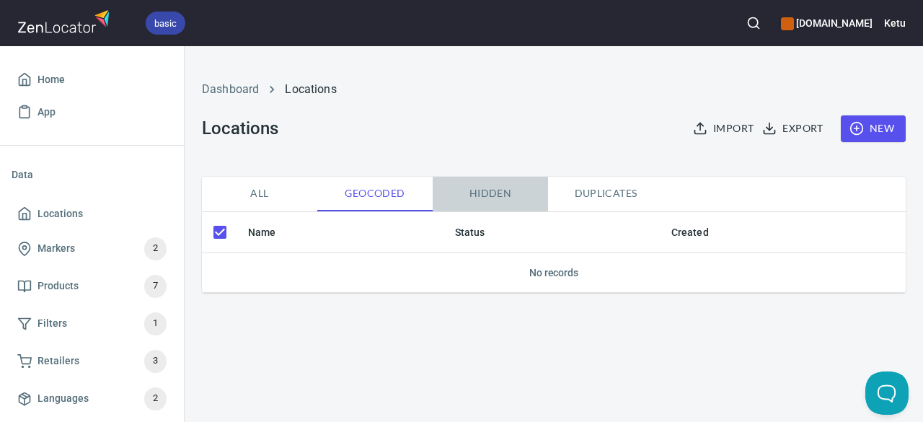
click at [471, 192] on span "Hidden" at bounding box center [490, 194] width 98 height 18
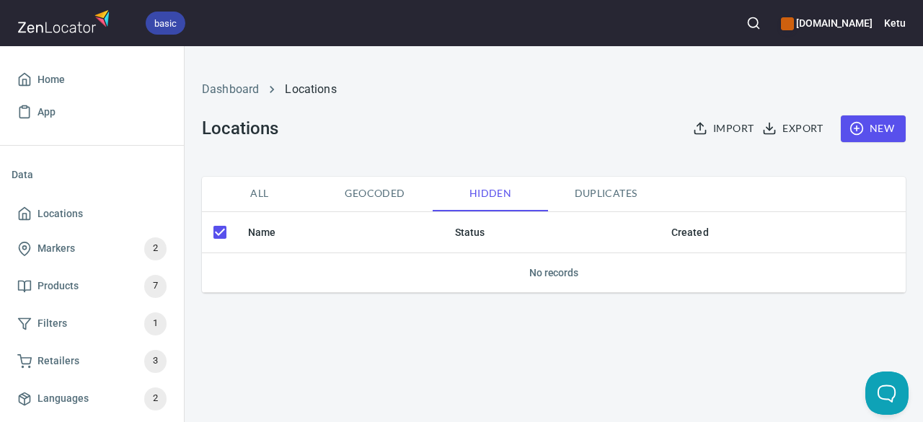
click at [606, 195] on span "Duplicates" at bounding box center [605, 194] width 98 height 18
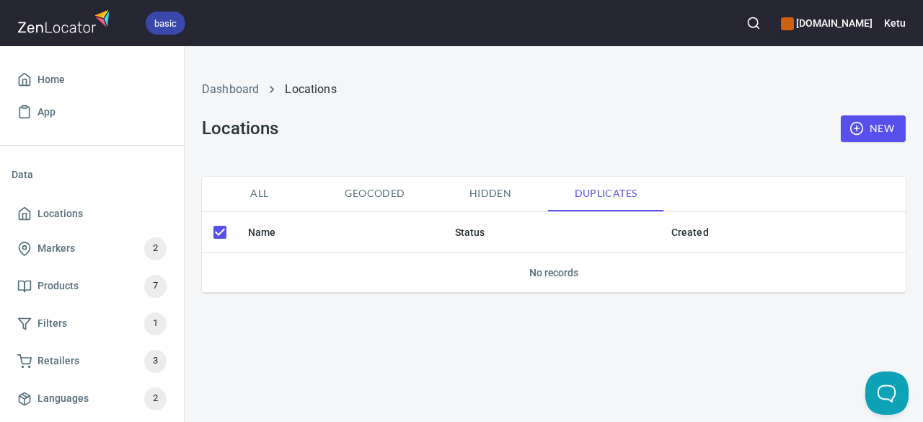
click at [255, 192] on span "All" at bounding box center [259, 194] width 98 height 18
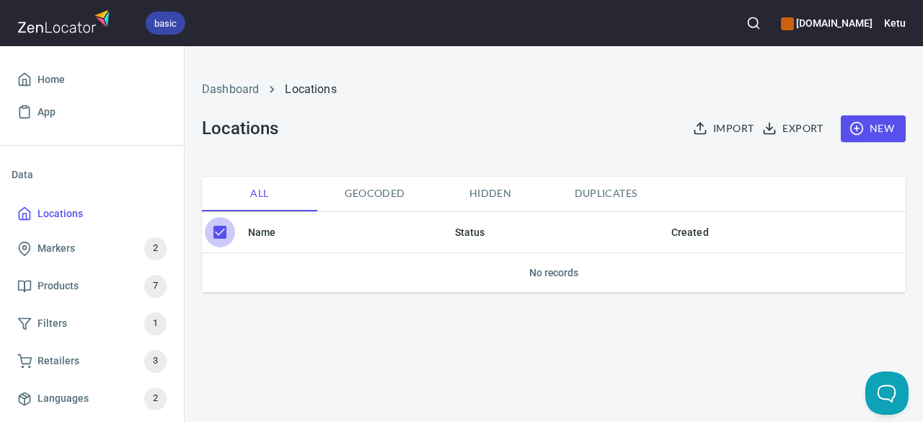
click at [218, 229] on input "checkbox" at bounding box center [220, 232] width 30 height 30
checkbox input "true"
click at [819, 123] on span "Export" at bounding box center [794, 129] width 58 height 18
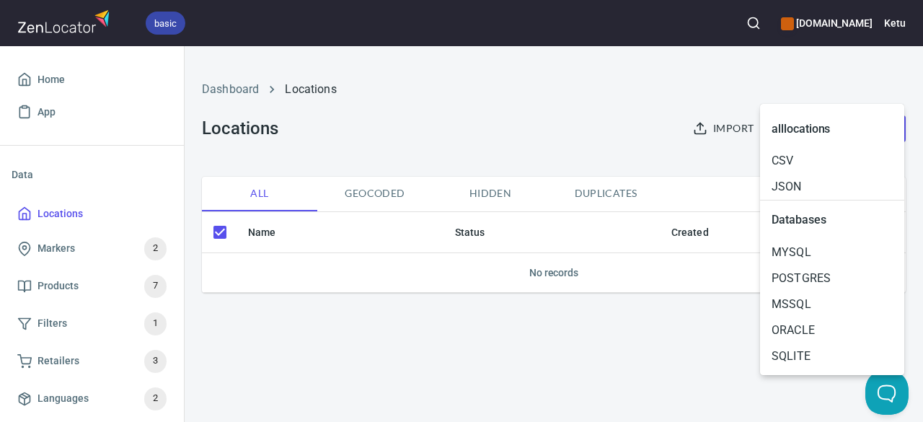
click at [709, 125] on div at bounding box center [461, 211] width 923 height 422
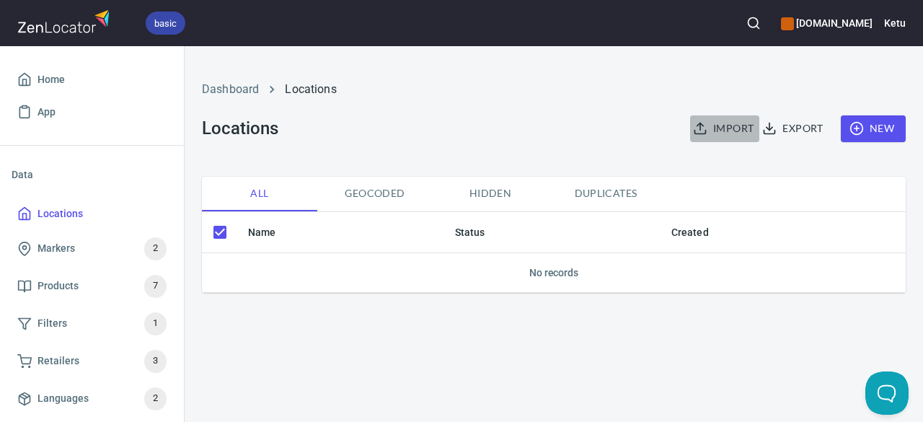
click at [725, 129] on span "Import" at bounding box center [725, 129] width 58 height 18
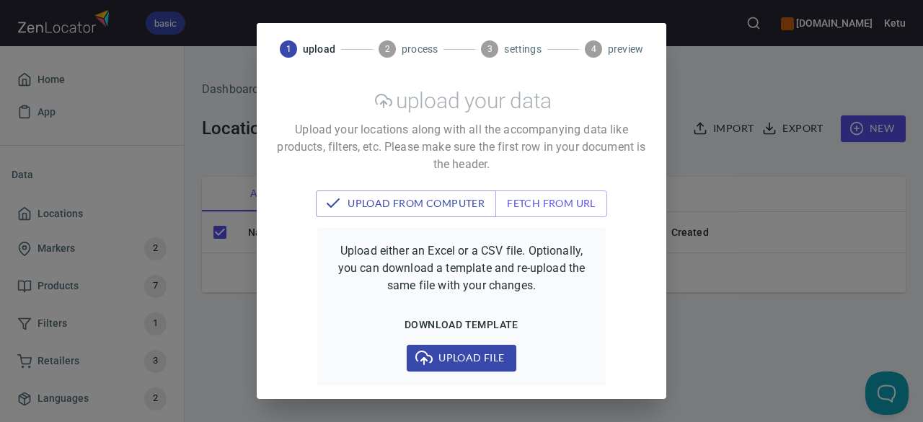
click at [759, 68] on div "1 upload 2 process 3 settings 4 preview upload your data Upload your locations …" at bounding box center [461, 211] width 923 height 422
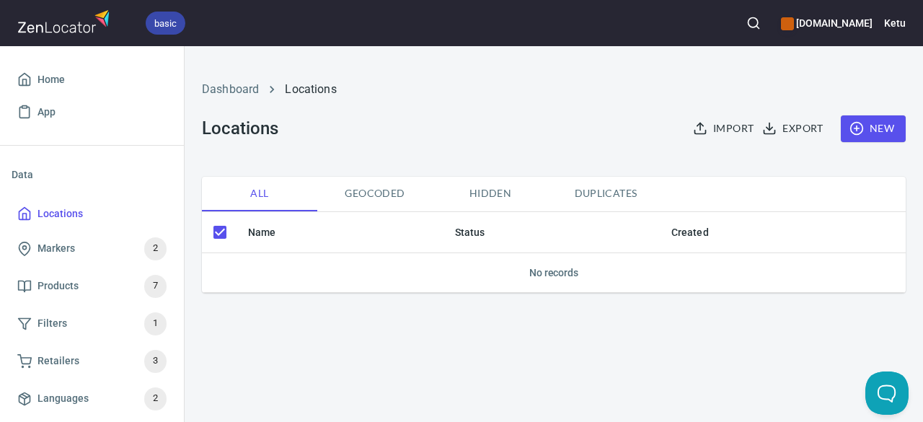
click at [800, 130] on span "Export" at bounding box center [794, 129] width 58 height 18
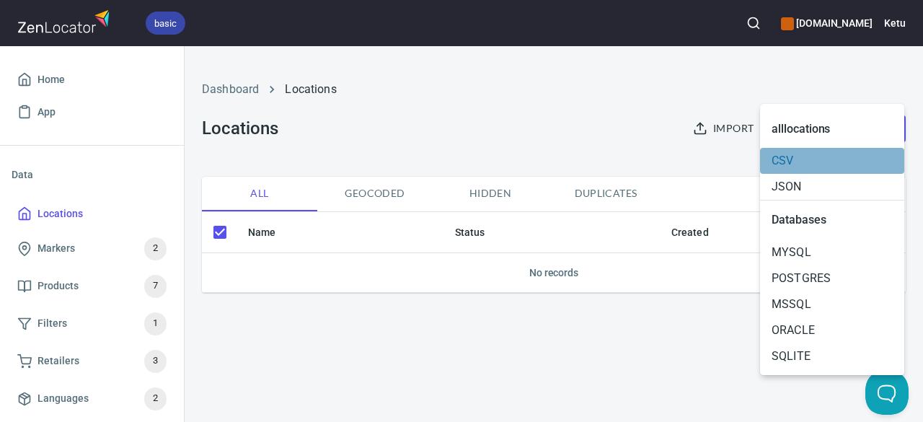
click at [825, 156] on span "CSV" at bounding box center [831, 160] width 121 height 17
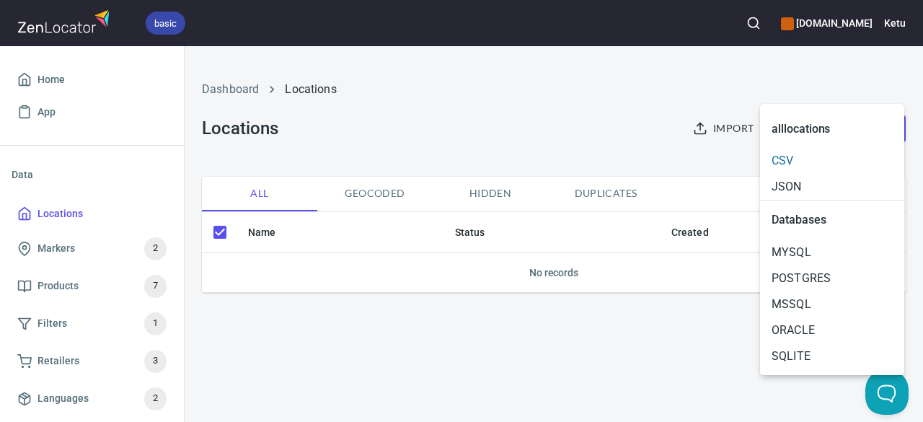
click at [803, 161] on span "CSV" at bounding box center [831, 160] width 121 height 17
